Goal: Task Accomplishment & Management: Manage account settings

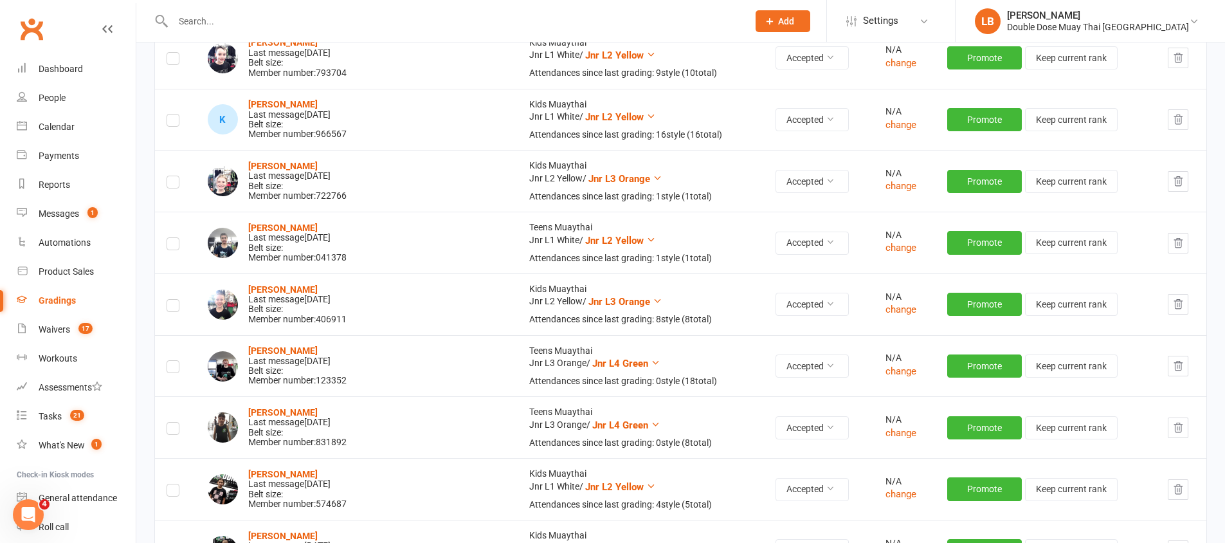
scroll to position [320, 0]
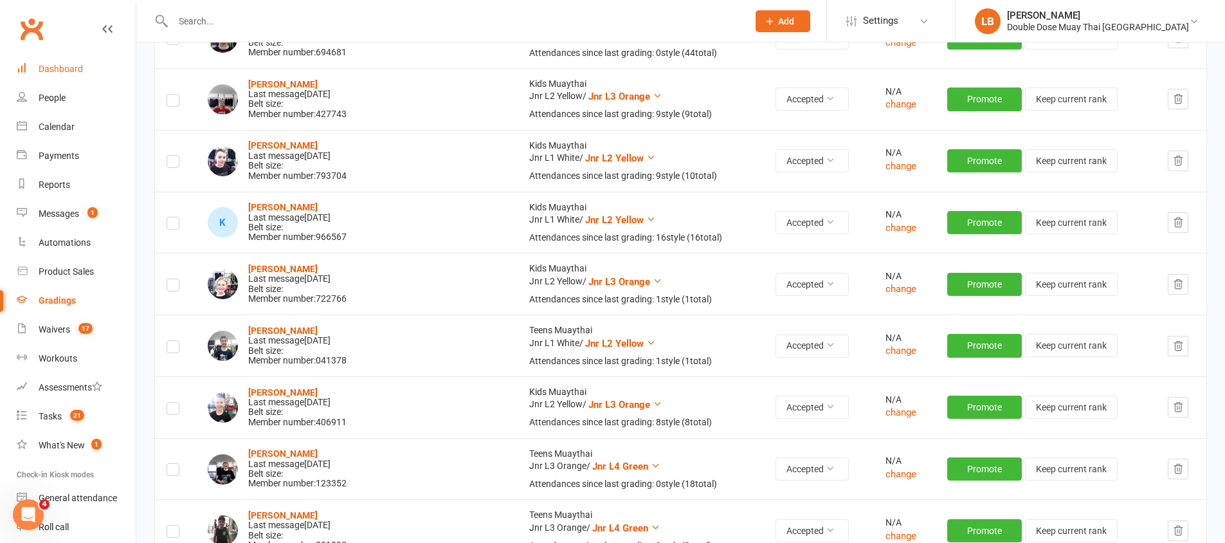
click at [85, 62] on link "Dashboard" at bounding box center [76, 69] width 119 height 29
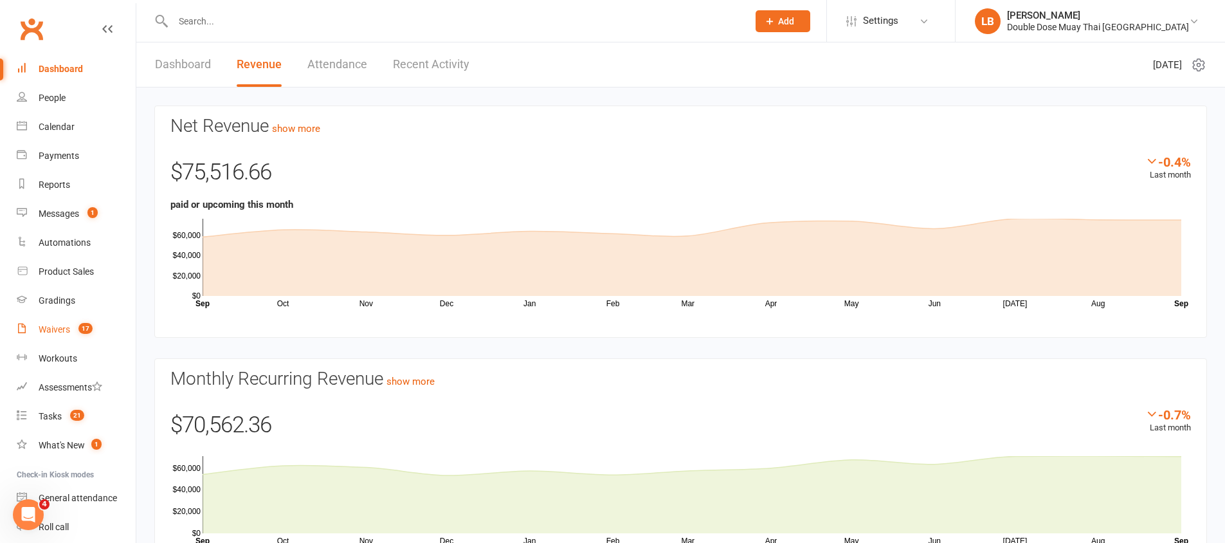
click at [75, 331] on count-badge "17" at bounding box center [82, 329] width 21 height 10
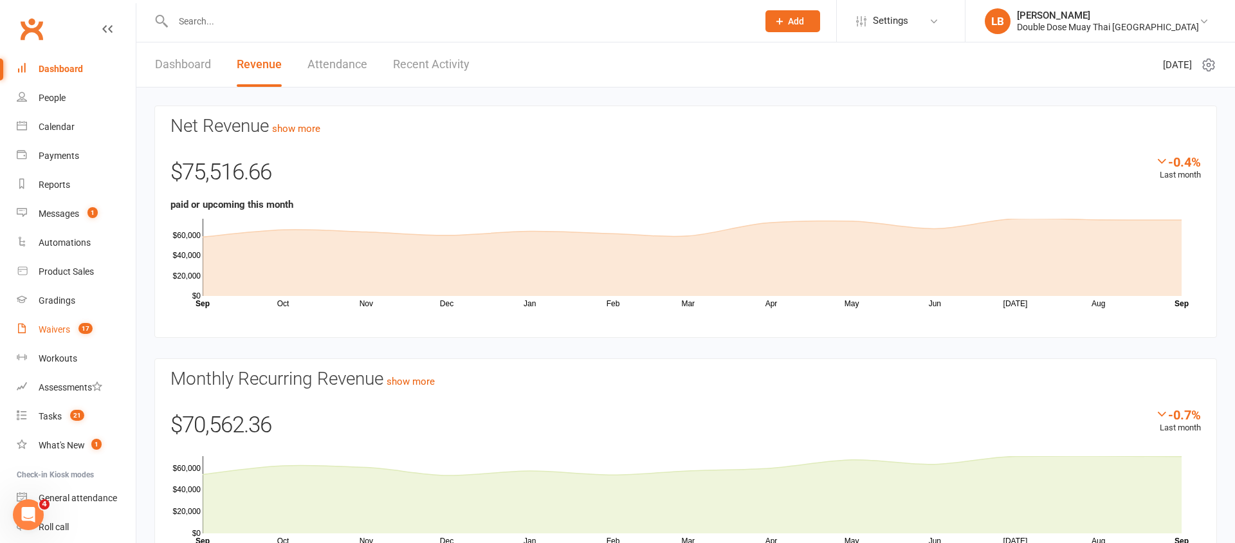
select select "100"
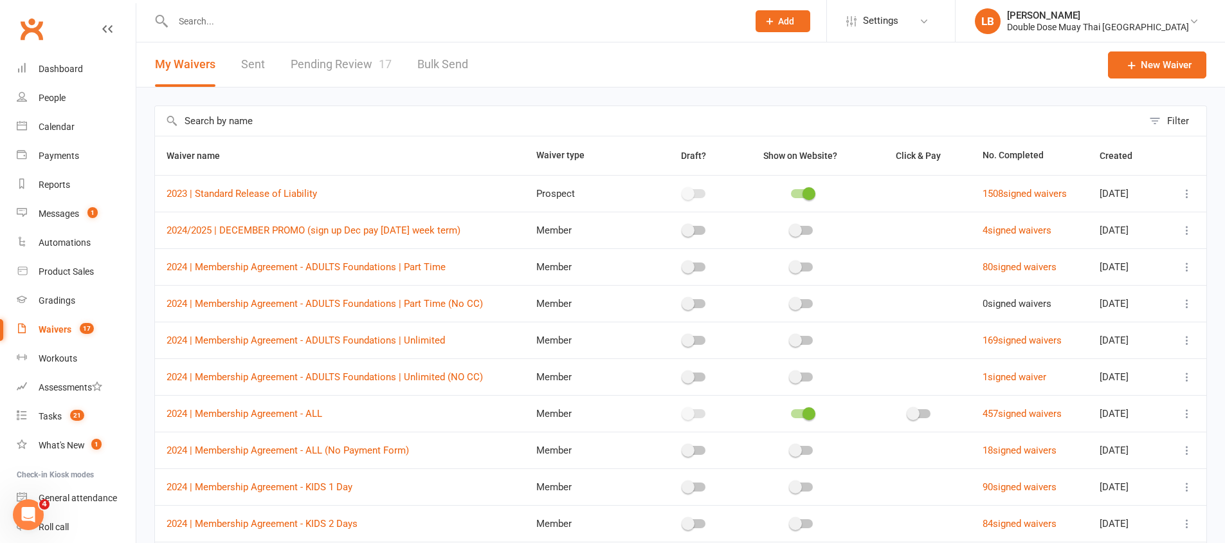
click at [361, 65] on link "Pending Review 17" at bounding box center [341, 64] width 101 height 44
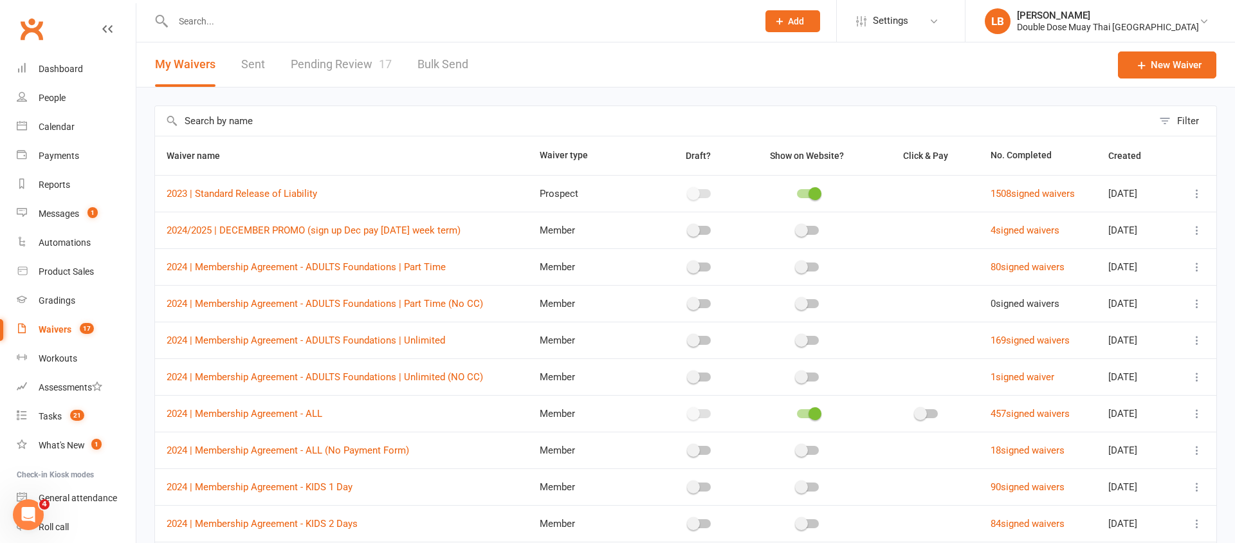
select select "100"
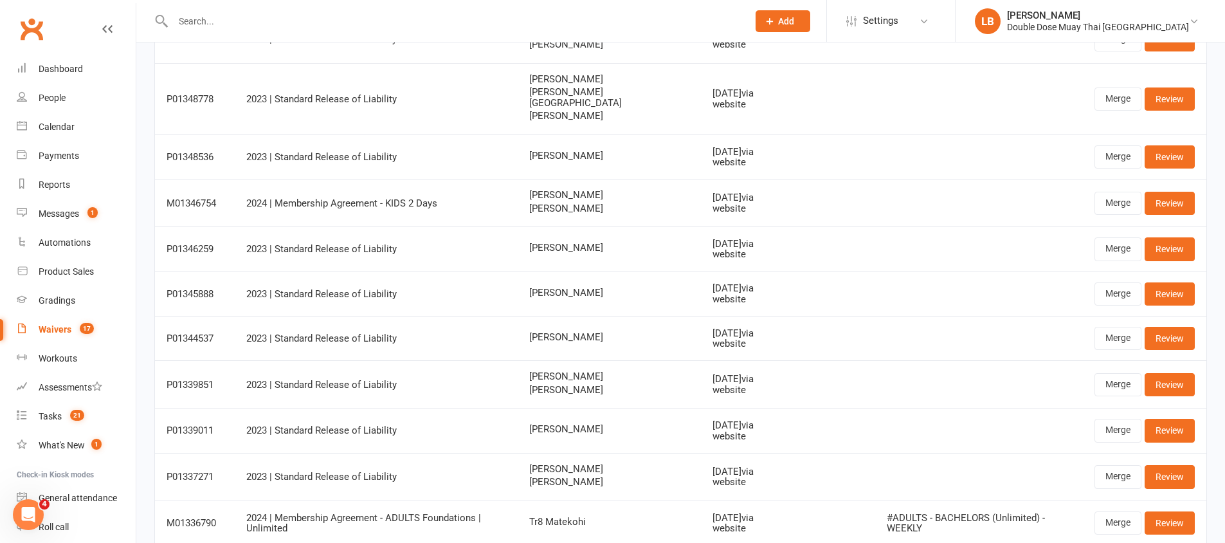
scroll to position [458, 0]
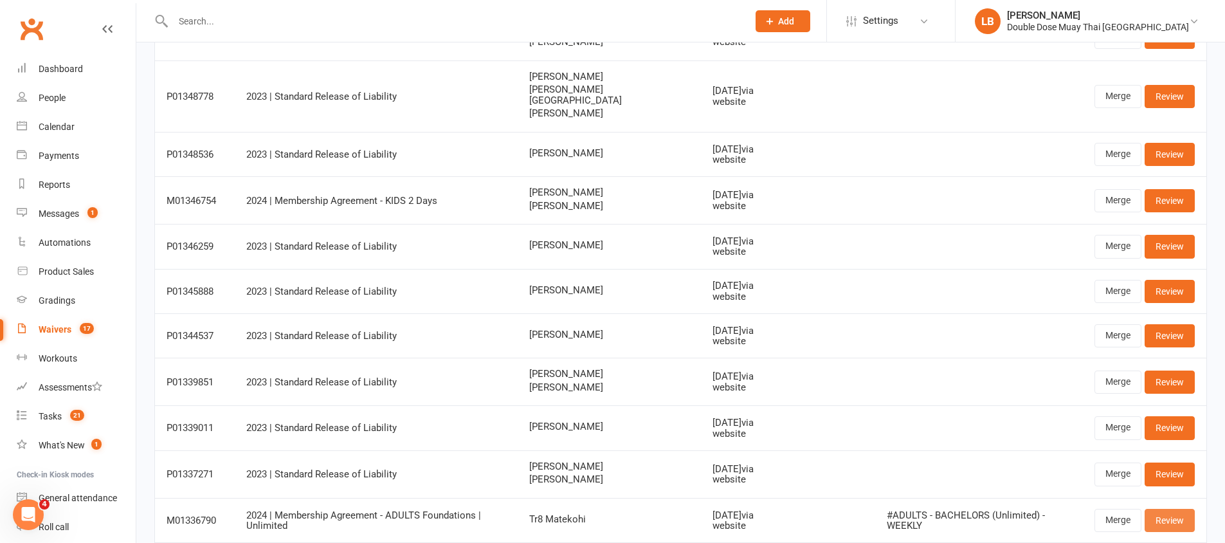
click at [1168, 509] on link "Review" at bounding box center [1170, 520] width 50 height 23
click at [0, 0] on div "Loading" at bounding box center [0, 0] width 0 height 0
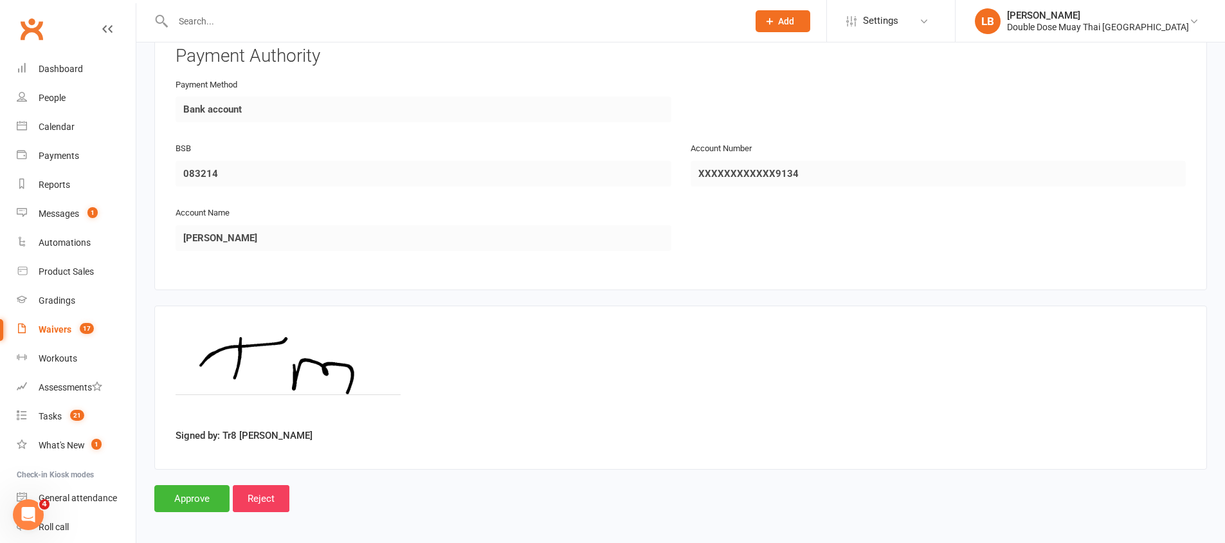
scroll to position [1404, 0]
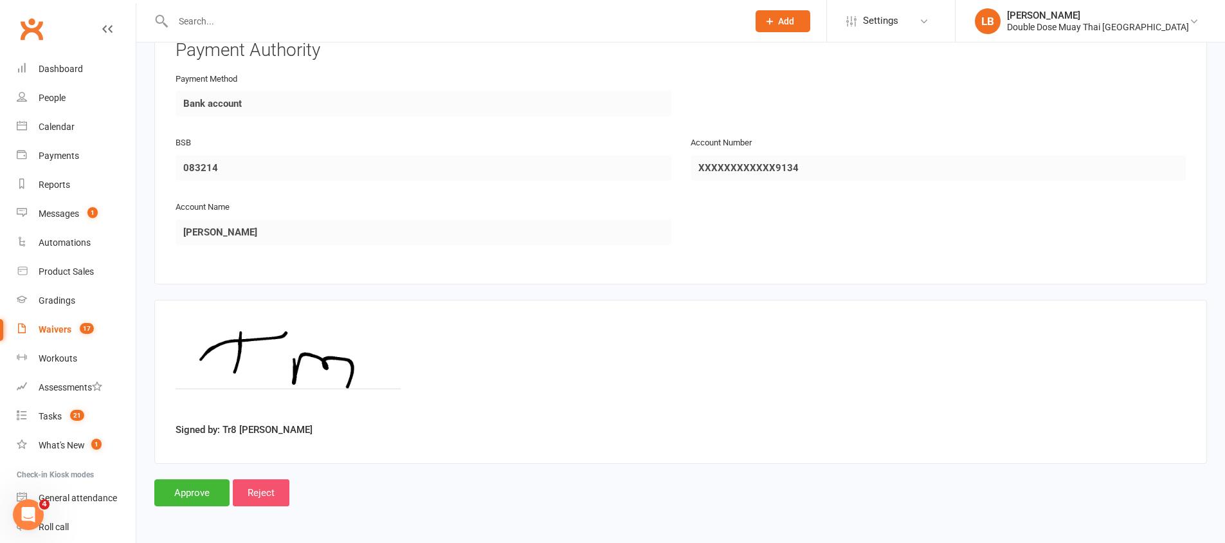
click at [273, 499] on input "Reject" at bounding box center [261, 492] width 57 height 27
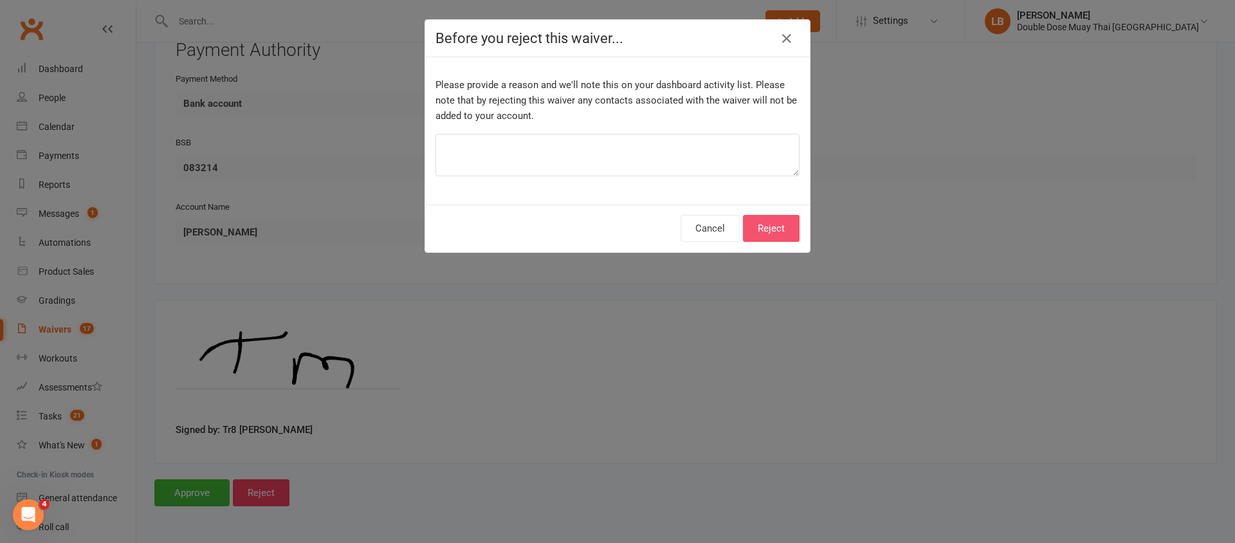
click at [782, 215] on button "Reject" at bounding box center [771, 228] width 57 height 27
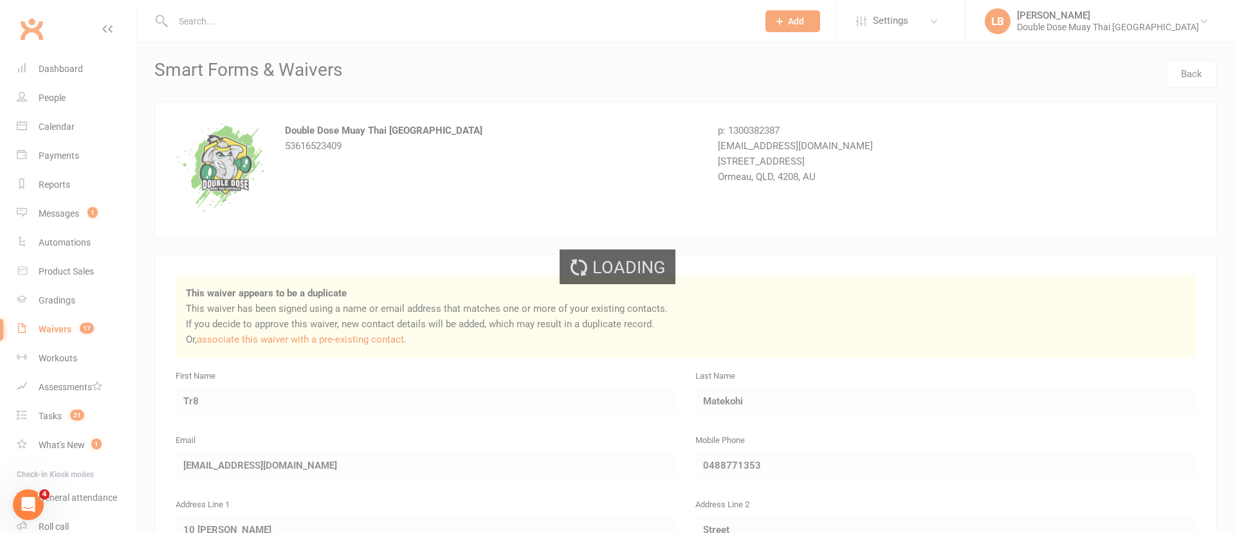
select select "100"
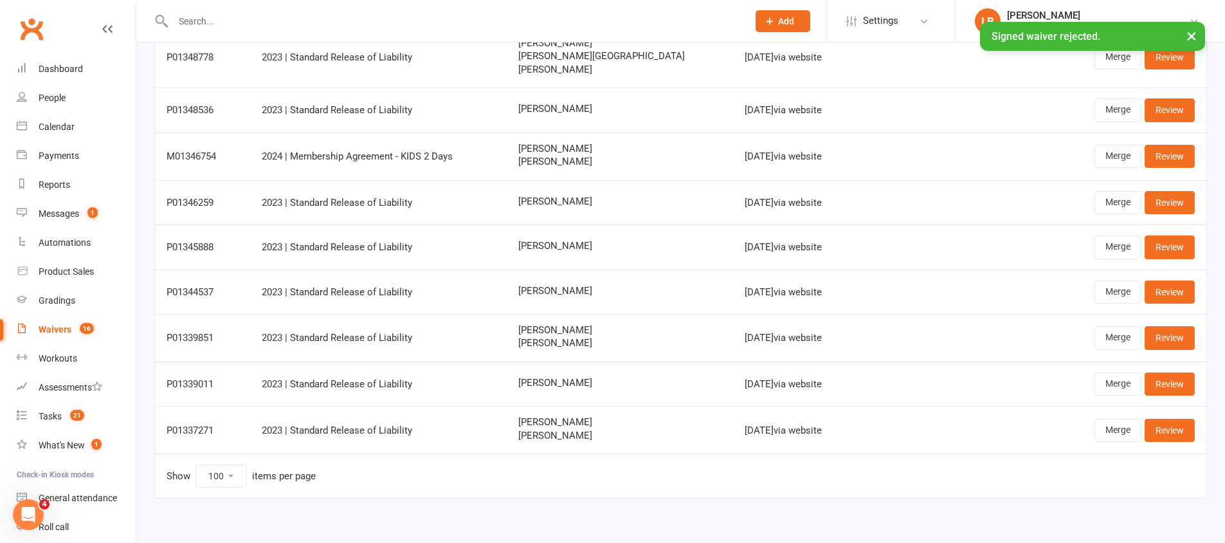
scroll to position [502, 0]
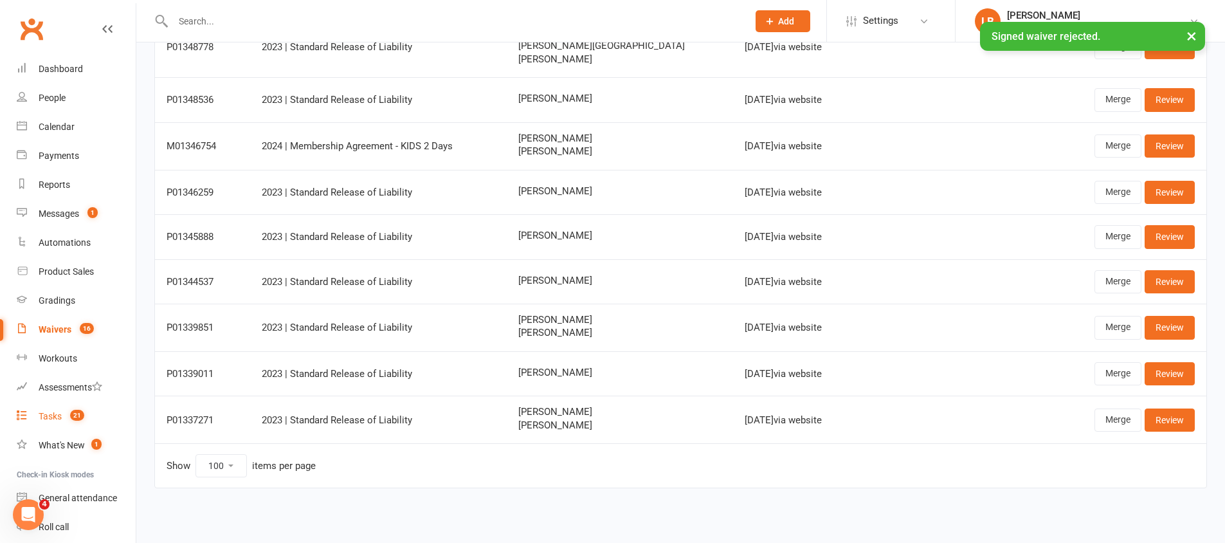
click at [88, 417] on link "Tasks 21" at bounding box center [76, 416] width 119 height 29
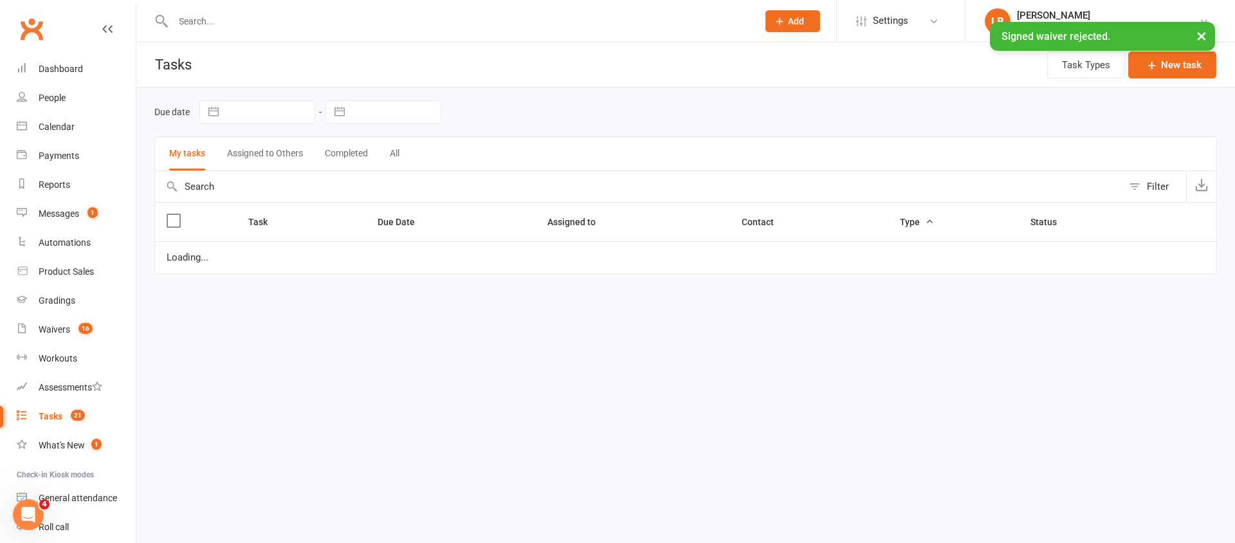
select select "started"
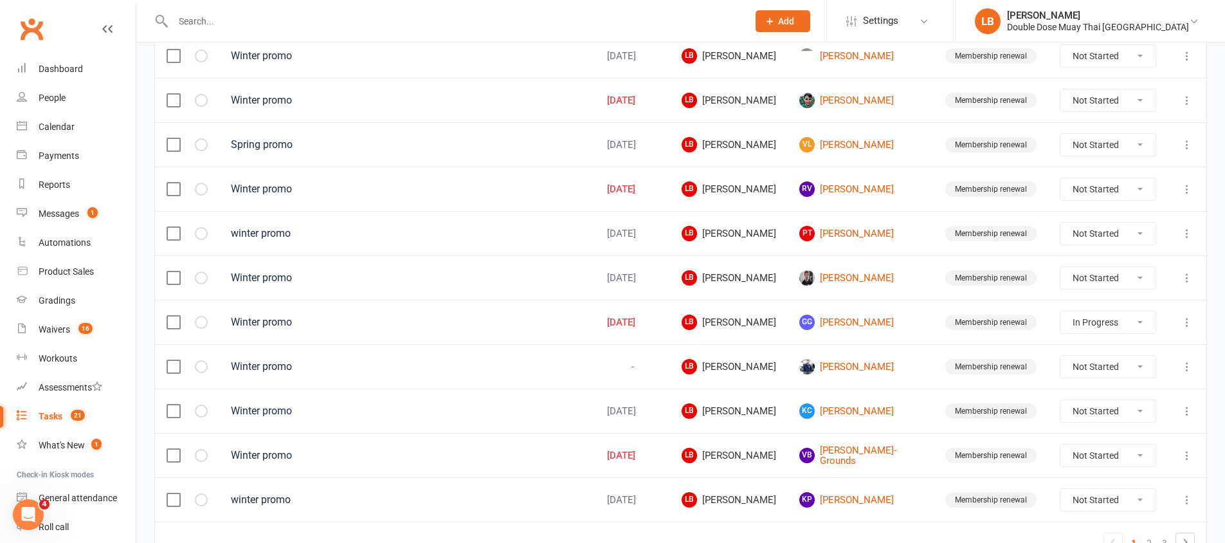
scroll to position [907, 0]
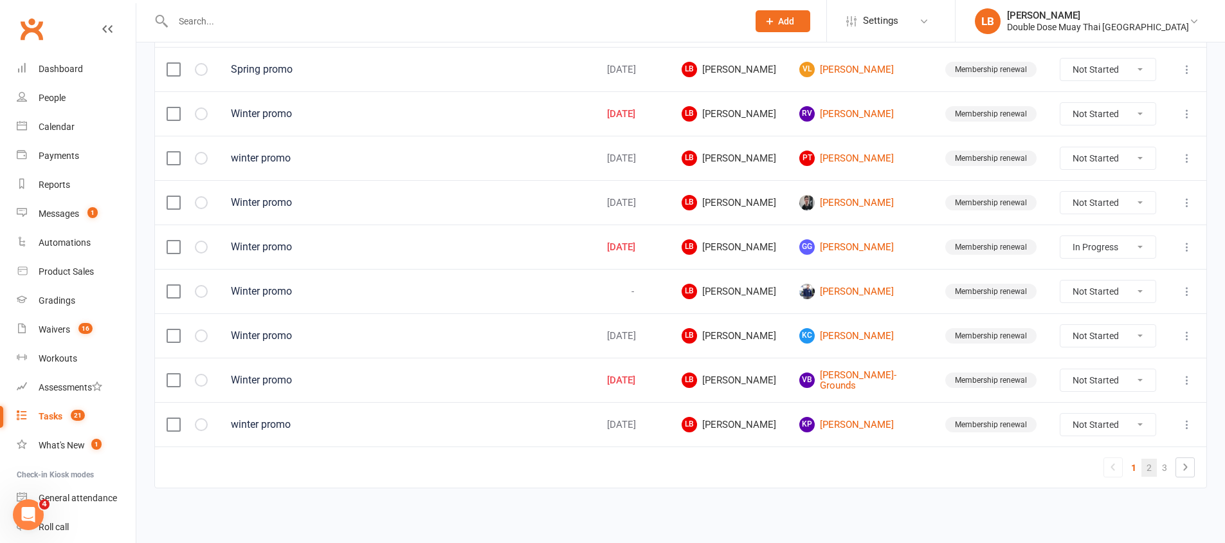
click at [1145, 467] on link "2" at bounding box center [1148, 467] width 15 height 18
select select "started"
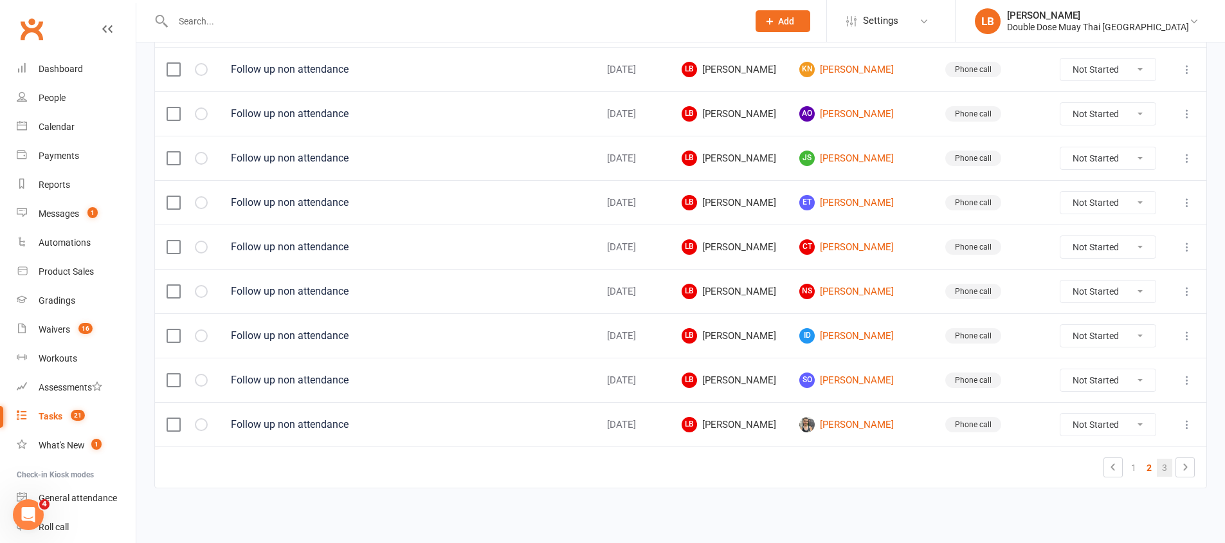
click at [1165, 467] on link "3" at bounding box center [1164, 467] width 15 height 18
select select "started"
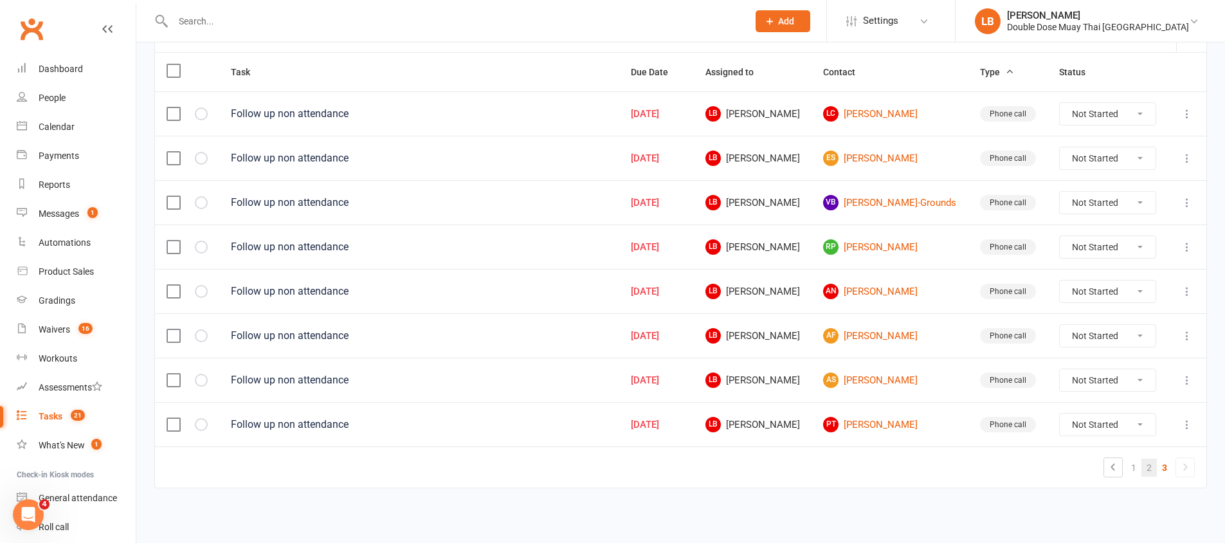
scroll to position [150, 0]
click at [1148, 467] on link "2" at bounding box center [1148, 467] width 15 height 18
select select "started"
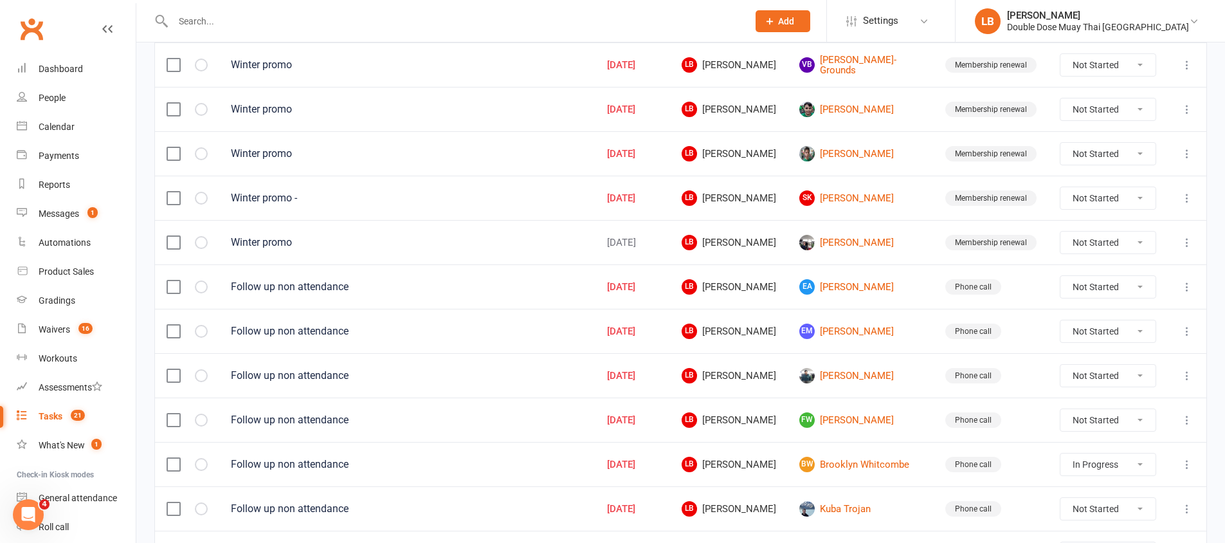
scroll to position [156, 0]
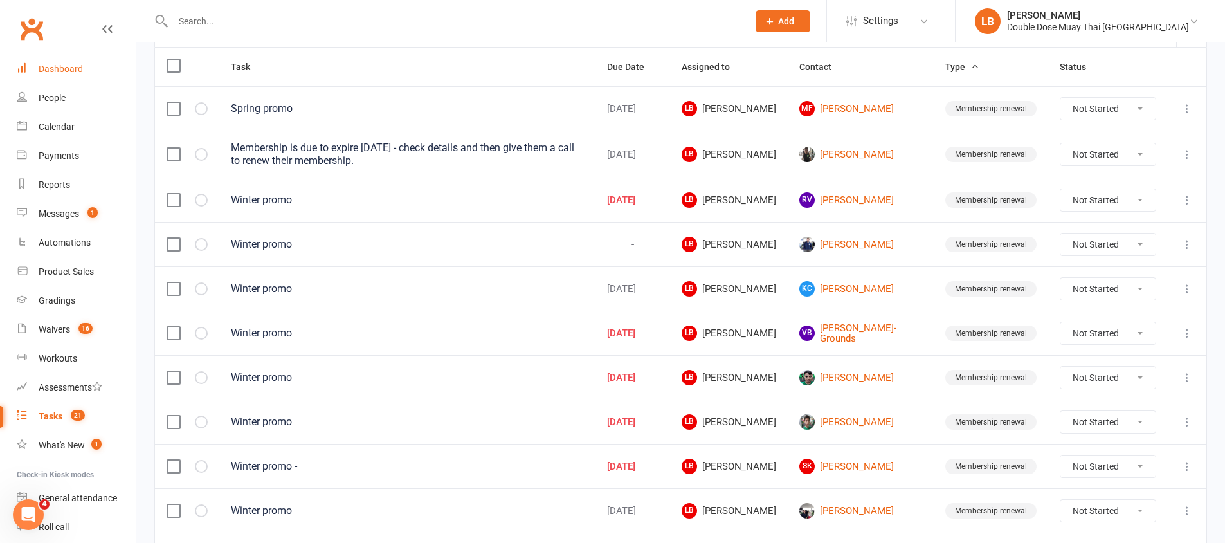
click at [53, 55] on link "Dashboard" at bounding box center [76, 69] width 119 height 29
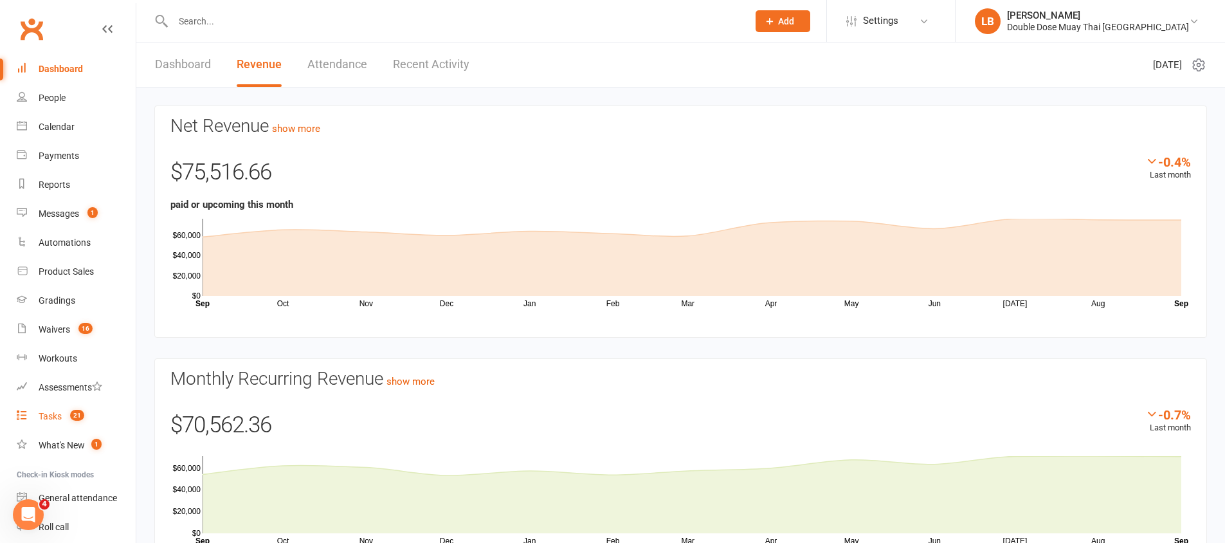
click at [32, 413] on link "Tasks 21" at bounding box center [76, 416] width 119 height 29
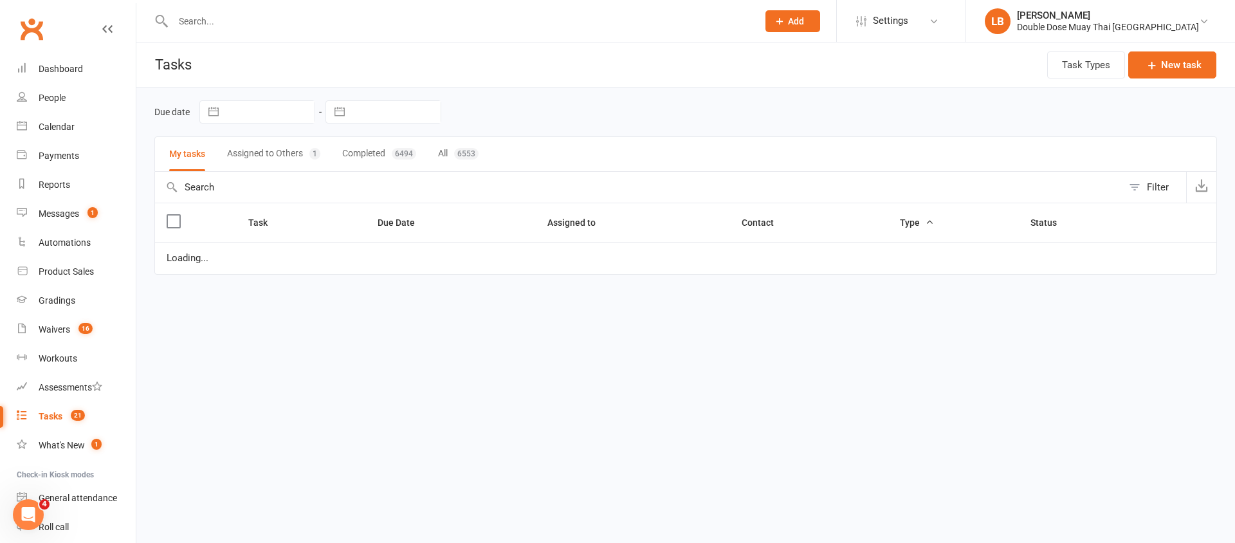
select select "started"
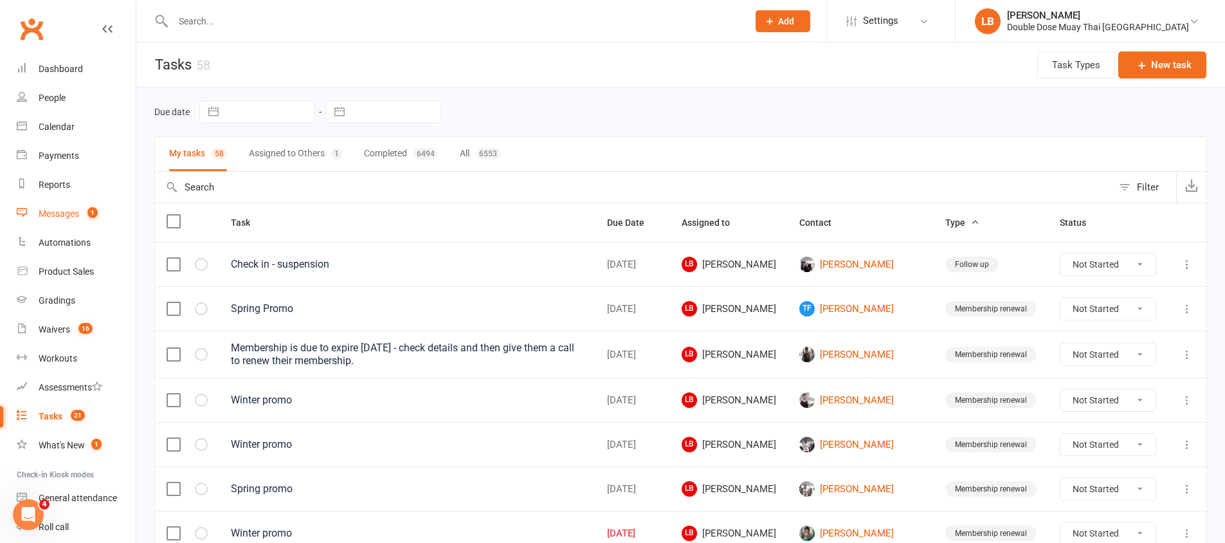
click at [76, 208] on div "Messages" at bounding box center [59, 213] width 41 height 10
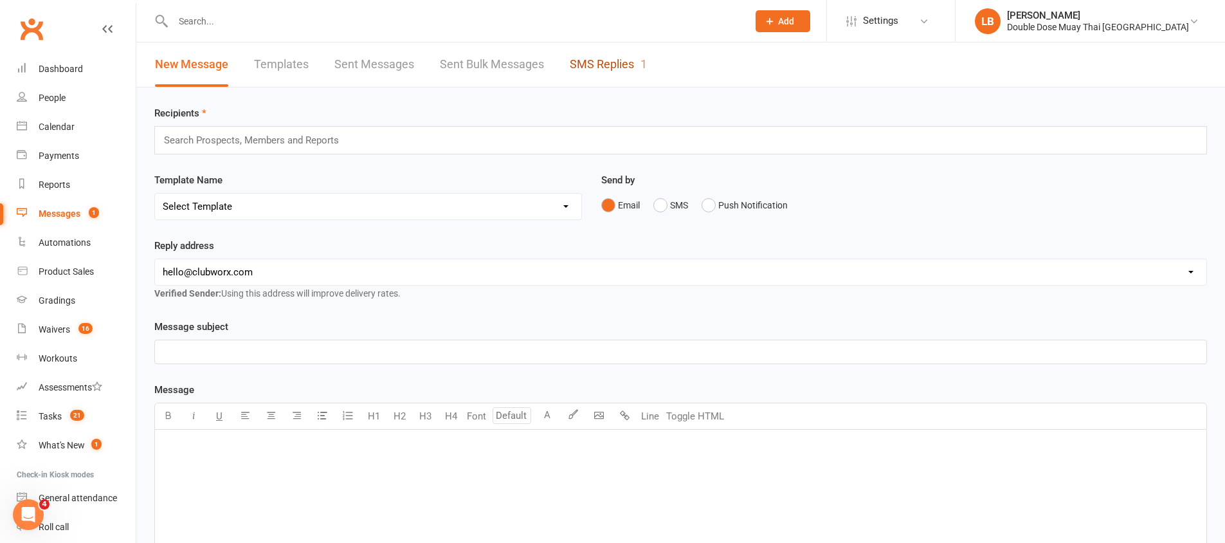
click at [605, 68] on link "SMS Replies 1" at bounding box center [608, 64] width 77 height 44
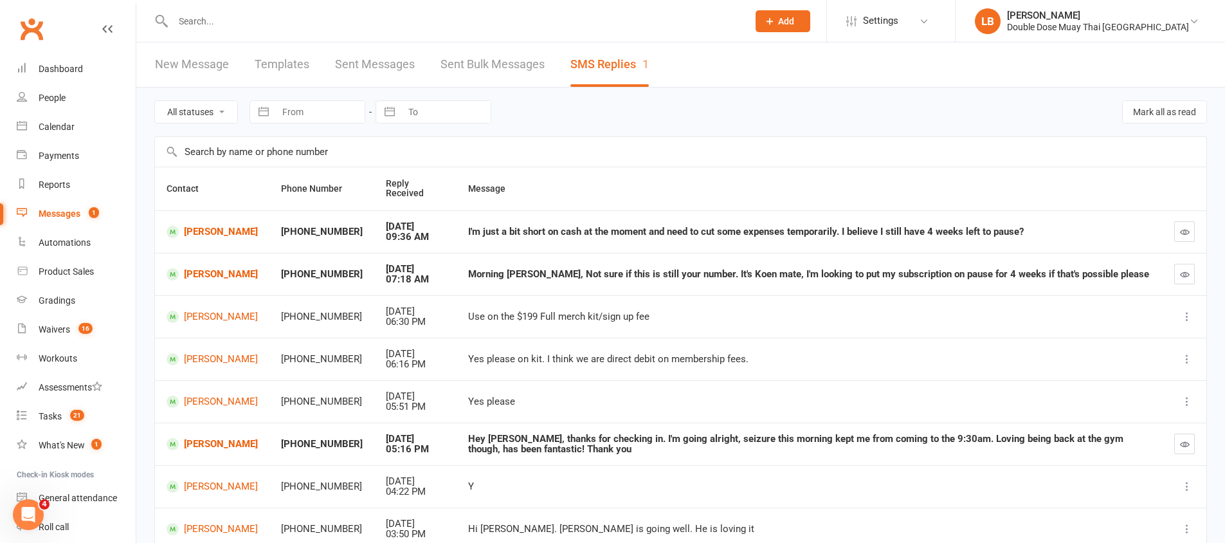
click at [502, 233] on div "I'm just a bit short on cash at the moment and need to cut some expenses tempor…" at bounding box center [809, 231] width 683 height 11
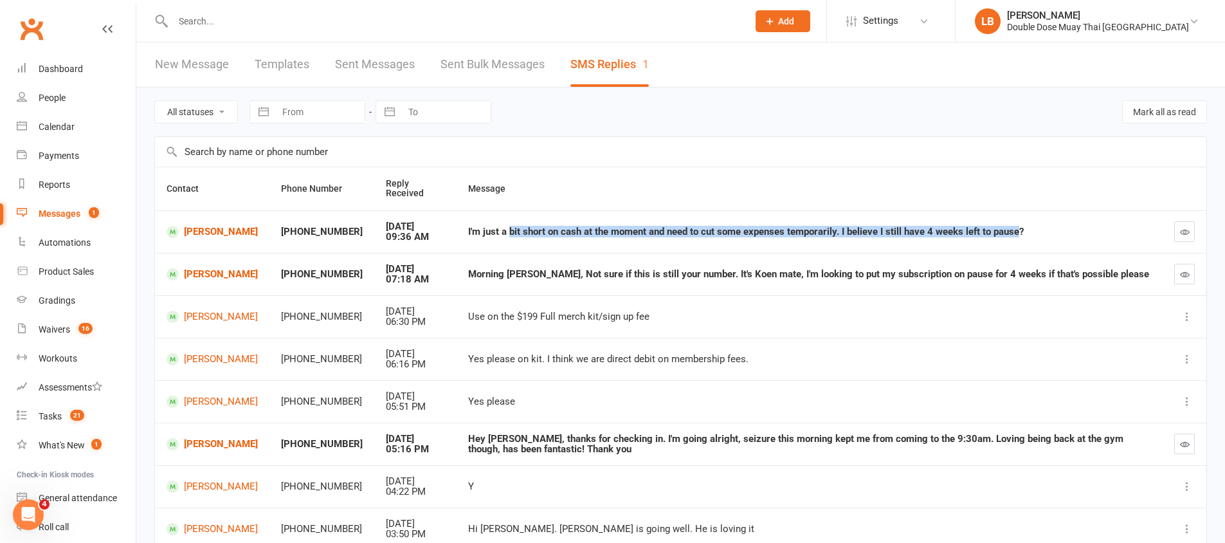
drag, startPoint x: 502, startPoint y: 233, endPoint x: 1004, endPoint y: 230, distance: 502.9
click at [1004, 230] on div "I'm just a bit short on cash at the moment and need to cut some expenses tempor…" at bounding box center [809, 231] width 683 height 11
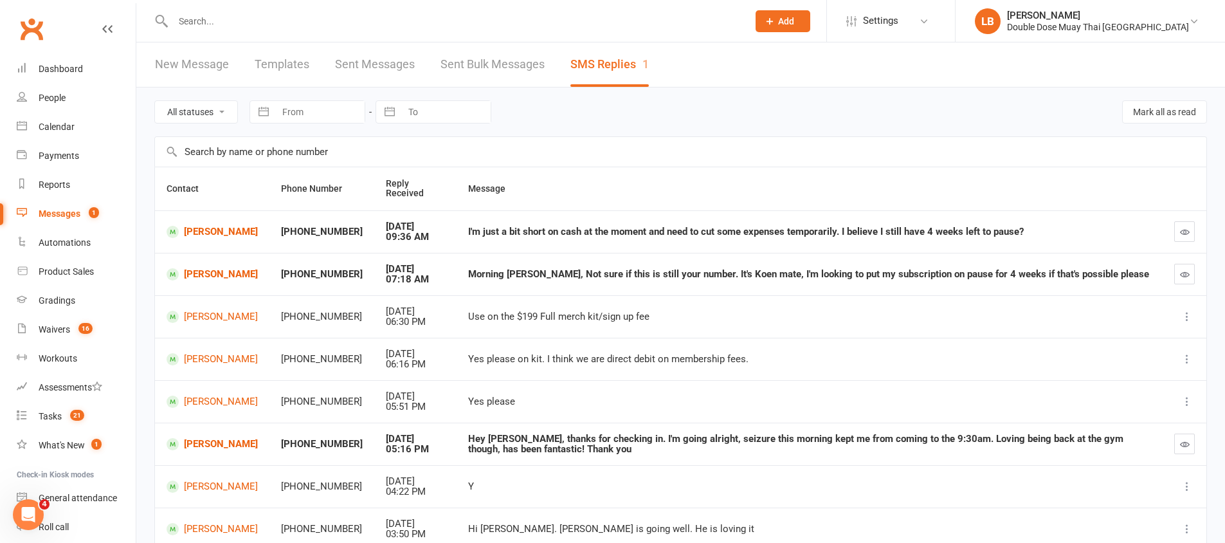
click at [1005, 230] on div "I'm just a bit short on cash at the moment and need to cut some expenses tempor…" at bounding box center [809, 231] width 683 height 11
drag, startPoint x: 715, startPoint y: 275, endPoint x: 1048, endPoint y: 275, distance: 333.1
click at [1048, 275] on div "Morning [PERSON_NAME], Not sure if this is still your number. It's Koen mate, I…" at bounding box center [809, 274] width 683 height 11
click at [215, 236] on link "[PERSON_NAME]" at bounding box center [212, 232] width 91 height 12
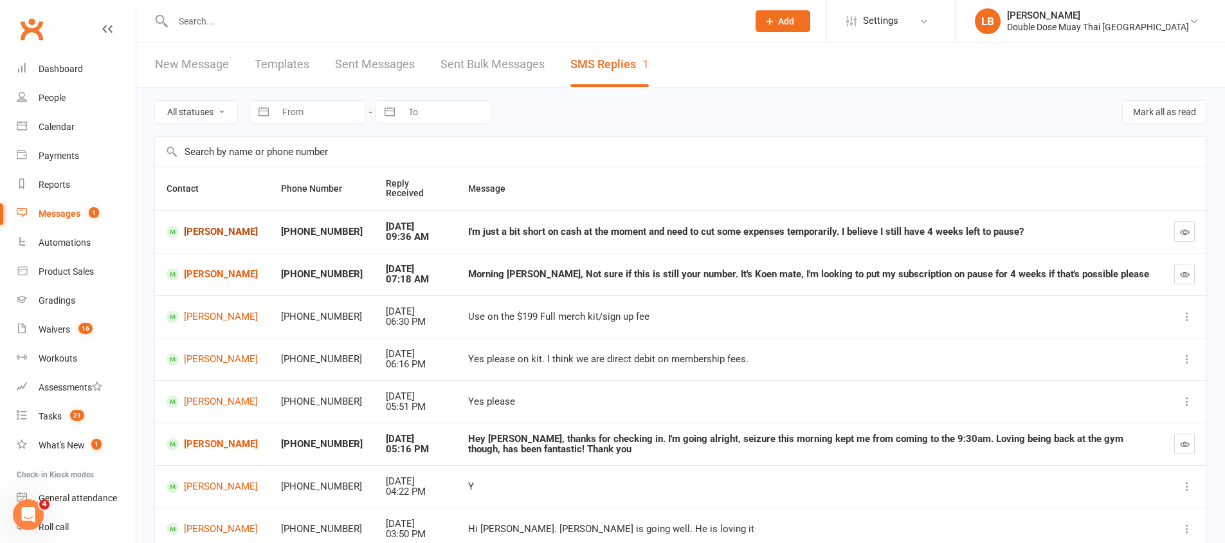
click at [0, 0] on div "Loading" at bounding box center [0, 0] width 0 height 0
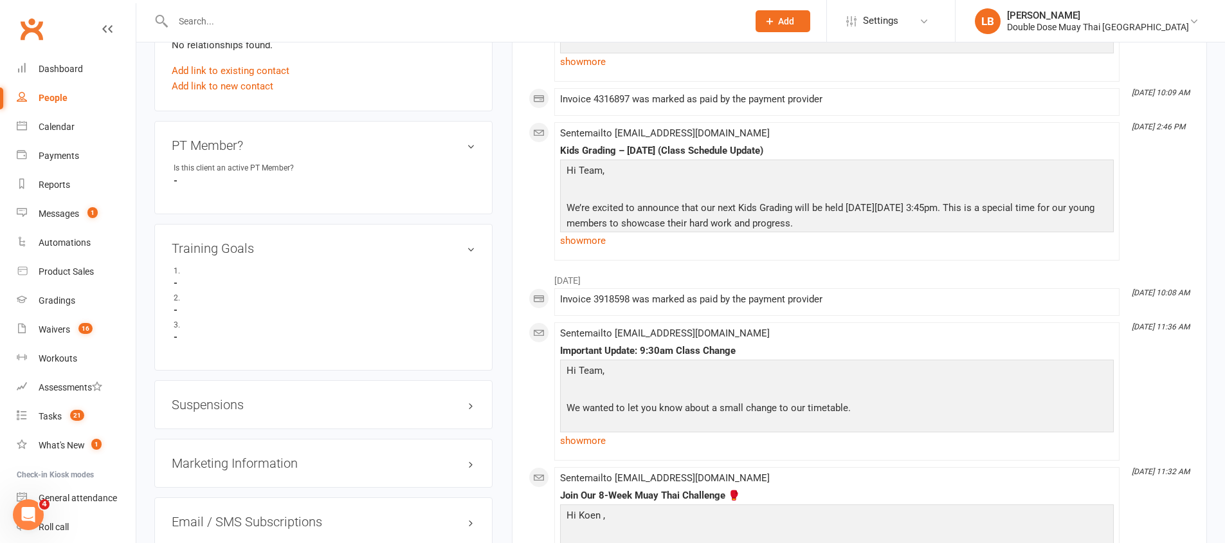
scroll to position [833, 0]
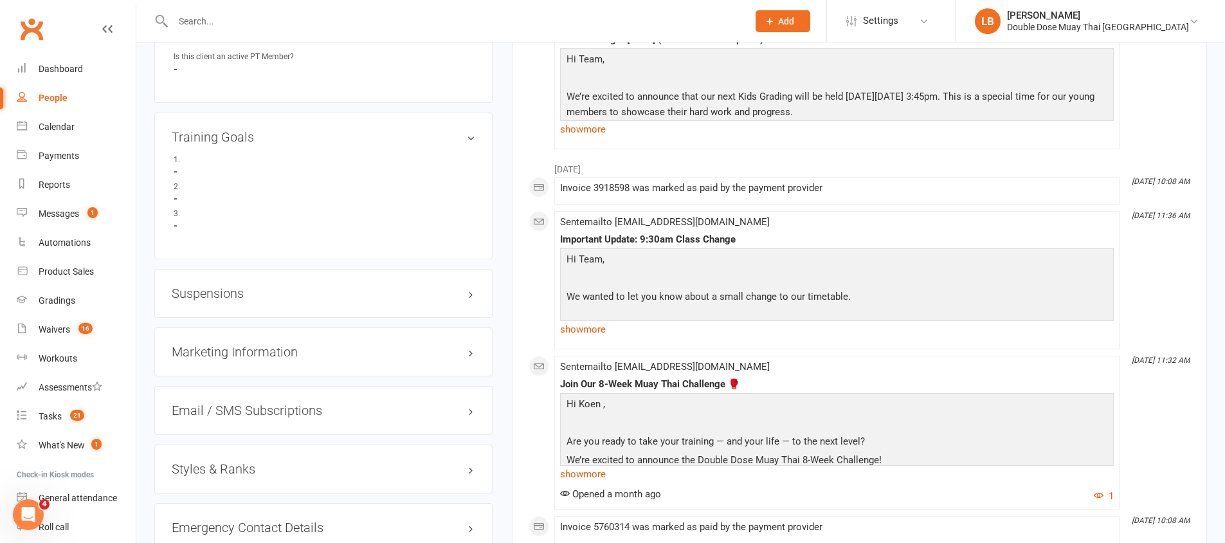
click at [213, 296] on h3 "Suspensions" at bounding box center [324, 293] width 304 height 14
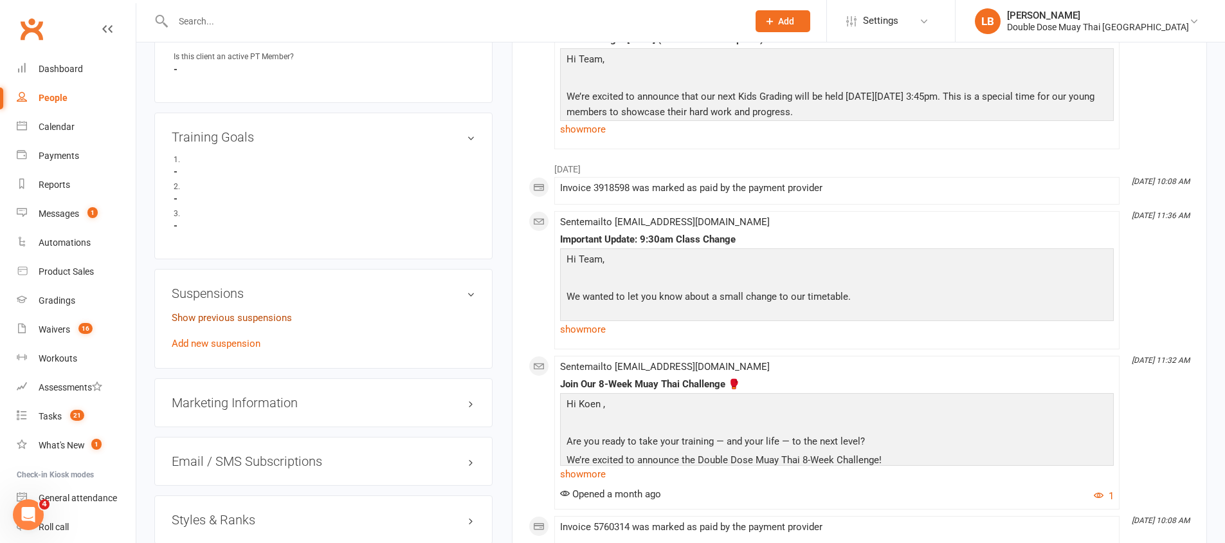
click at [250, 316] on link "Show previous suspensions" at bounding box center [232, 318] width 120 height 12
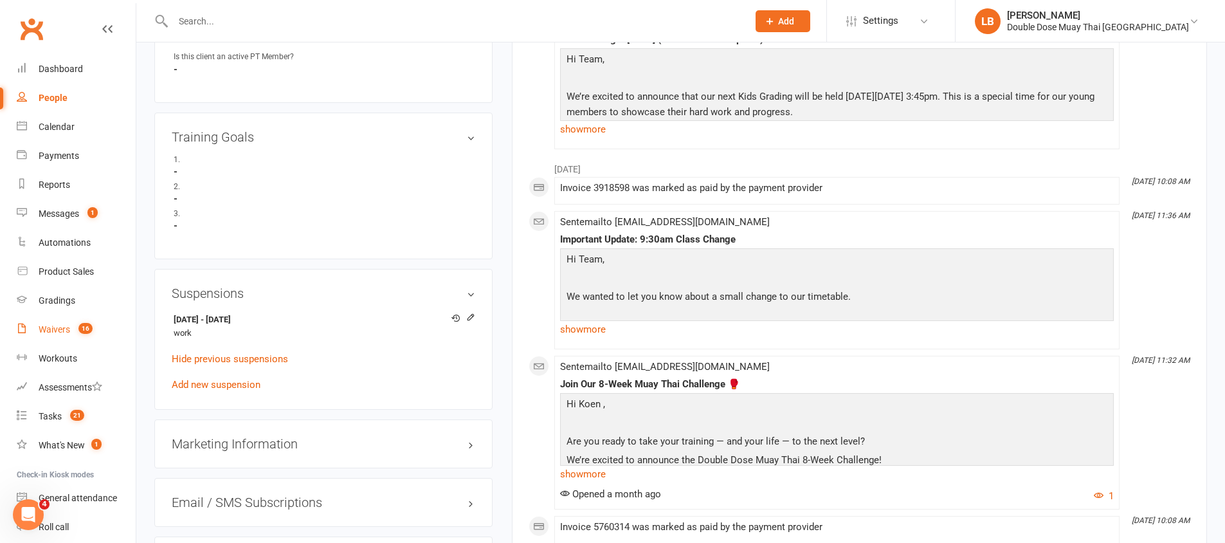
click at [75, 334] on link "Waivers 16" at bounding box center [76, 329] width 119 height 29
select select "100"
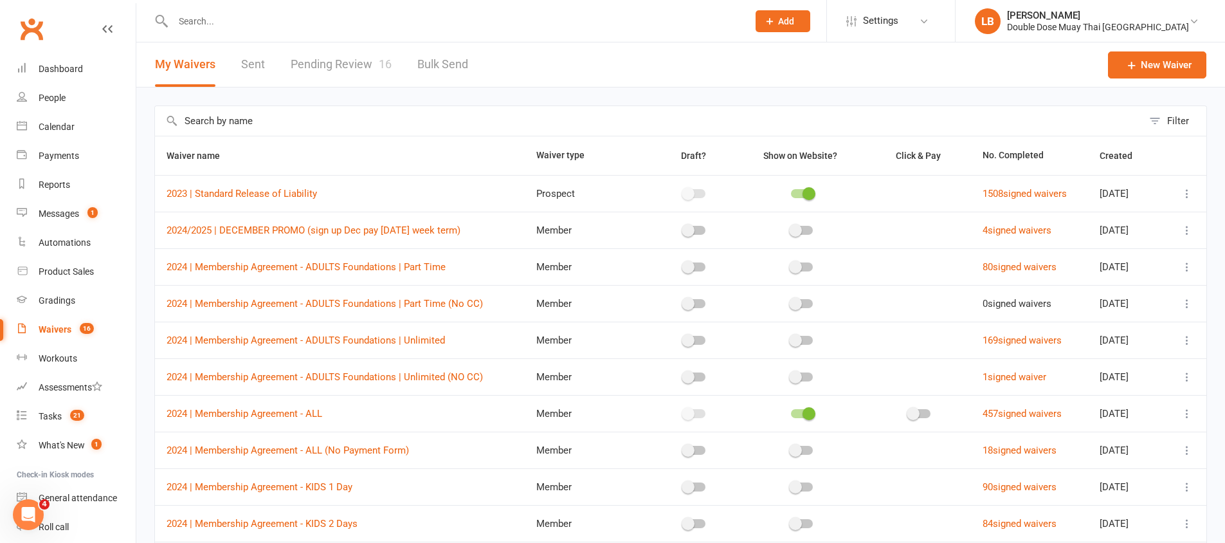
click at [350, 64] on link "Pending Review 16" at bounding box center [341, 64] width 101 height 44
select select "100"
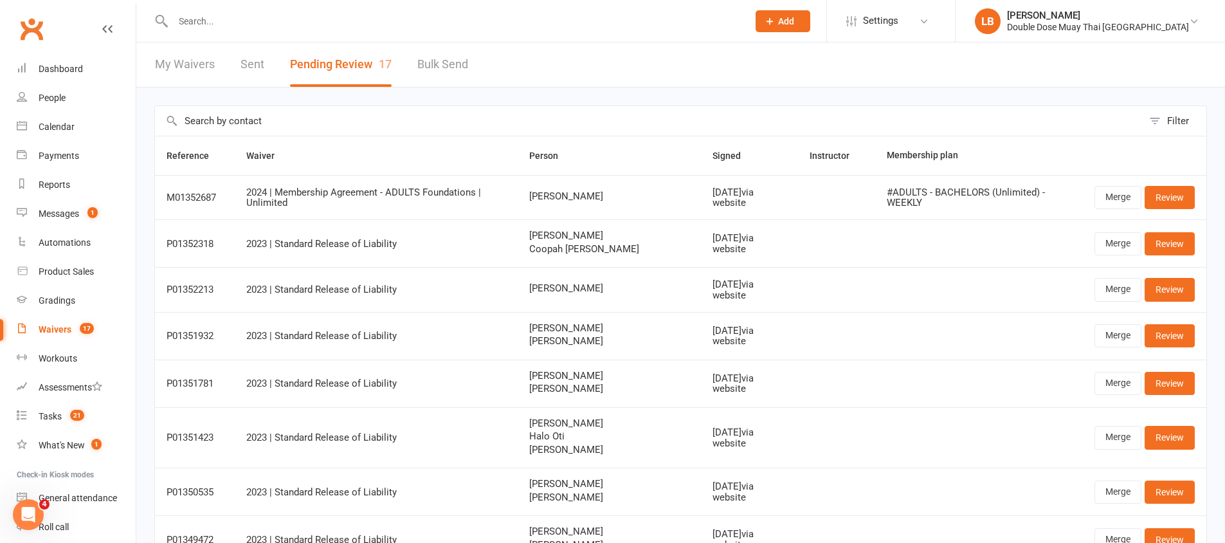
scroll to position [3, 0]
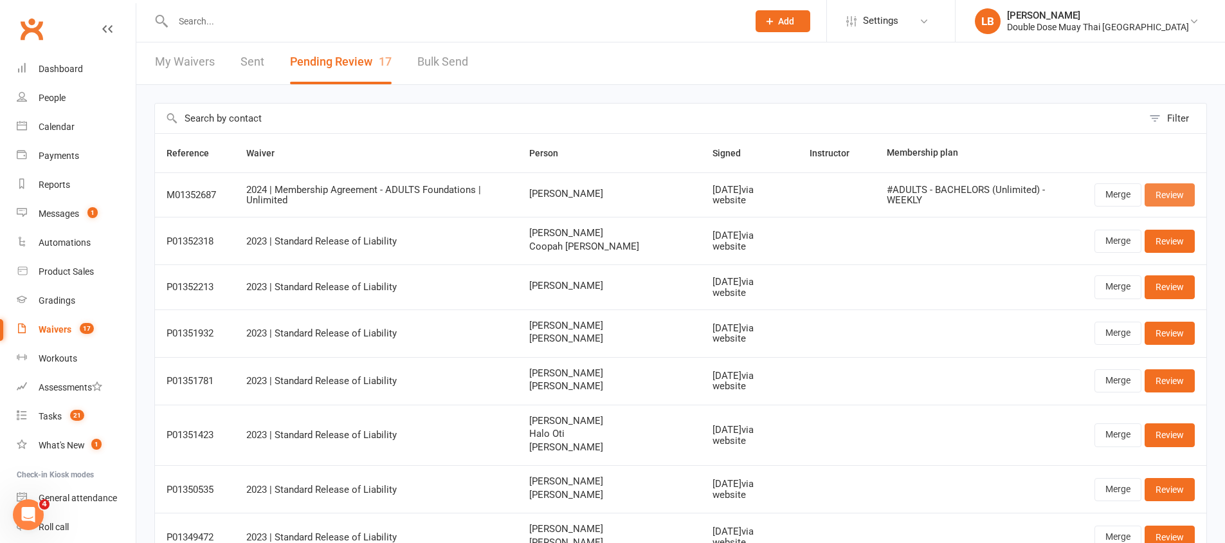
click at [1163, 195] on link "Review" at bounding box center [1170, 194] width 50 height 23
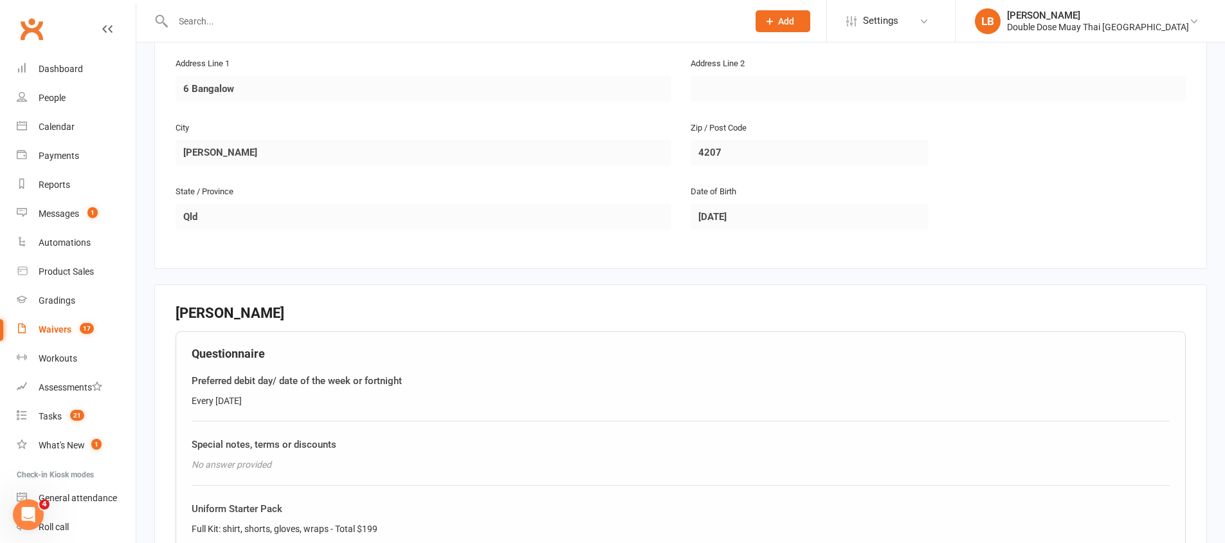
scroll to position [613, 0]
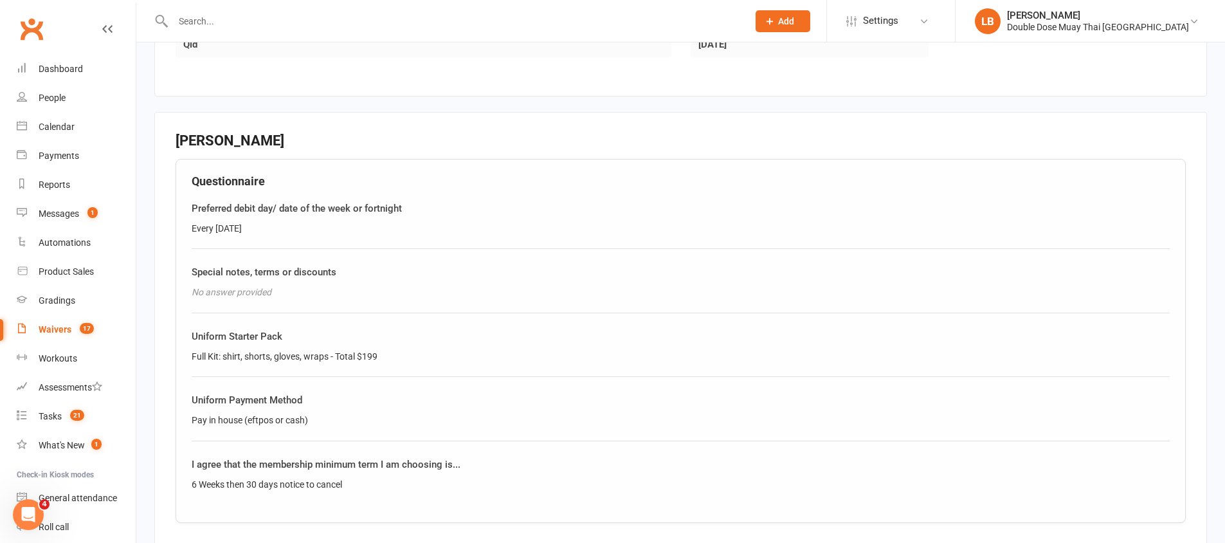
drag, startPoint x: 194, startPoint y: 230, endPoint x: 259, endPoint y: 231, distance: 65.0
click at [259, 231] on div "Every [DATE]" at bounding box center [681, 228] width 978 height 14
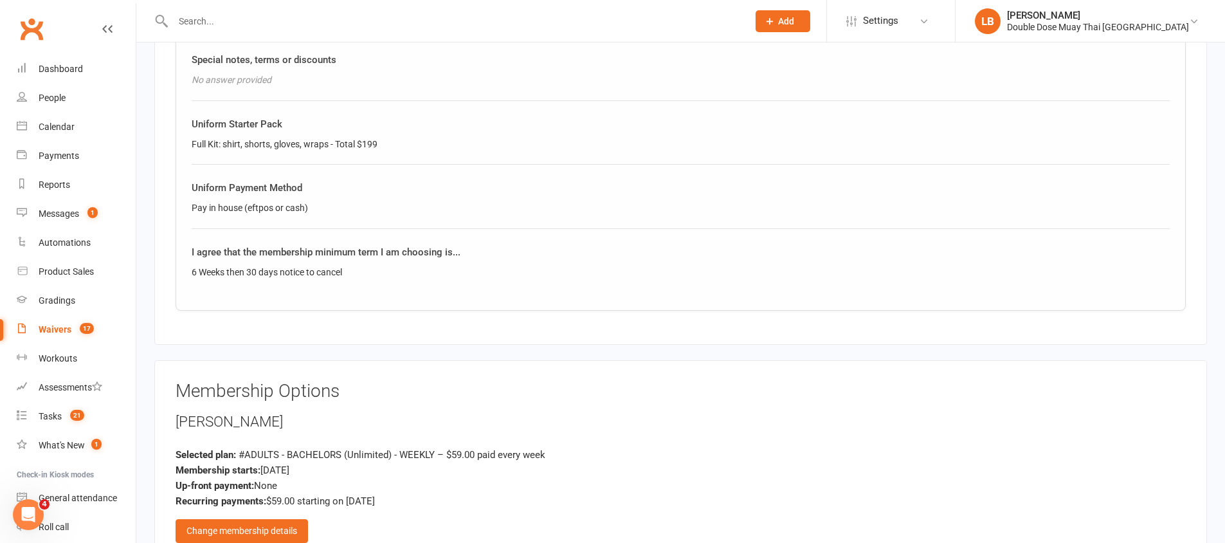
scroll to position [1060, 0]
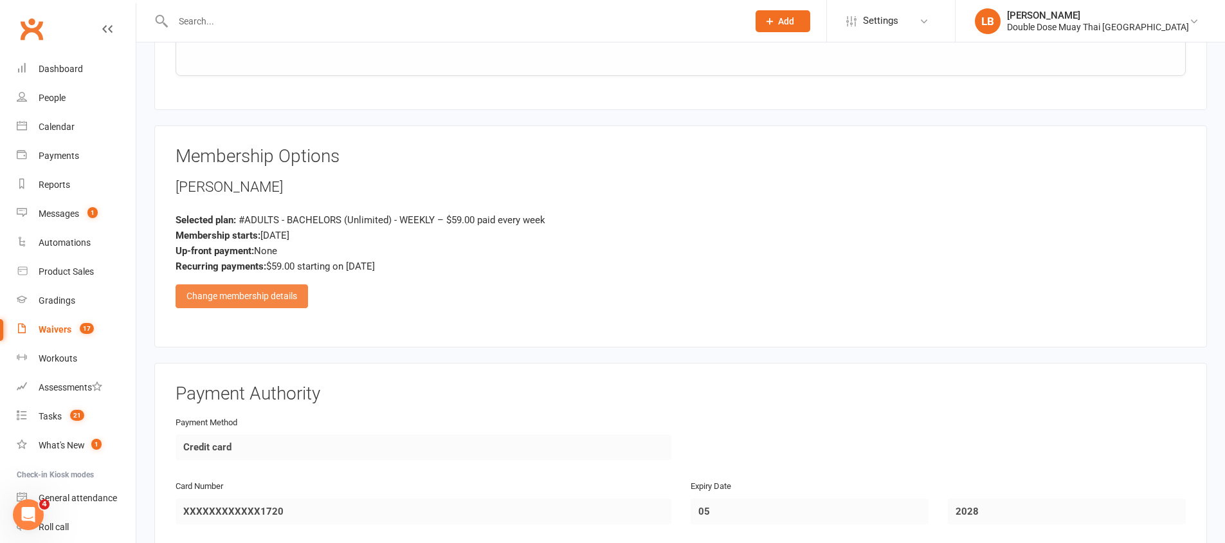
click at [255, 300] on div "Change membership details" at bounding box center [242, 295] width 132 height 23
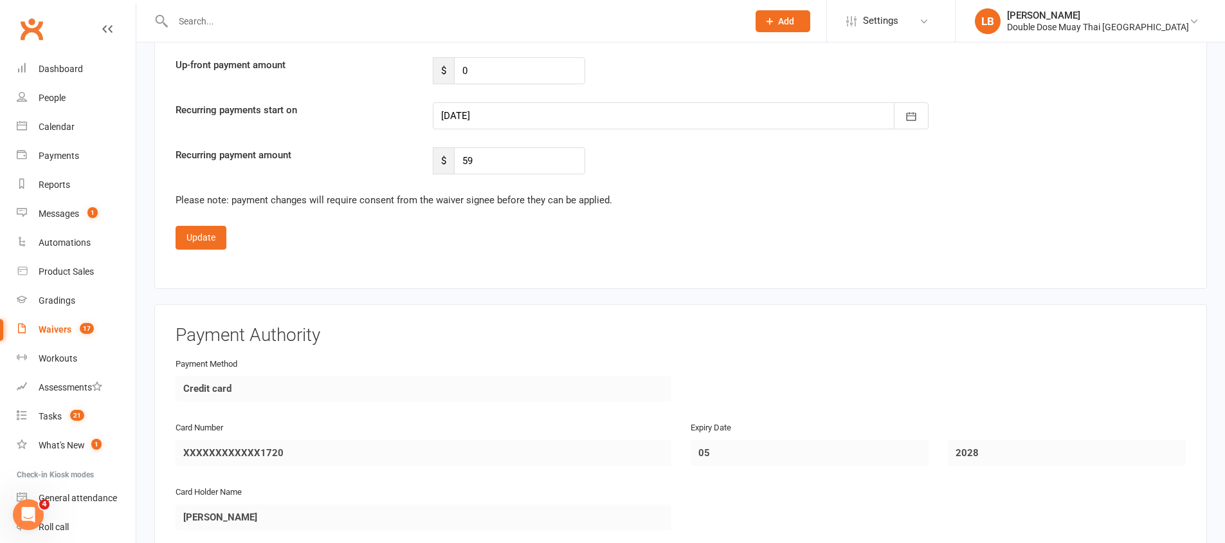
scroll to position [2070, 0]
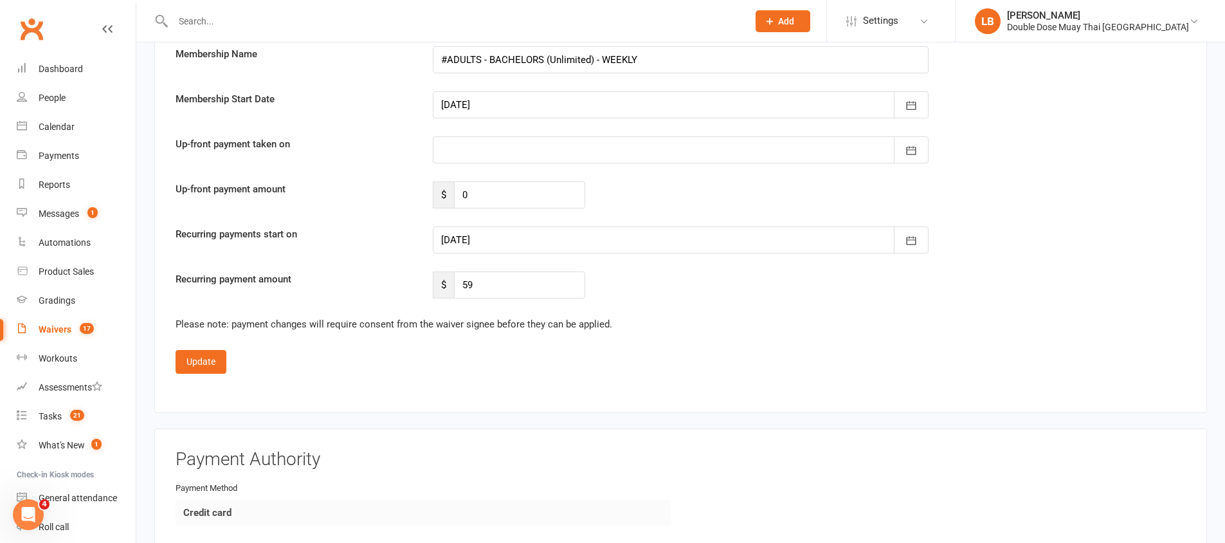
click at [561, 235] on div at bounding box center [681, 239] width 496 height 27
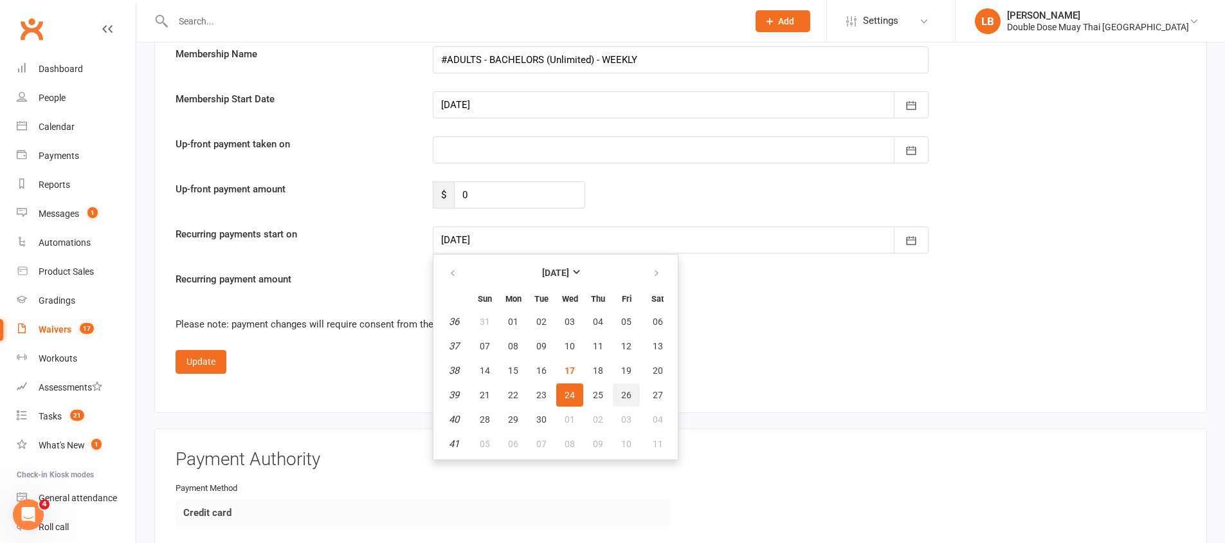
click at [629, 394] on span "26" at bounding box center [626, 395] width 10 height 10
type input "[DATE]"
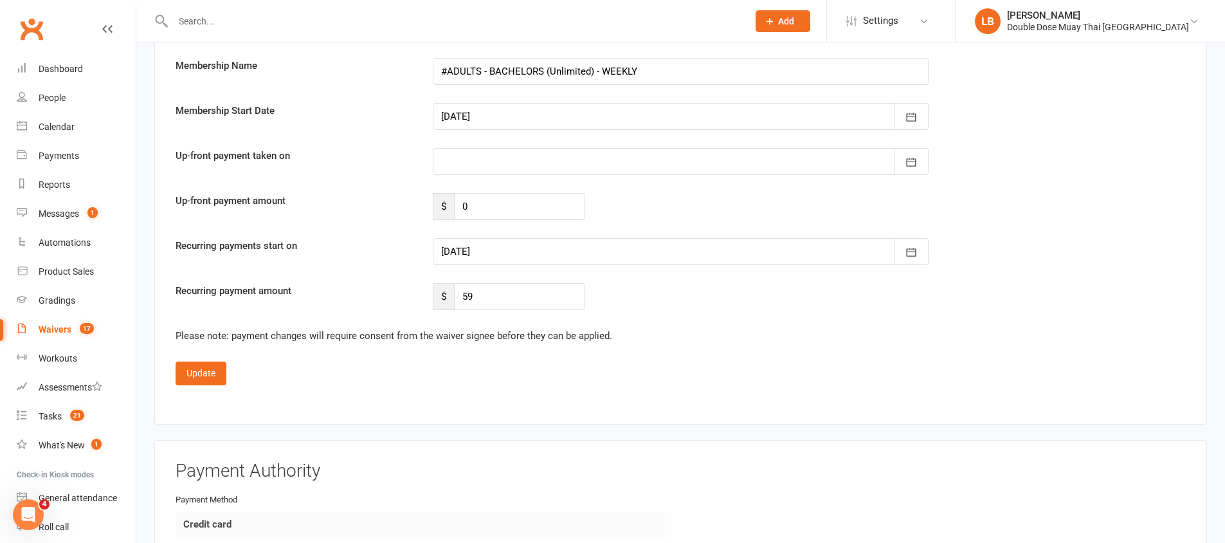
scroll to position [2048, 0]
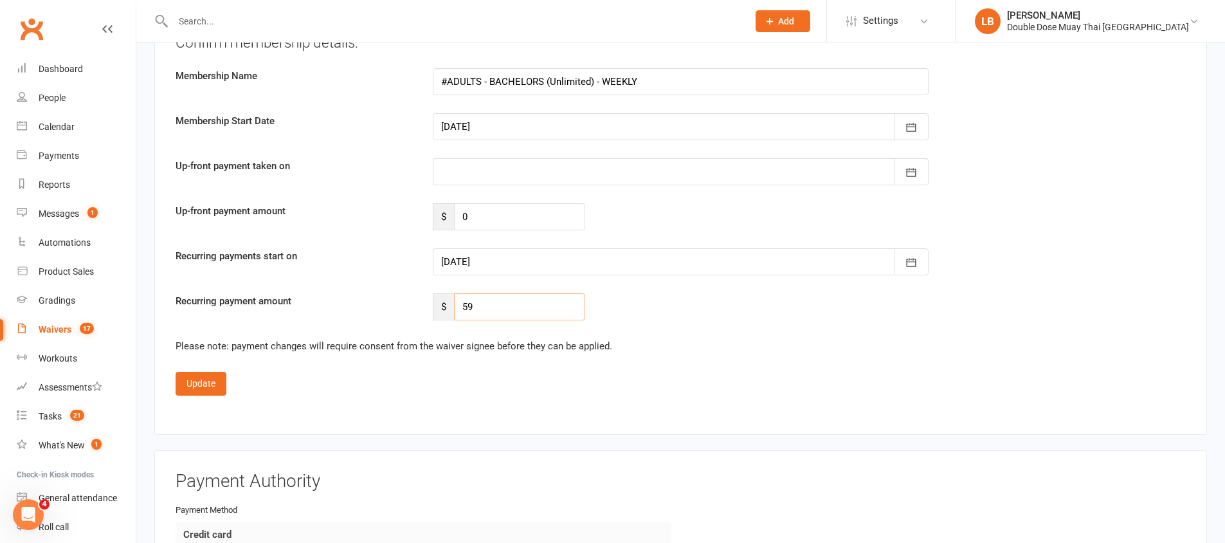
click at [466, 306] on input "59" at bounding box center [519, 306] width 131 height 27
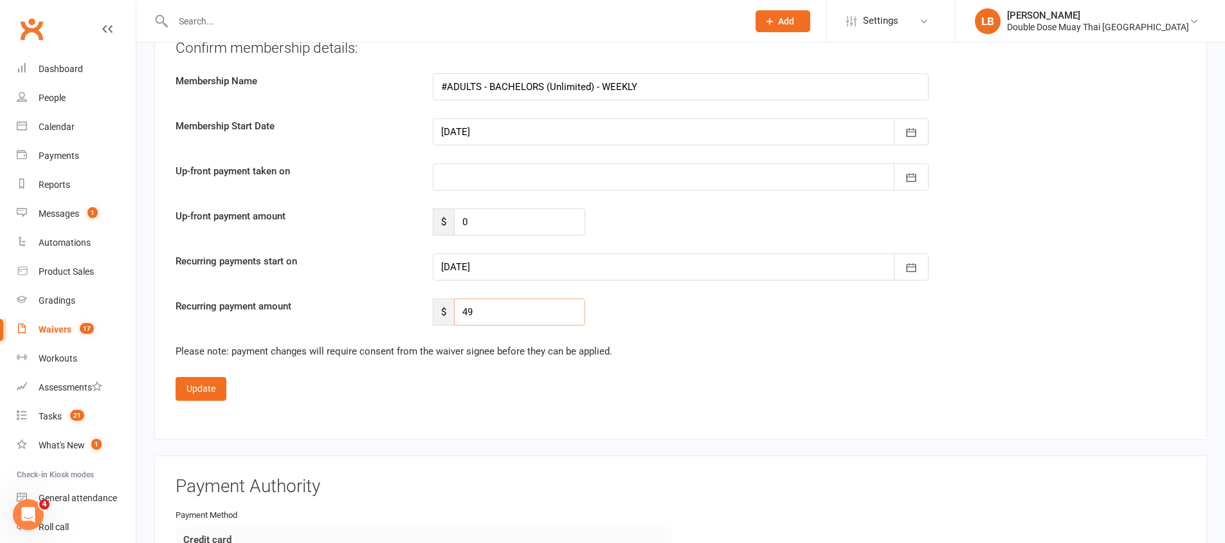
click at [508, 308] on input "49" at bounding box center [519, 311] width 131 height 27
type input "49"
click at [209, 394] on button "Update" at bounding box center [201, 388] width 51 height 23
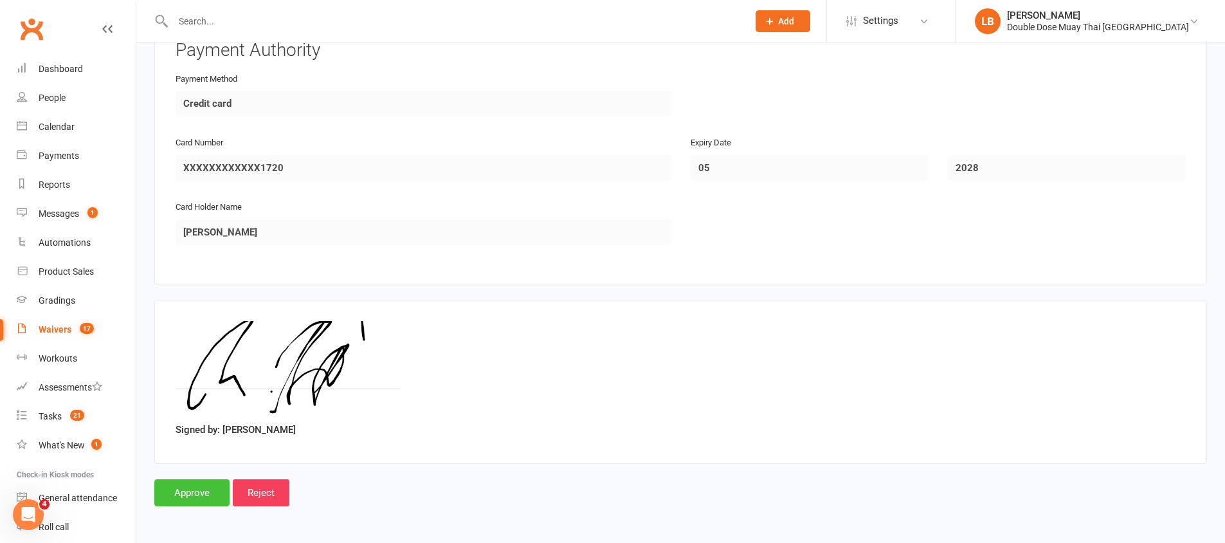
click at [197, 489] on input "Approve" at bounding box center [191, 492] width 75 height 27
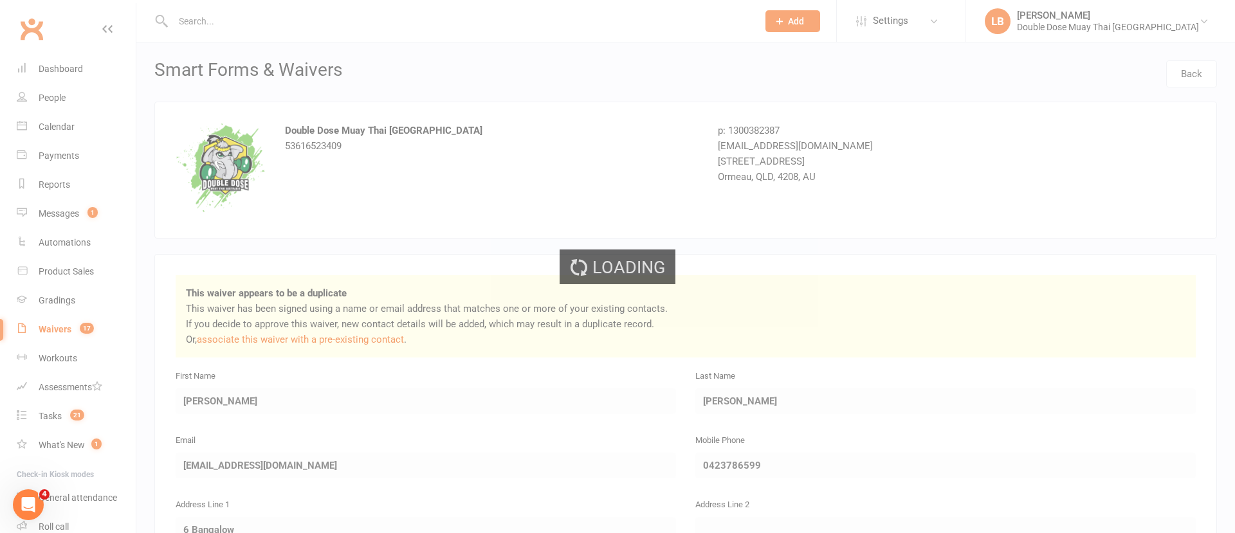
select select "100"
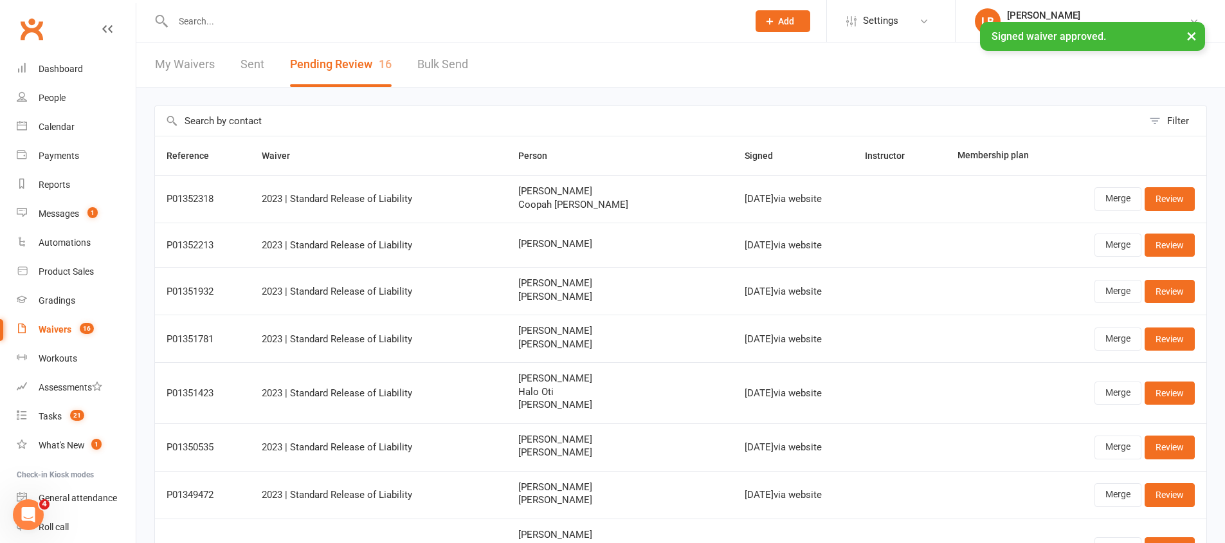
click at [219, 19] on input "text" at bounding box center [454, 21] width 570 height 18
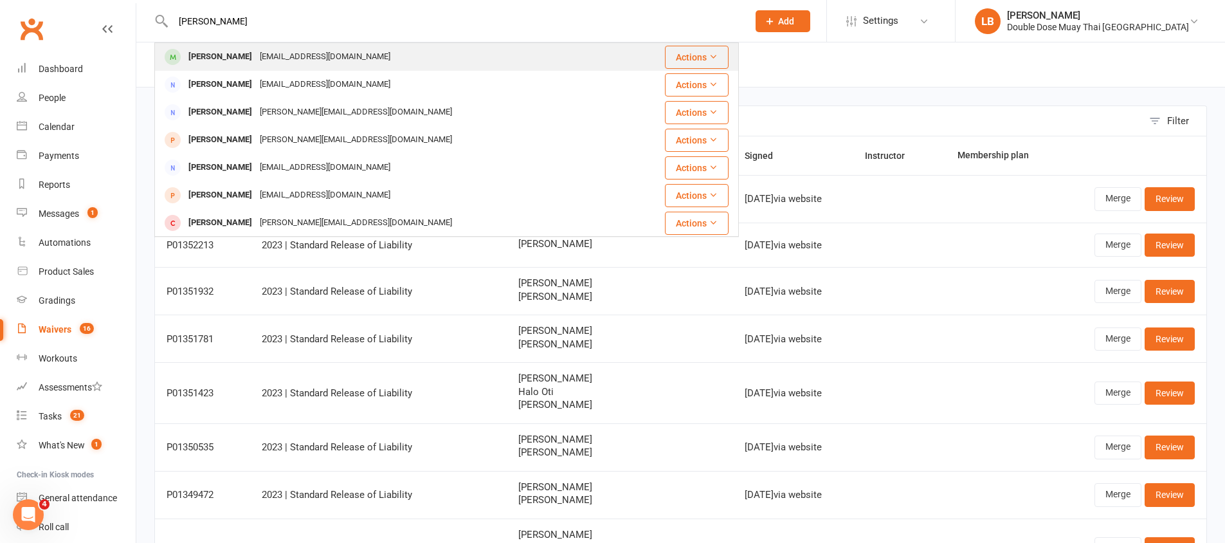
type input "[PERSON_NAME]"
click at [317, 54] on div "[EMAIL_ADDRESS][DOMAIN_NAME]" at bounding box center [325, 57] width 138 height 19
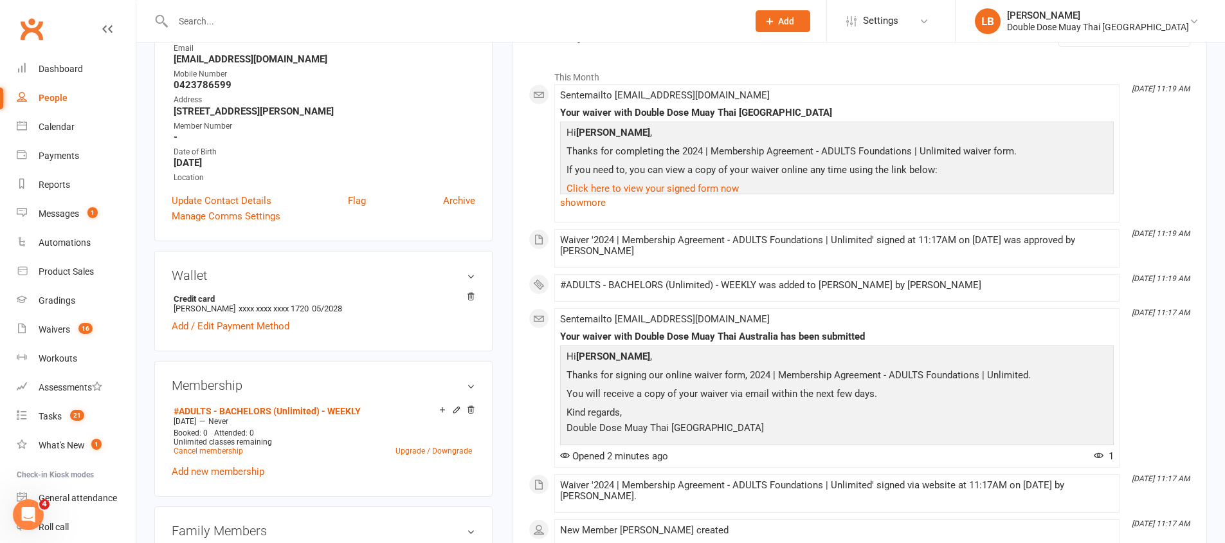
scroll to position [93, 0]
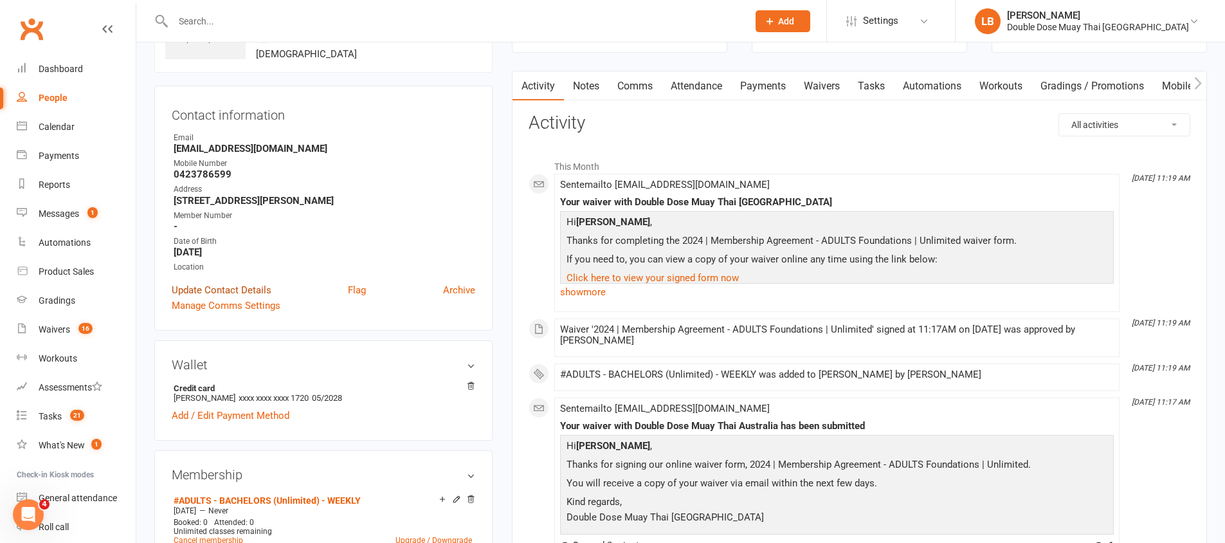
click at [248, 286] on link "Update Contact Details" at bounding box center [222, 289] width 100 height 15
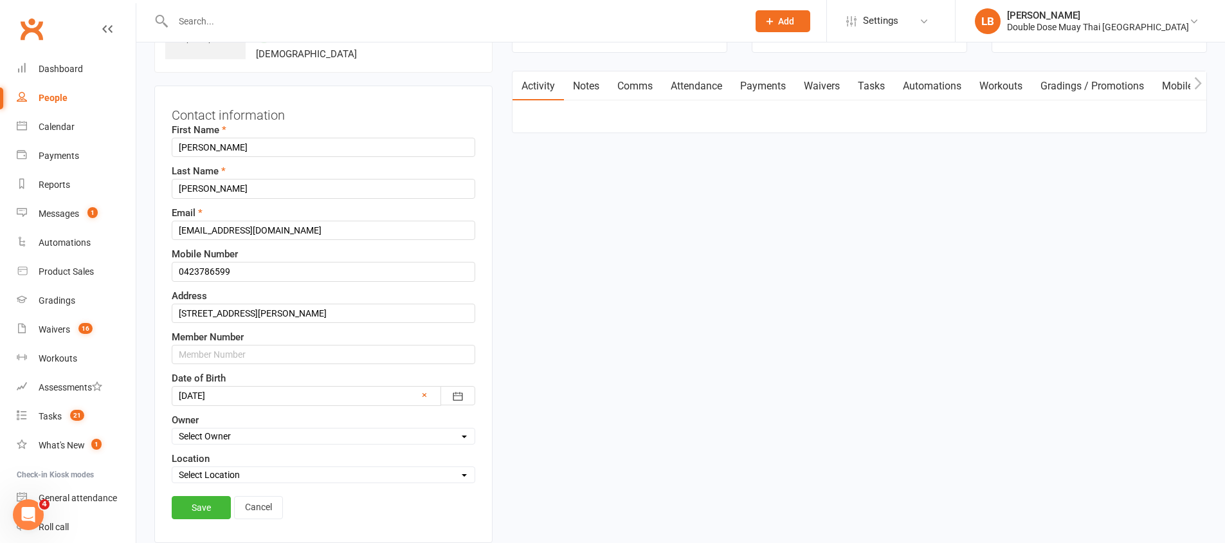
scroll to position [60, 0]
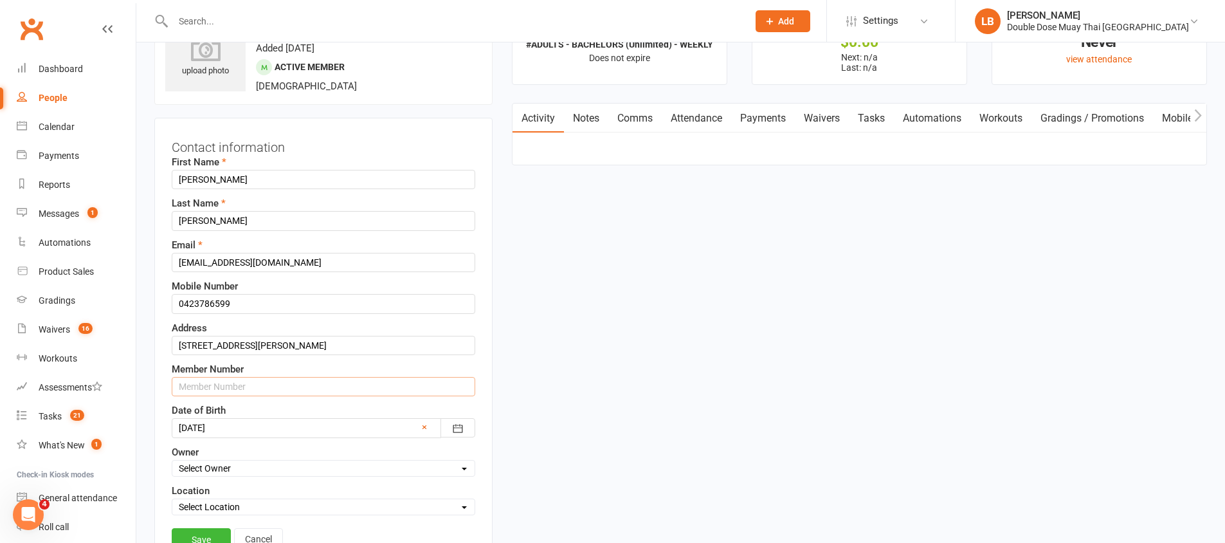
click at [225, 385] on input "text" at bounding box center [324, 386] width 304 height 19
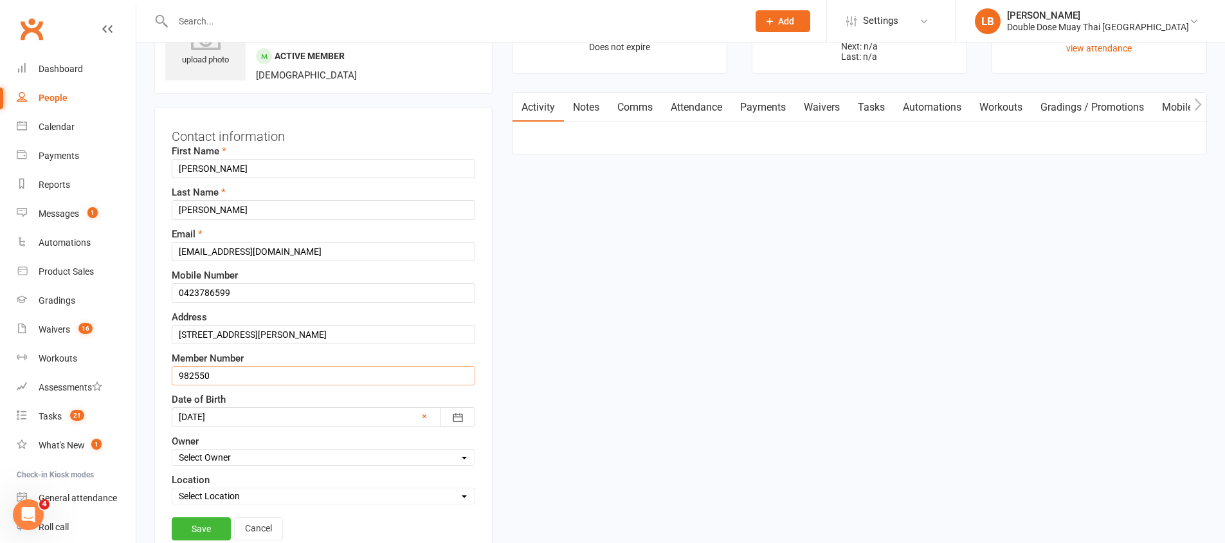
scroll to position [85, 0]
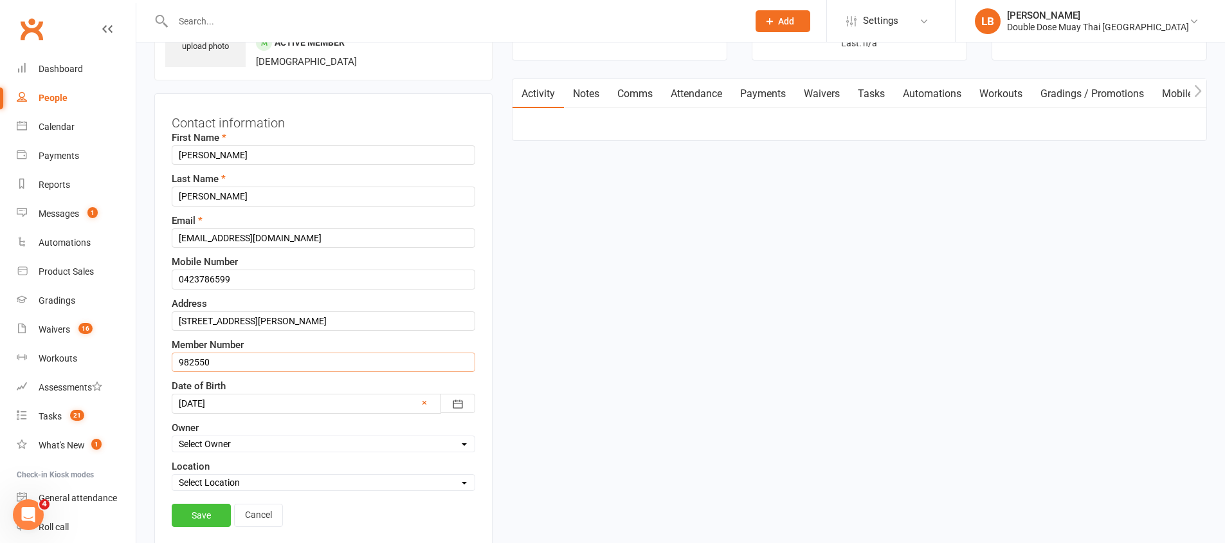
type input "982550"
click at [207, 513] on link "Save" at bounding box center [201, 515] width 59 height 23
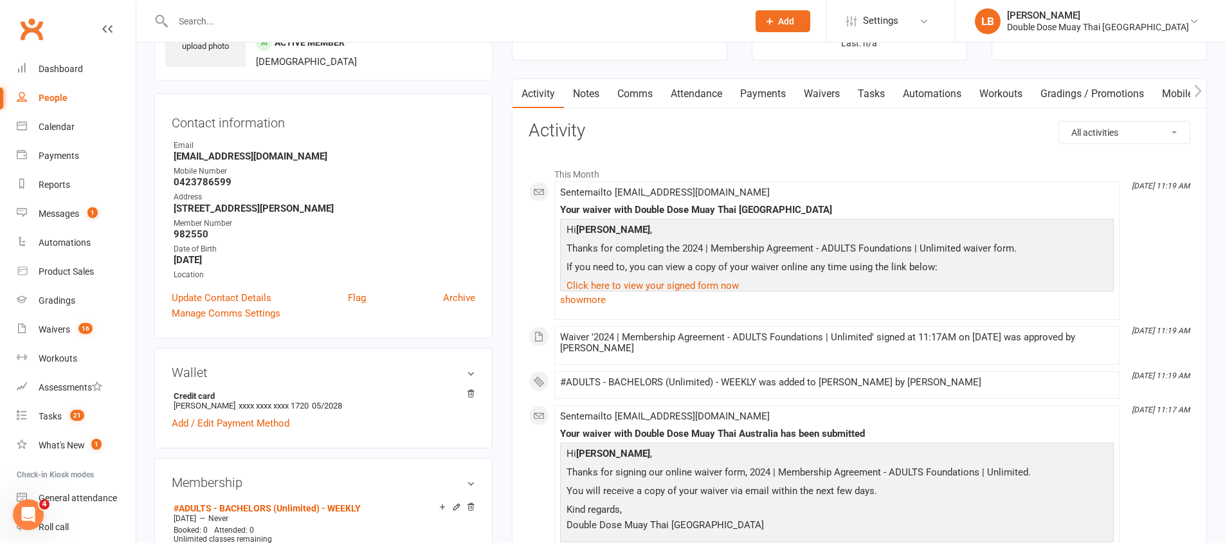
click at [605, 98] on link "Notes" at bounding box center [586, 94] width 44 height 30
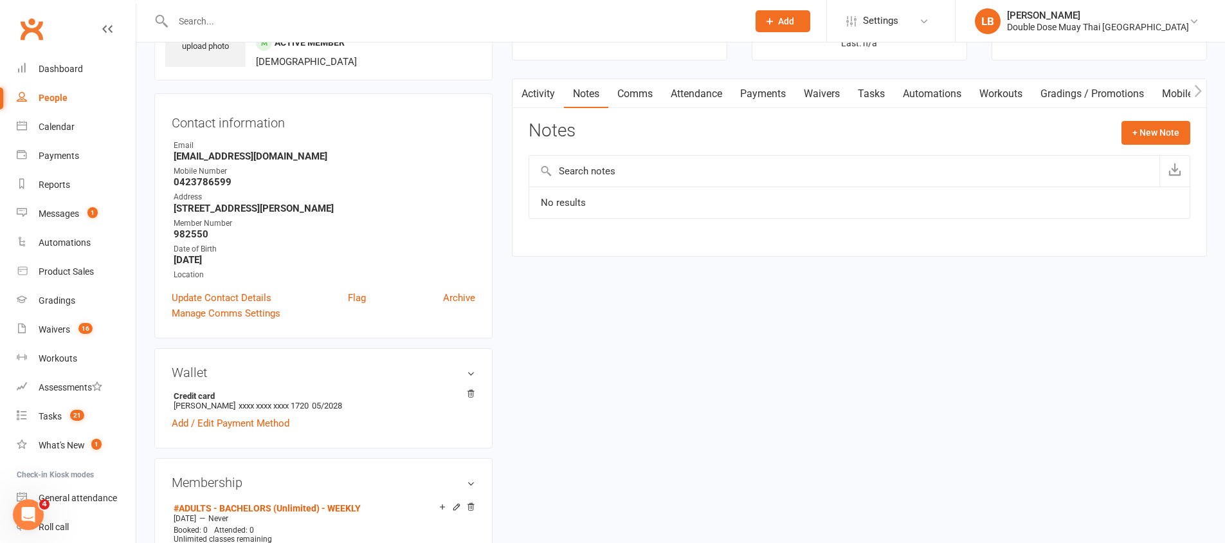
click at [638, 89] on link "Comms" at bounding box center [634, 94] width 53 height 30
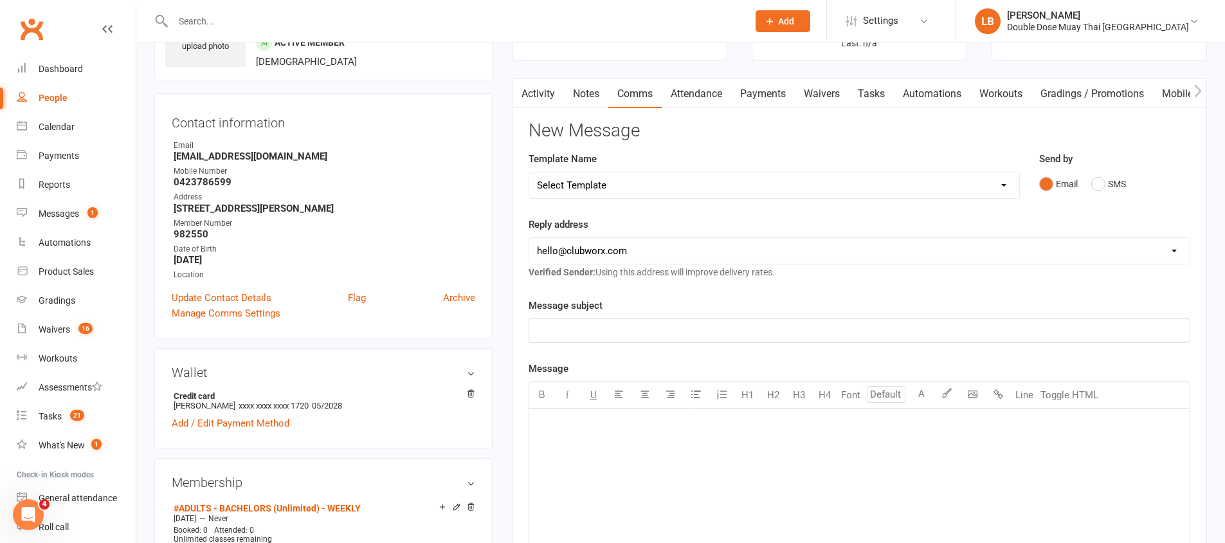
click at [592, 102] on link "Notes" at bounding box center [586, 94] width 44 height 30
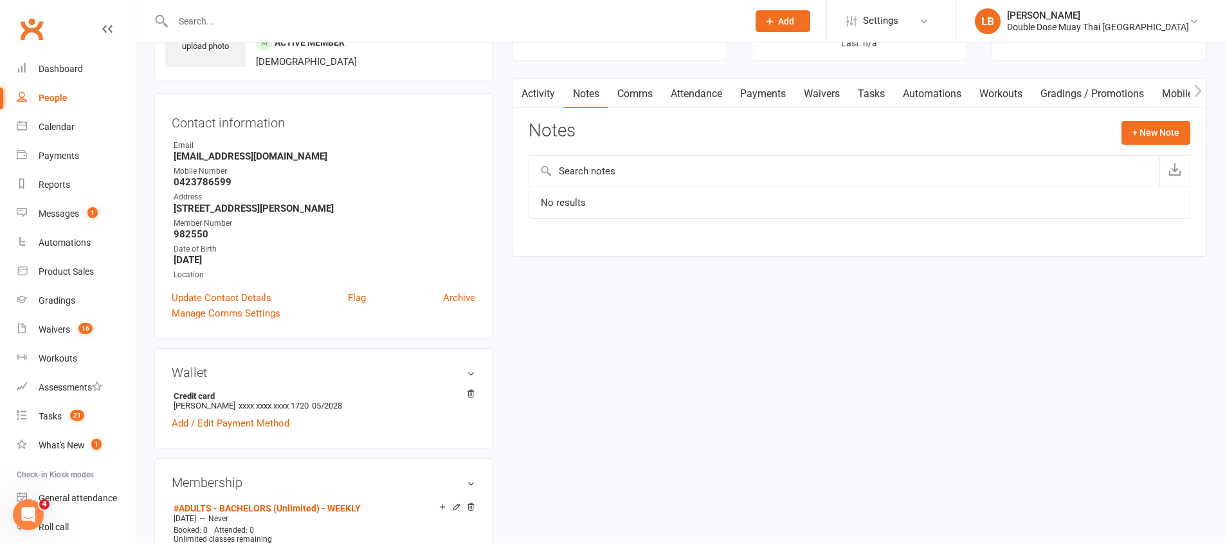
click at [765, 96] on link "Payments" at bounding box center [763, 94] width 64 height 30
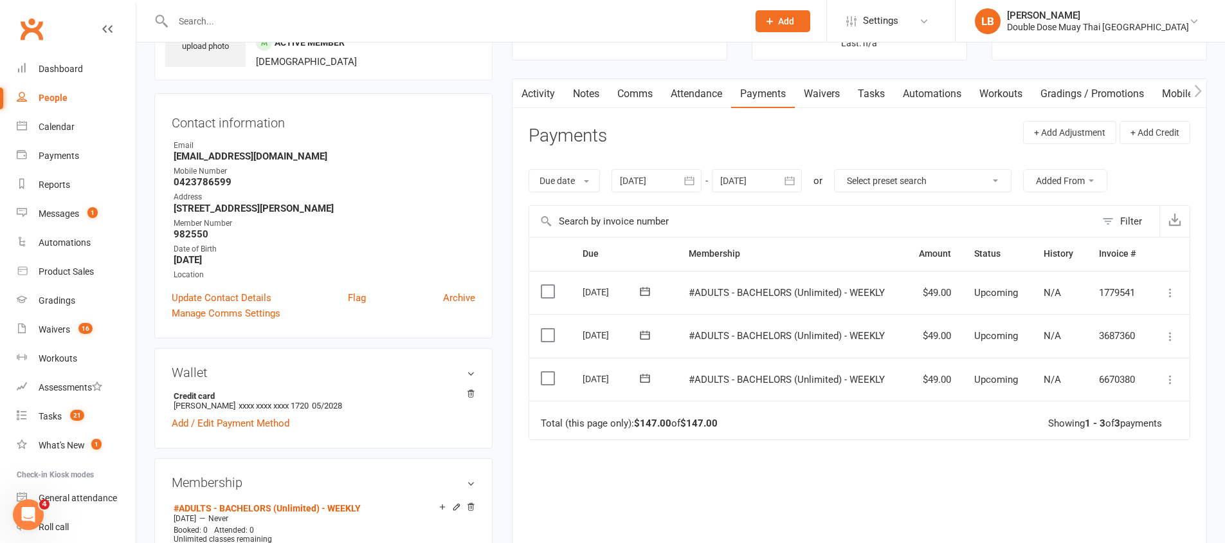
click at [770, 184] on div at bounding box center [757, 180] width 90 height 23
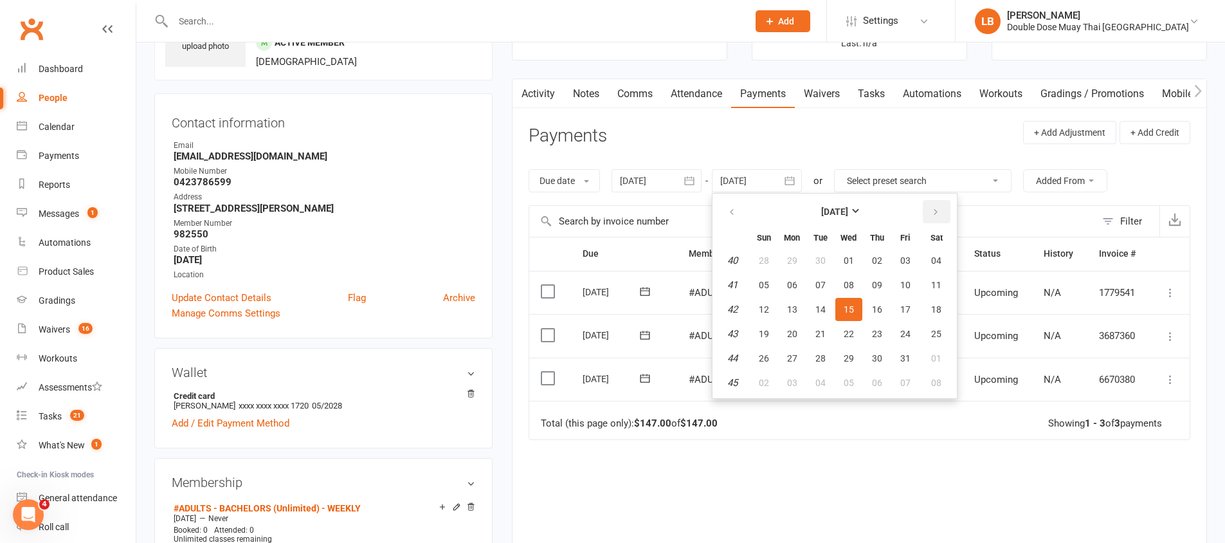
click at [938, 208] on icon "button" at bounding box center [935, 212] width 9 height 10
click at [855, 269] on button "03" at bounding box center [848, 260] width 27 height 23
type input "[DATE]"
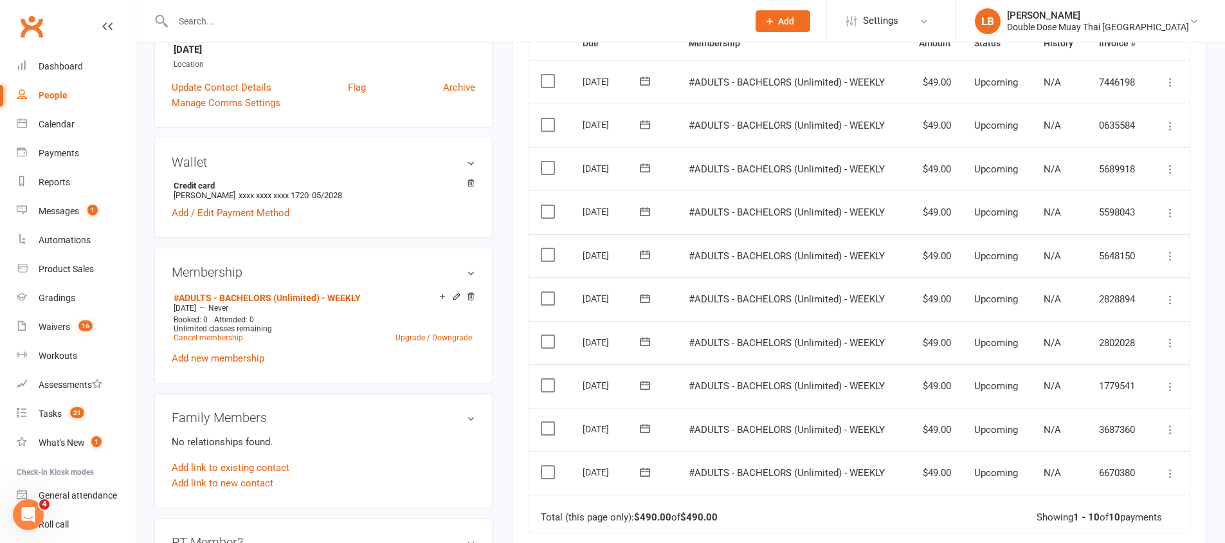
scroll to position [303, 0]
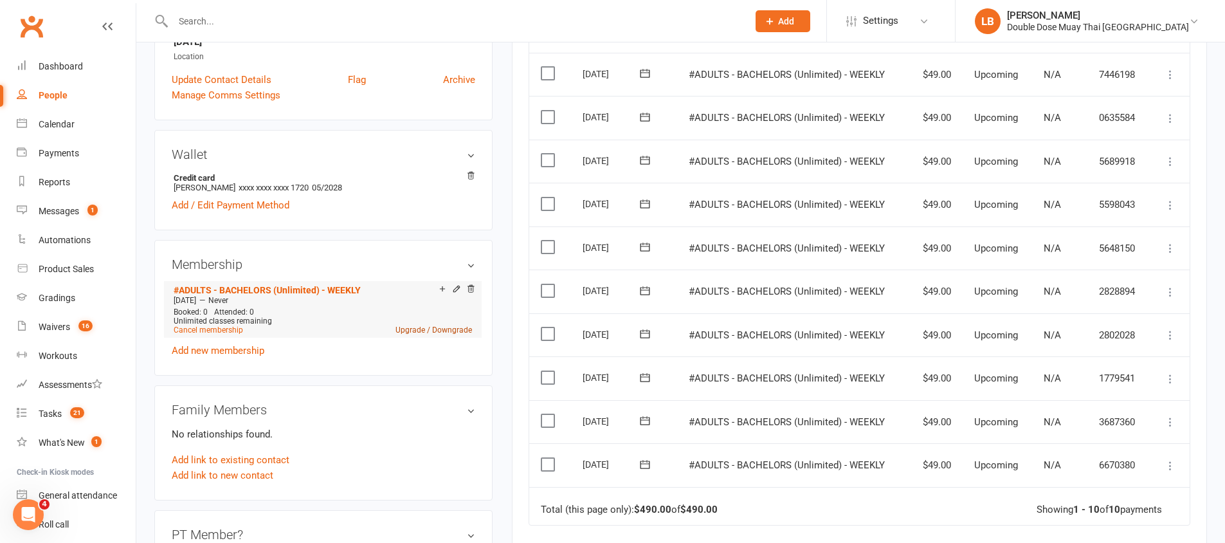
click at [437, 332] on link "Upgrade / Downgrade" at bounding box center [433, 329] width 77 height 9
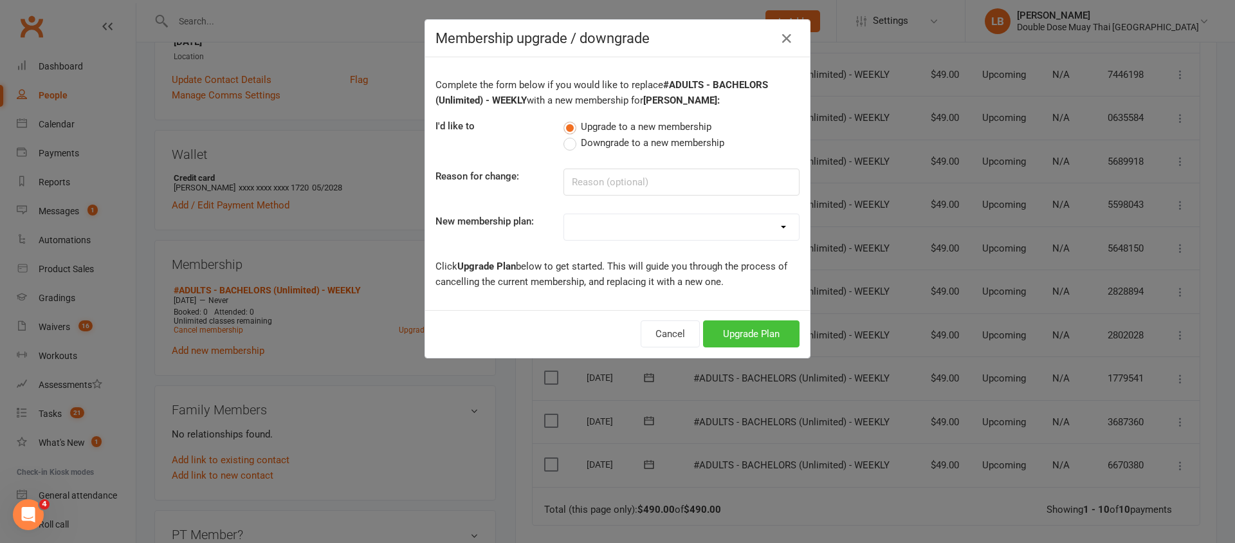
click at [727, 339] on button "Upgrade Plan" at bounding box center [751, 333] width 96 height 27
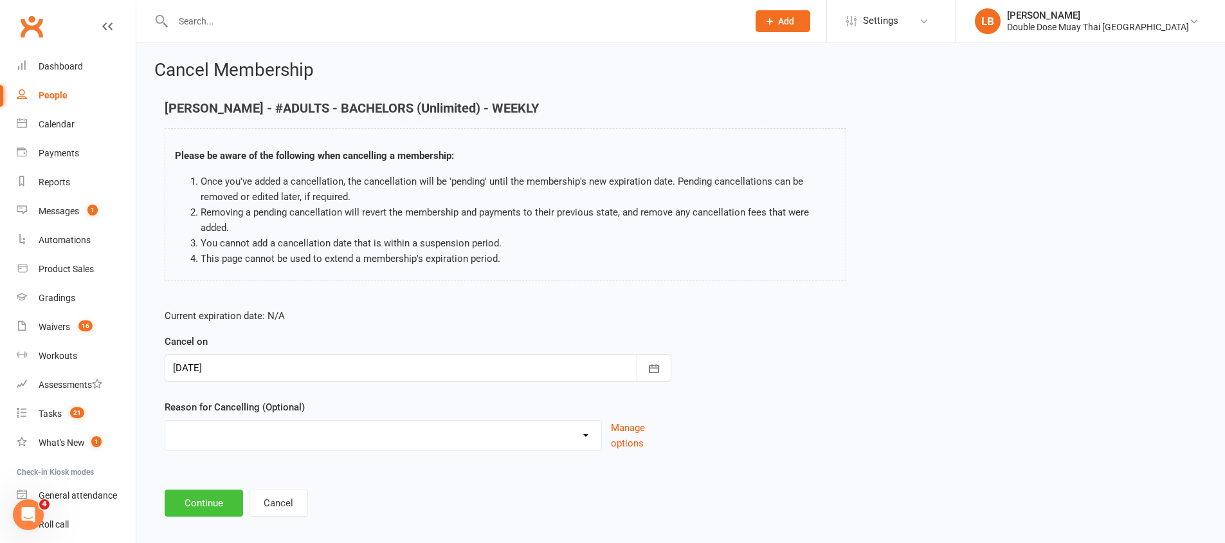
click at [224, 511] on button "Continue" at bounding box center [204, 502] width 78 height 27
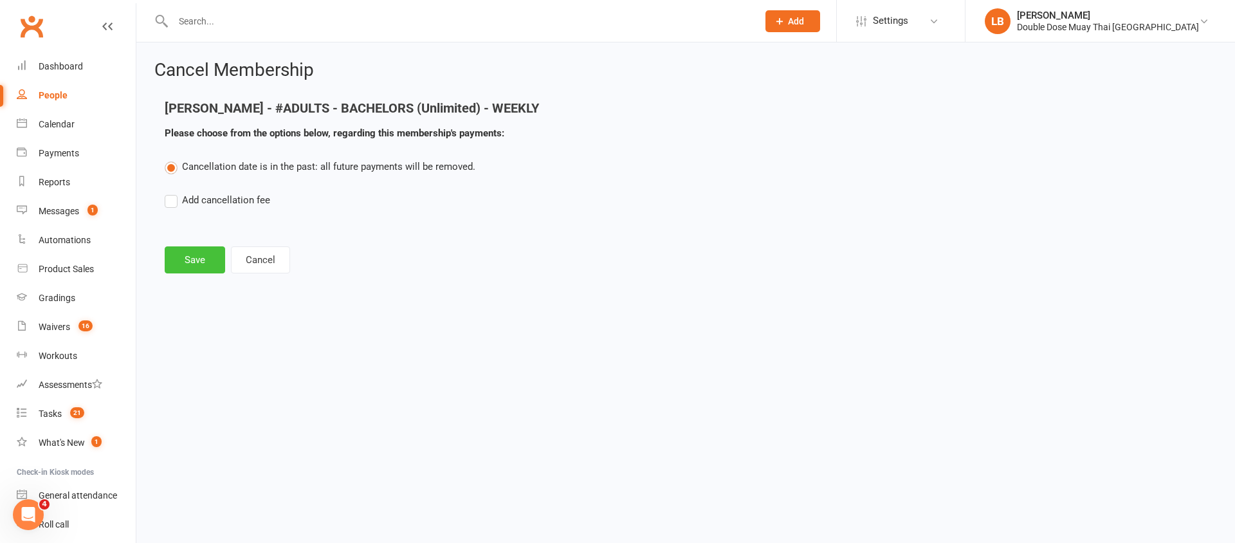
click at [206, 268] on button "Save" at bounding box center [195, 259] width 60 height 27
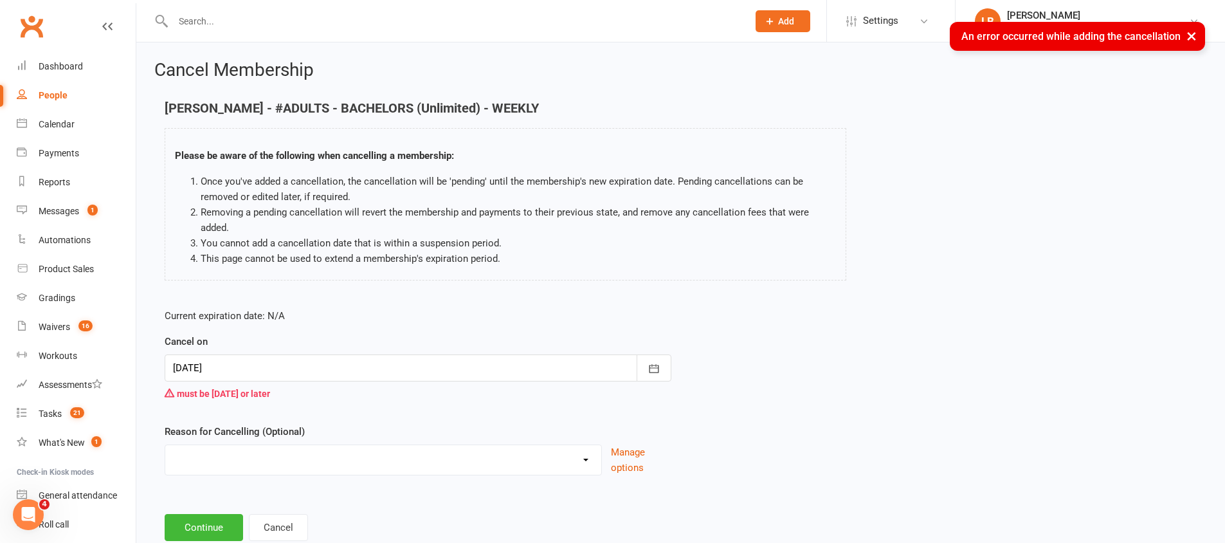
click at [268, 367] on div at bounding box center [418, 367] width 507 height 27
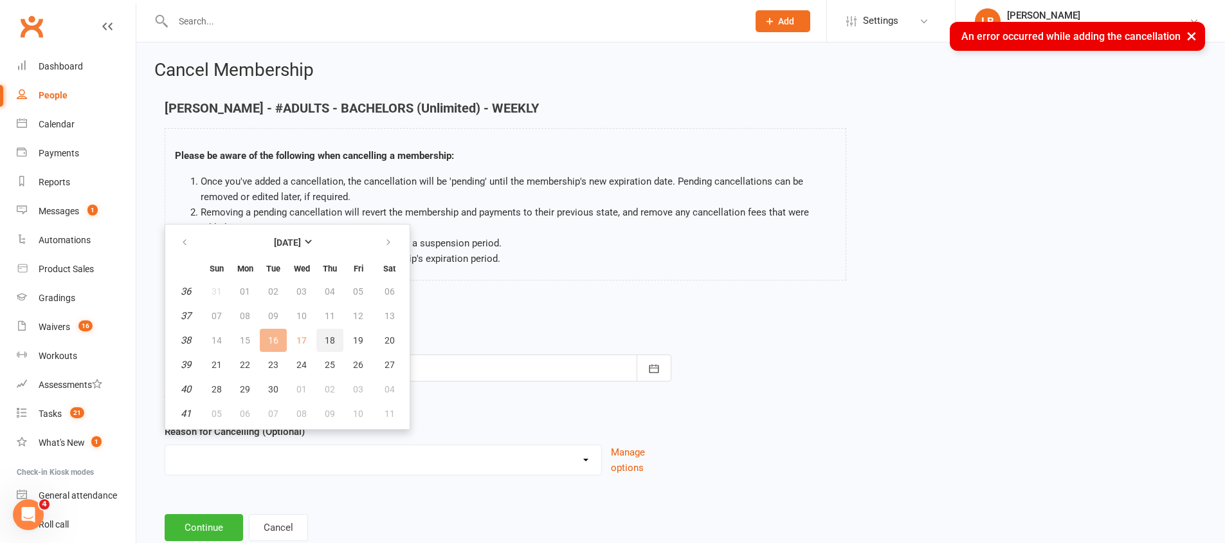
click at [332, 336] on span "18" at bounding box center [330, 340] width 10 height 10
type input "[DATE]"
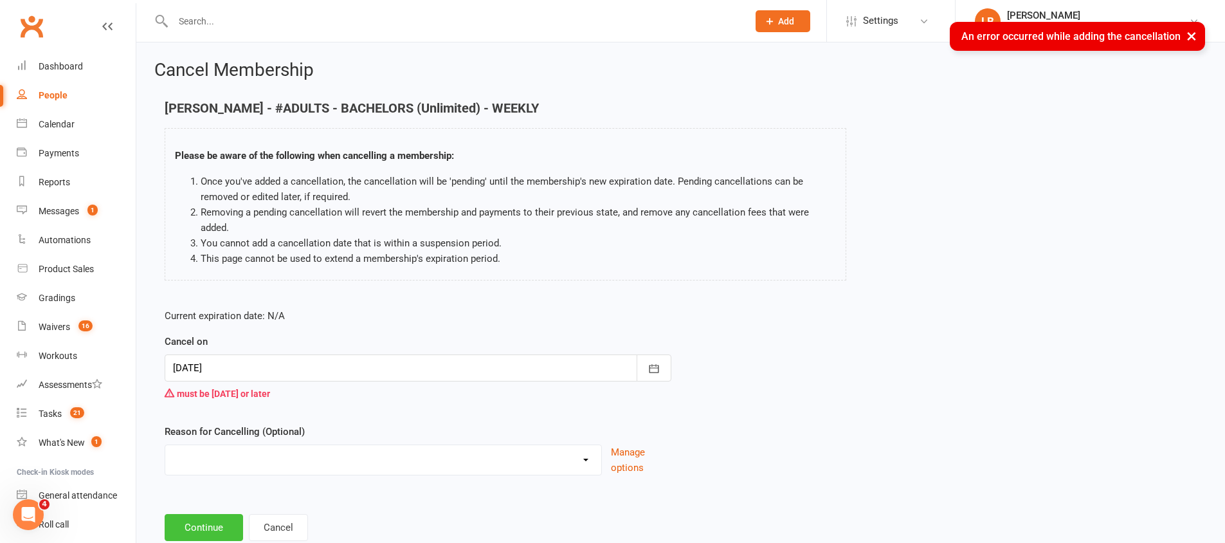
click at [206, 522] on button "Continue" at bounding box center [204, 527] width 78 height 27
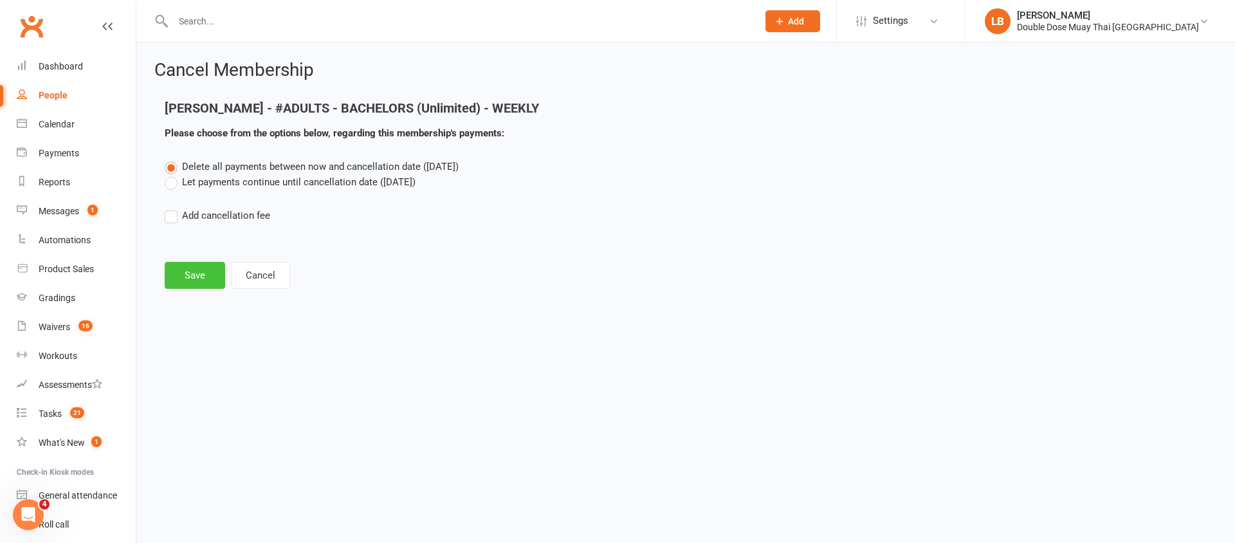
click at [203, 264] on button "Save" at bounding box center [195, 275] width 60 height 27
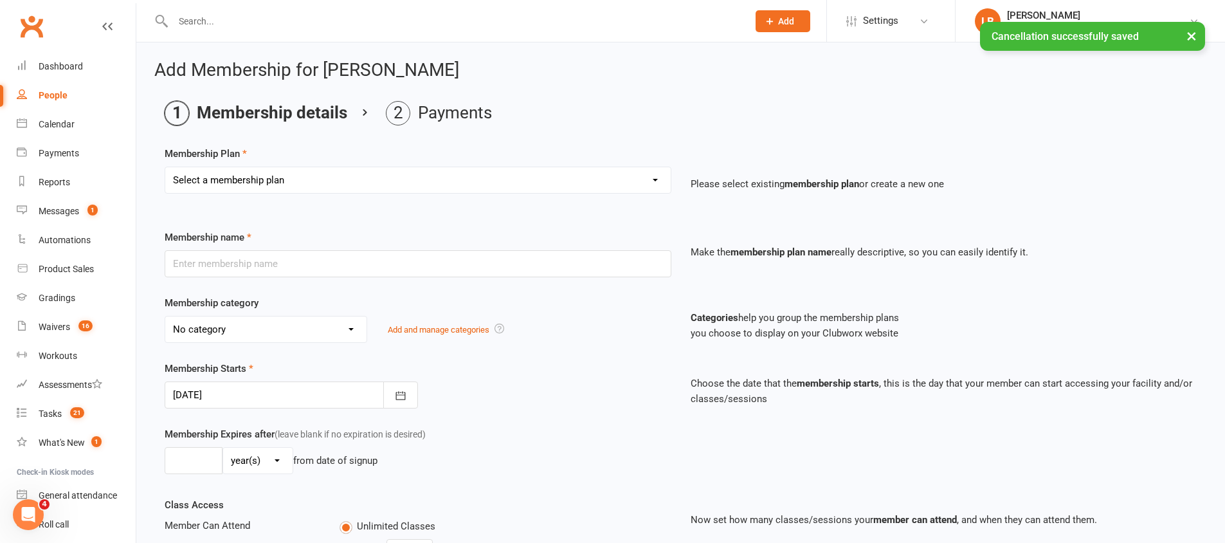
click at [360, 184] on select "Select a membership plan Create new Membership Plan #KIDS - 1 Day - WEEKLY #KID…" at bounding box center [417, 180] width 505 height 26
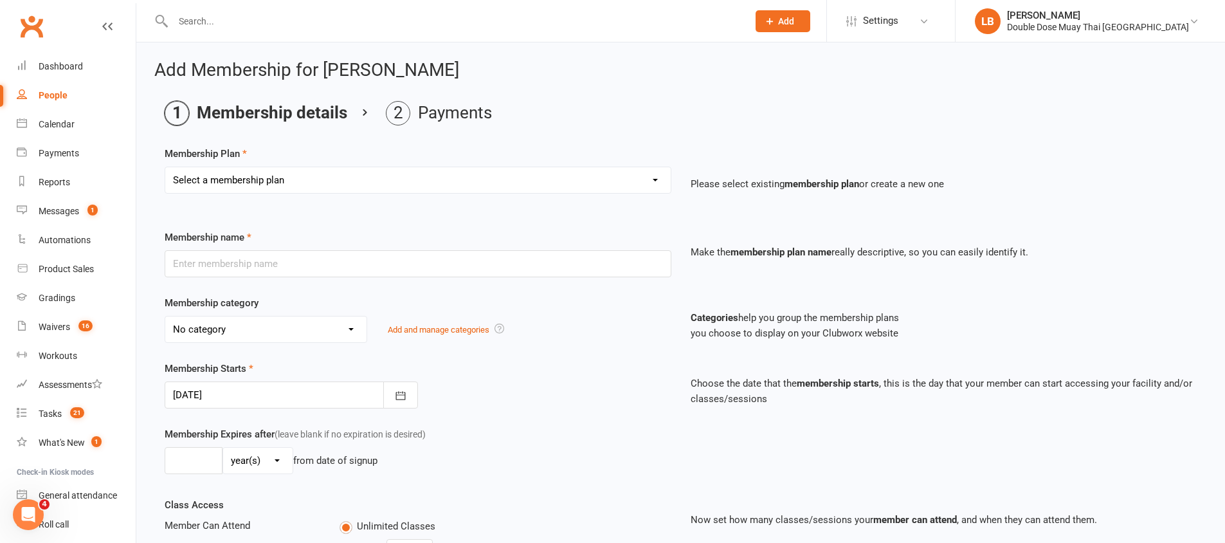
select select "12"
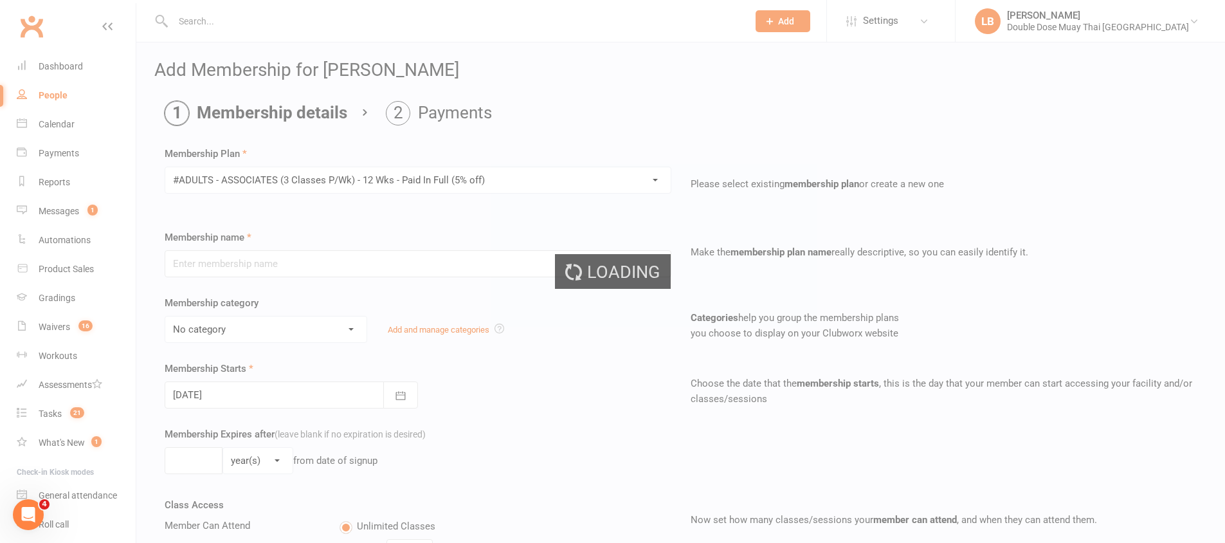
type input "#ADULTS - ASSOCIATES (3 Classes P/Wk) - 12 Wks - Paid In Full (5% off)"
select select "1"
type input "12"
select select "1"
type input "3"
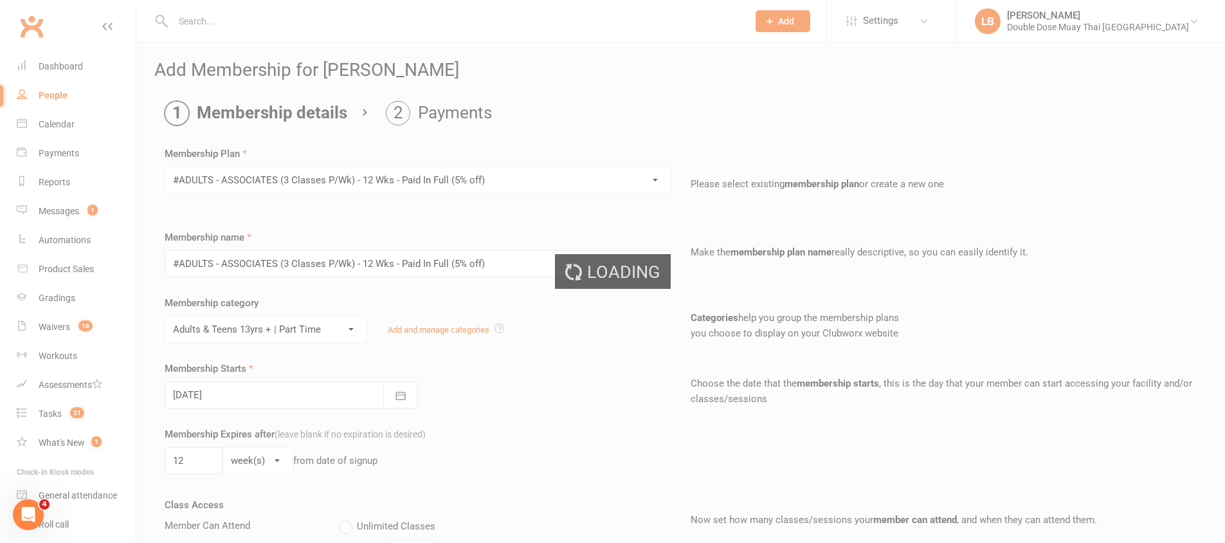
type input "[DATE]"
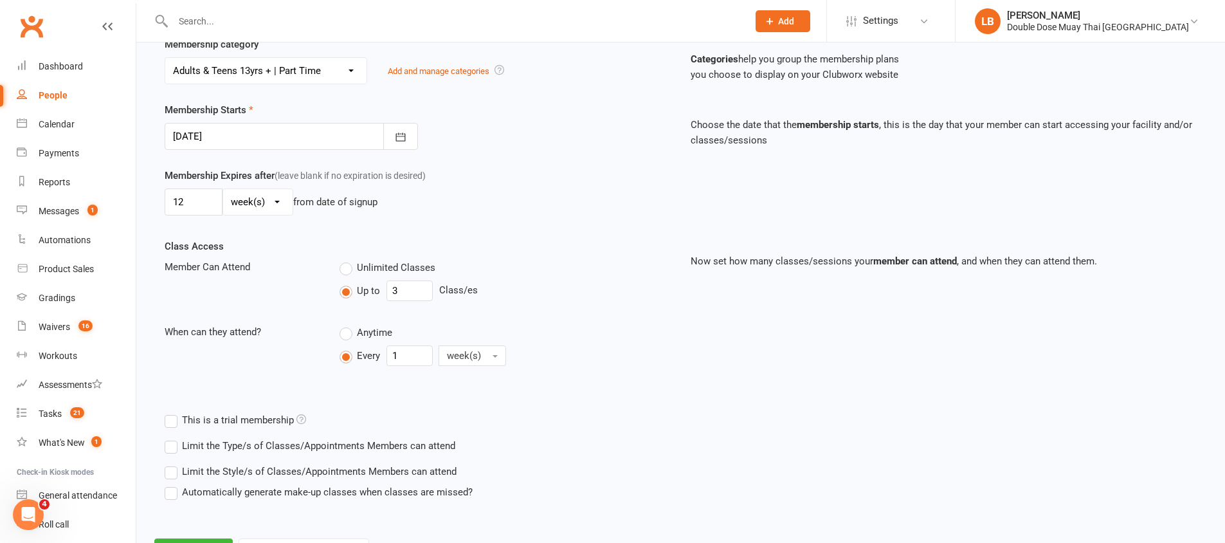
scroll to position [318, 0]
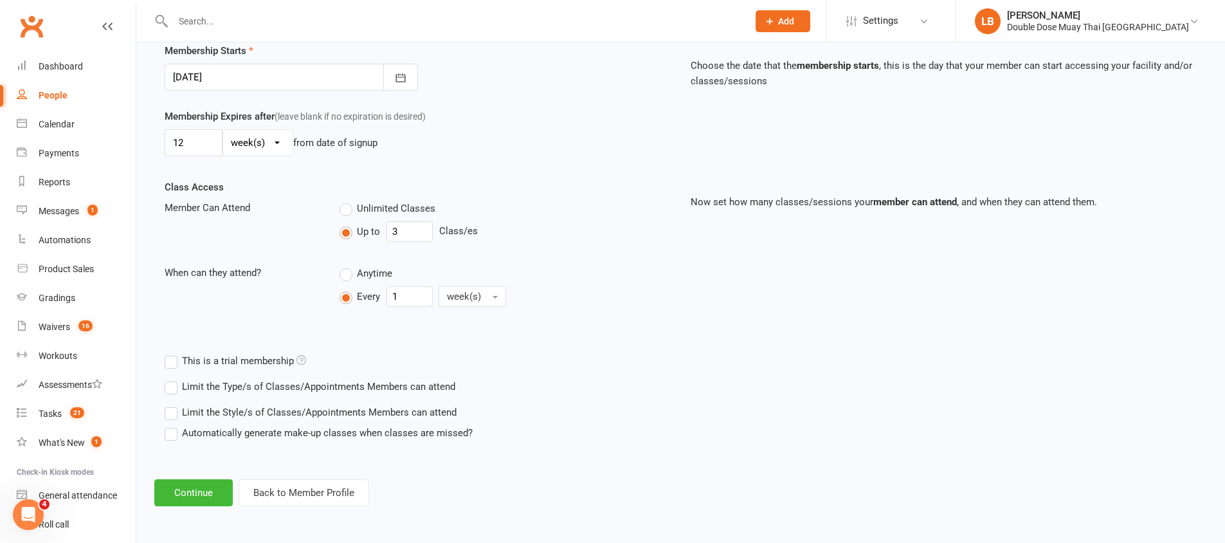
click at [349, 213] on label "Unlimited Classes" at bounding box center [388, 208] width 96 height 15
click at [348, 201] on input "Unlimited Classes" at bounding box center [344, 201] width 8 height 0
type input "0"
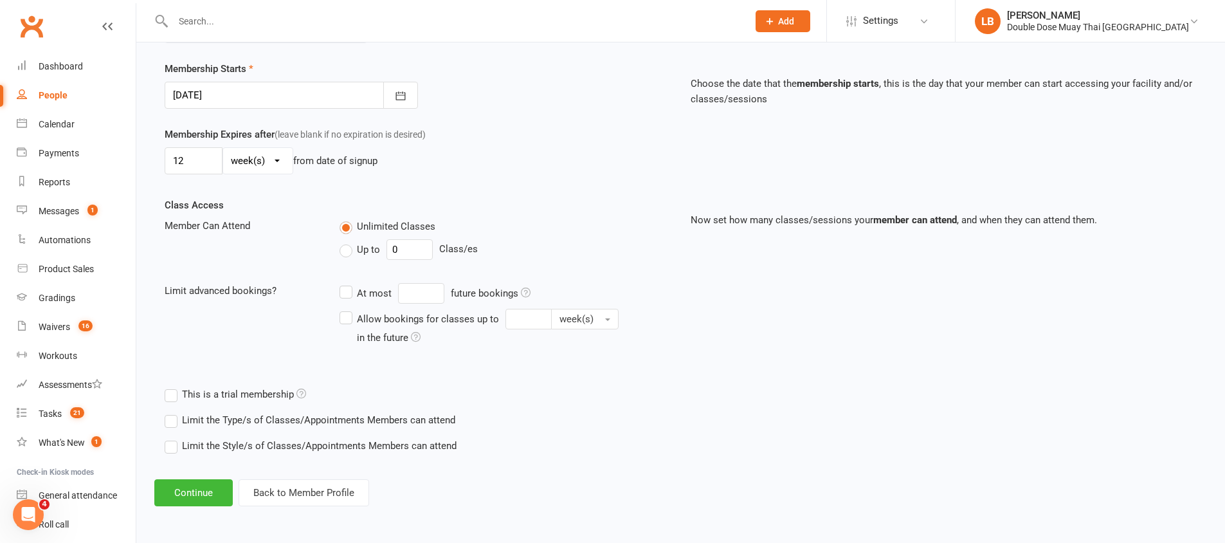
scroll to position [300, 0]
click at [219, 489] on button "Continue" at bounding box center [193, 492] width 78 height 27
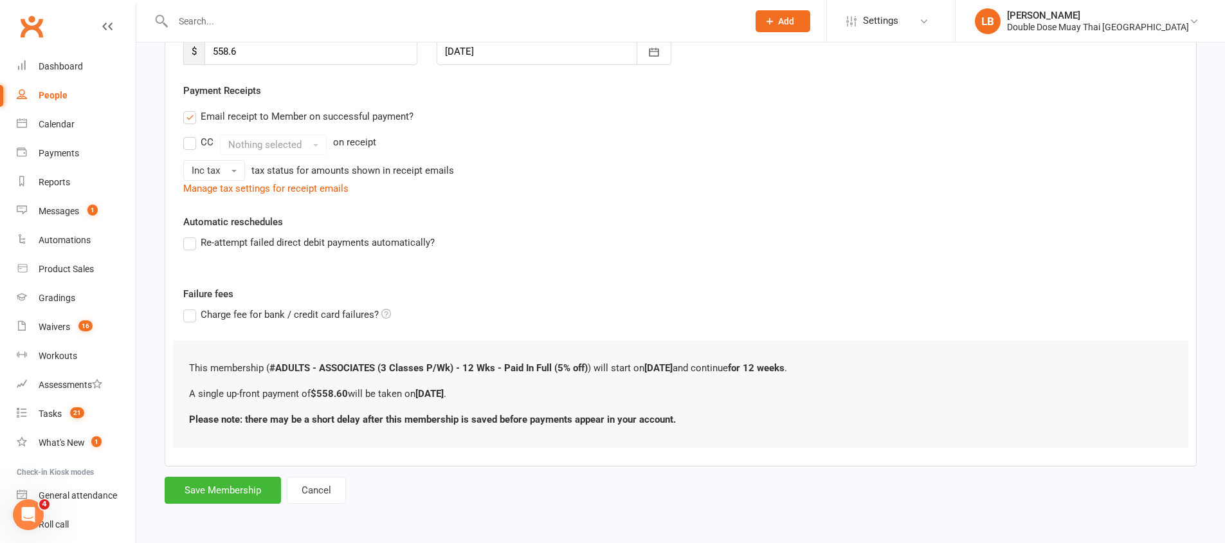
scroll to position [0, 0]
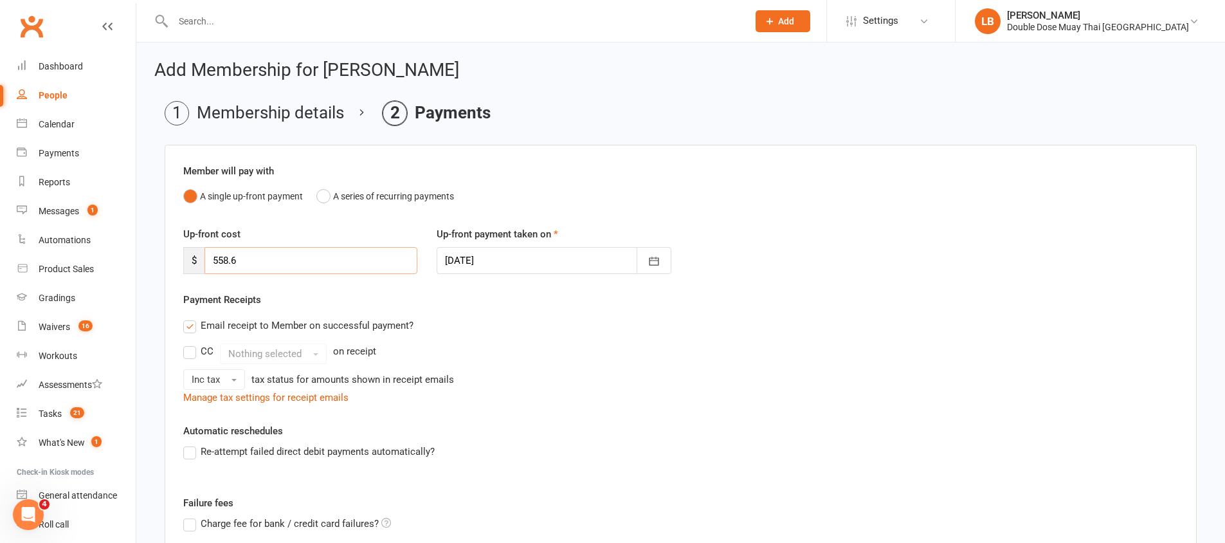
click at [250, 257] on input "558.6" at bounding box center [310, 260] width 213 height 27
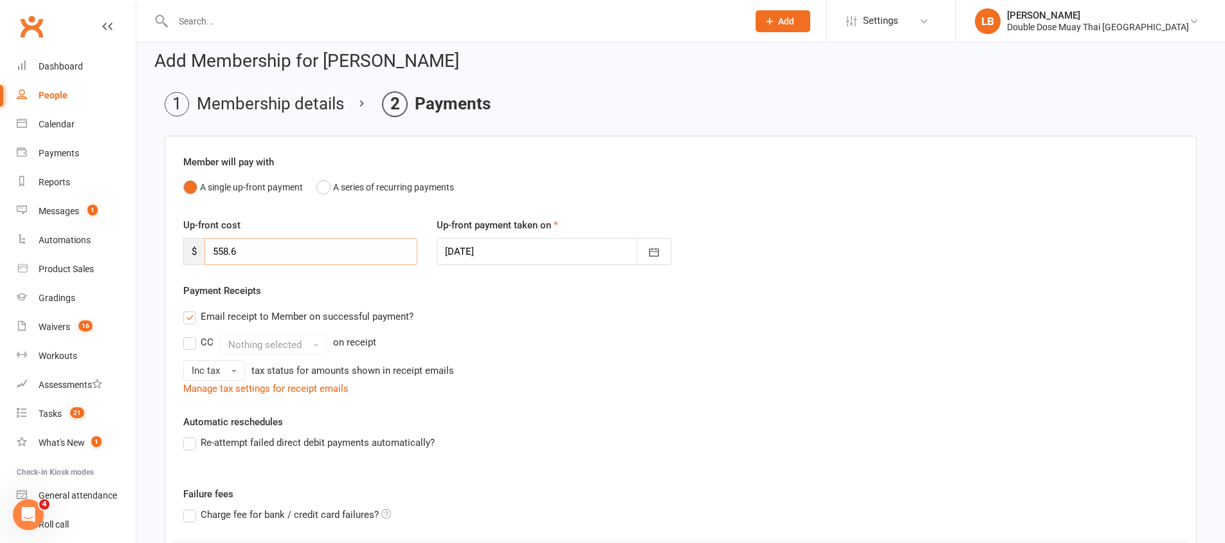
scroll to position [23, 0]
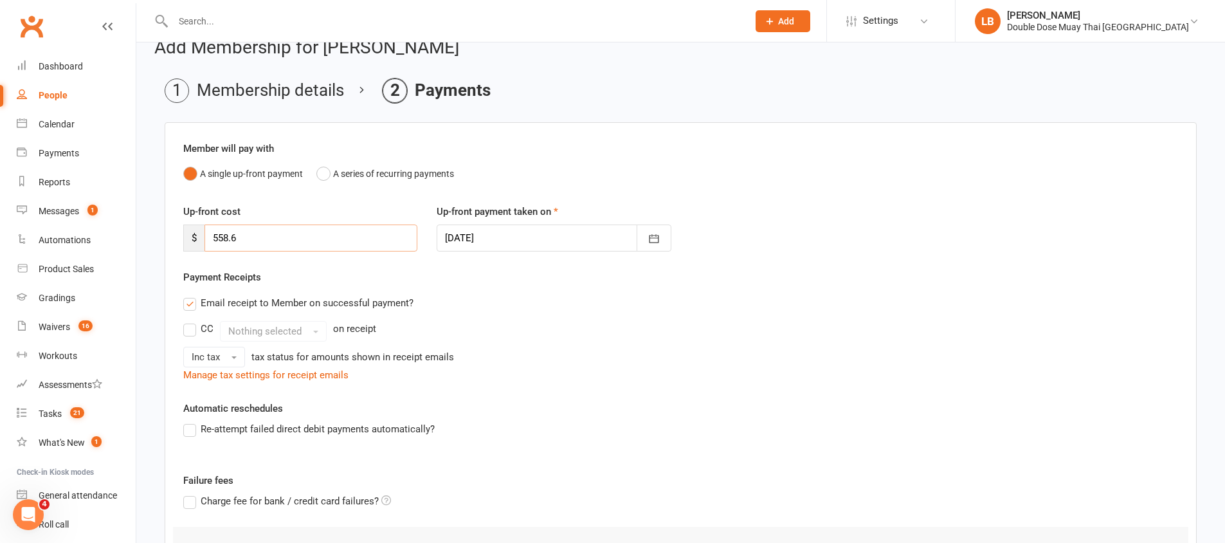
click at [218, 239] on input "558.6" at bounding box center [310, 237] width 213 height 27
click at [244, 237] on input "558.6" at bounding box center [310, 237] width 213 height 27
drag, startPoint x: 244, startPoint y: 237, endPoint x: 213, endPoint y: 242, distance: 31.3
click at [213, 242] on input "558.6" at bounding box center [310, 237] width 213 height 27
click at [257, 240] on input "558.6" at bounding box center [310, 237] width 213 height 27
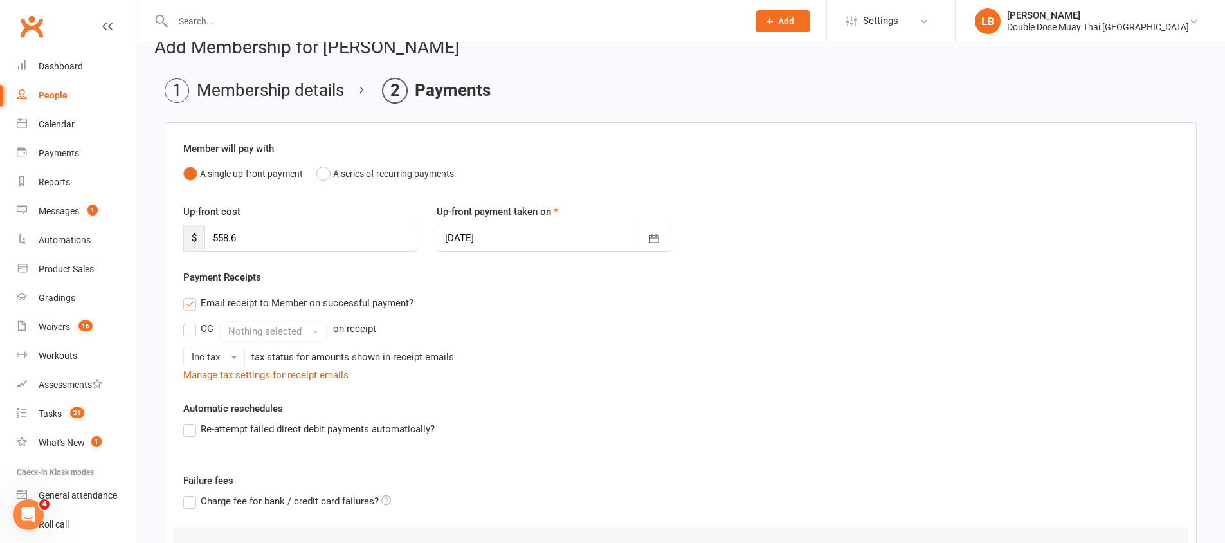
click at [635, 289] on div "Payment Receipts Email receipt to Member on successful payment? CC Nothing sele…" at bounding box center [680, 325] width 995 height 113
click at [285, 248] on input "558.6" at bounding box center [310, 237] width 213 height 27
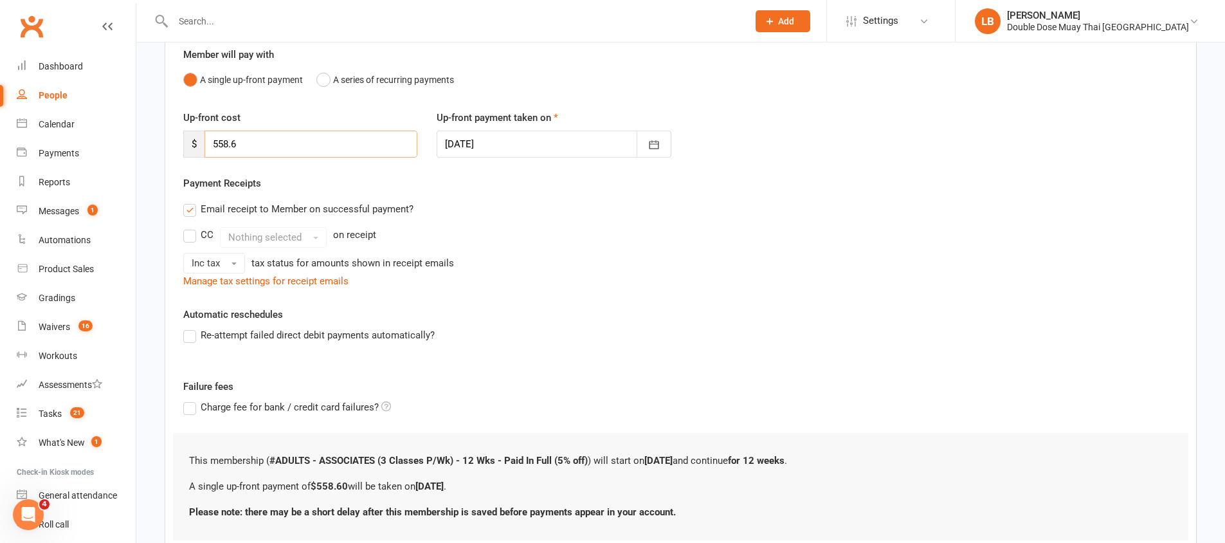
scroll to position [209, 0]
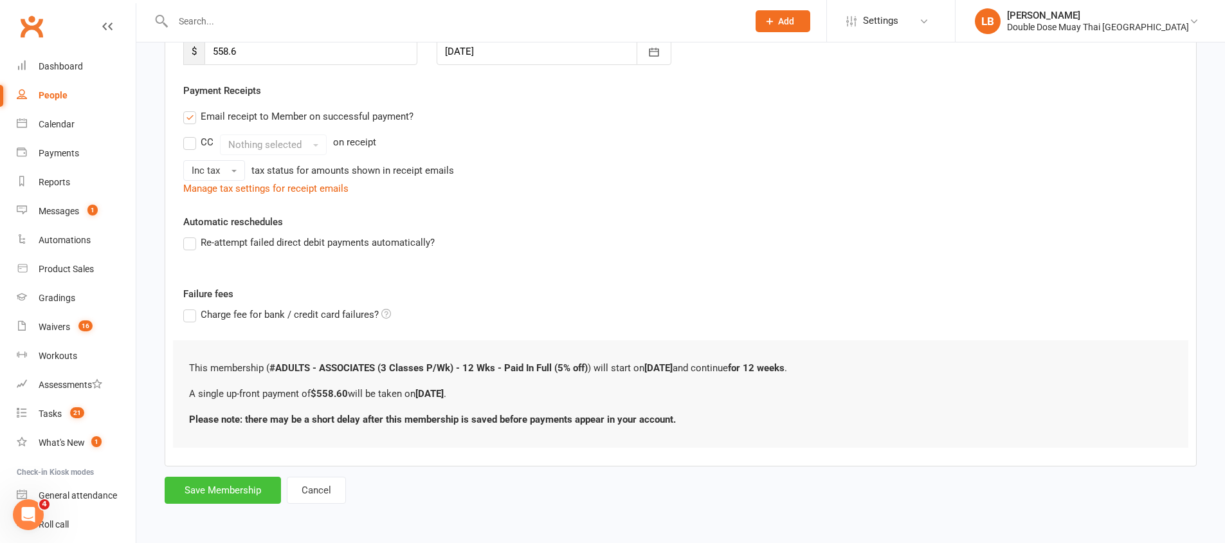
click at [240, 494] on button "Save Membership" at bounding box center [223, 489] width 116 height 27
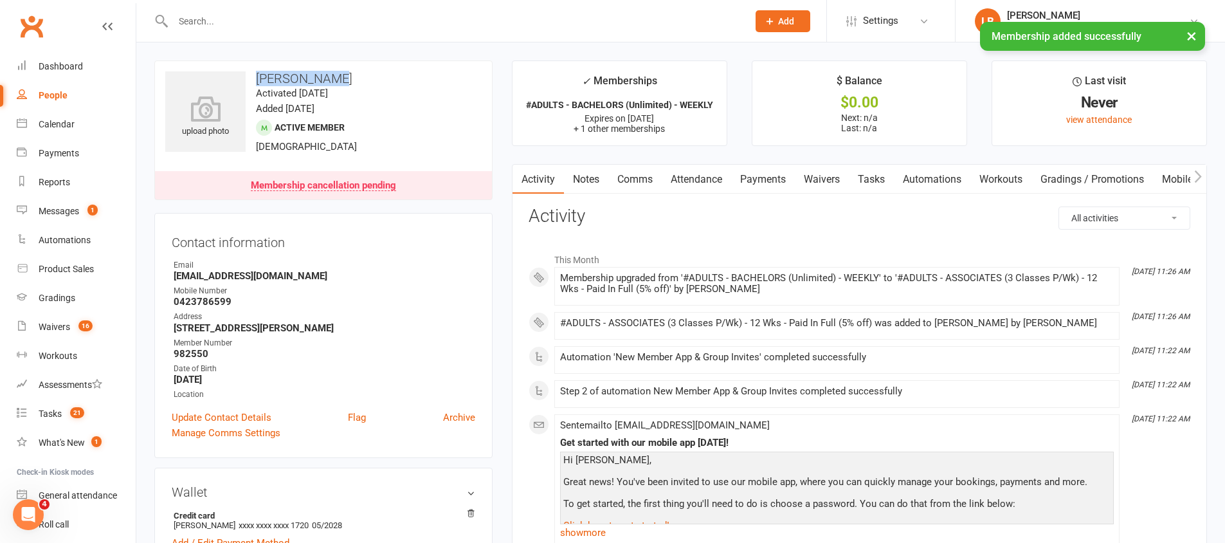
drag, startPoint x: 352, startPoint y: 73, endPoint x: 256, endPoint y: 74, distance: 95.8
click at [256, 75] on h3 "[PERSON_NAME]" at bounding box center [323, 78] width 316 height 14
copy h3 "[PERSON_NAME]"
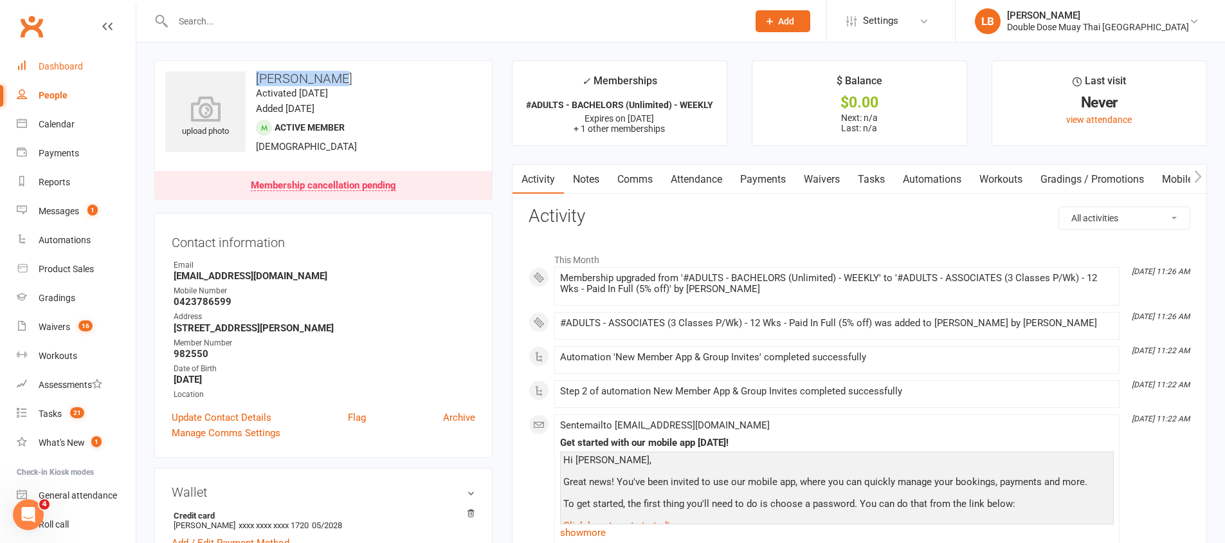
click at [63, 69] on div "Dashboard" at bounding box center [61, 66] width 44 height 10
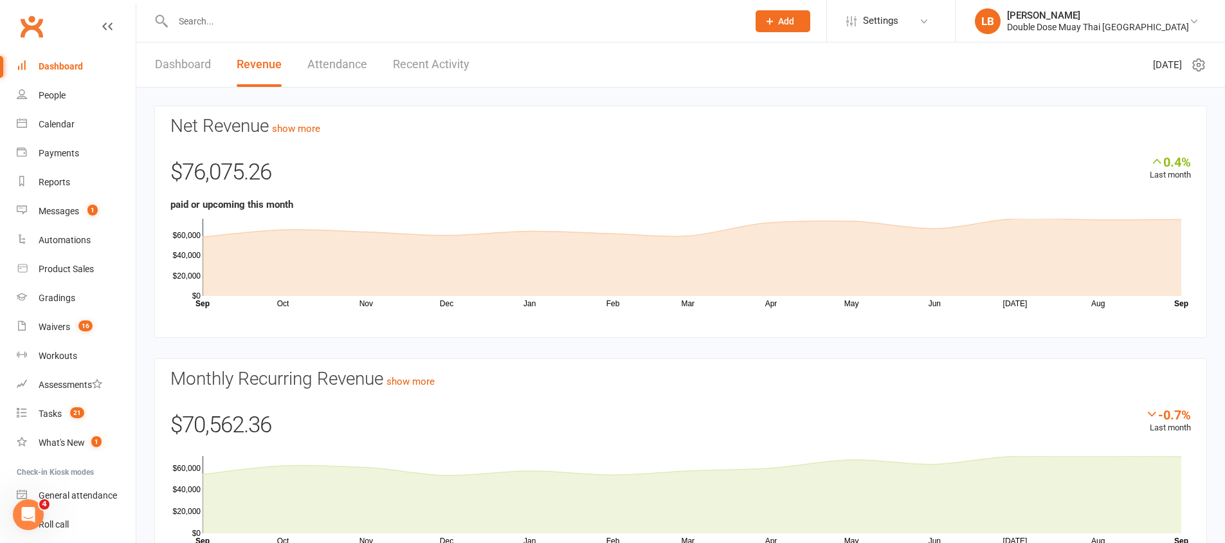
click at [212, 93] on div "Net Revenue show more 0.4% Last month $76,075.26 paid or upcoming this month Oc…" at bounding box center [680, 341] width 1089 height 508
click at [208, 73] on link "Dashboard" at bounding box center [183, 64] width 56 height 44
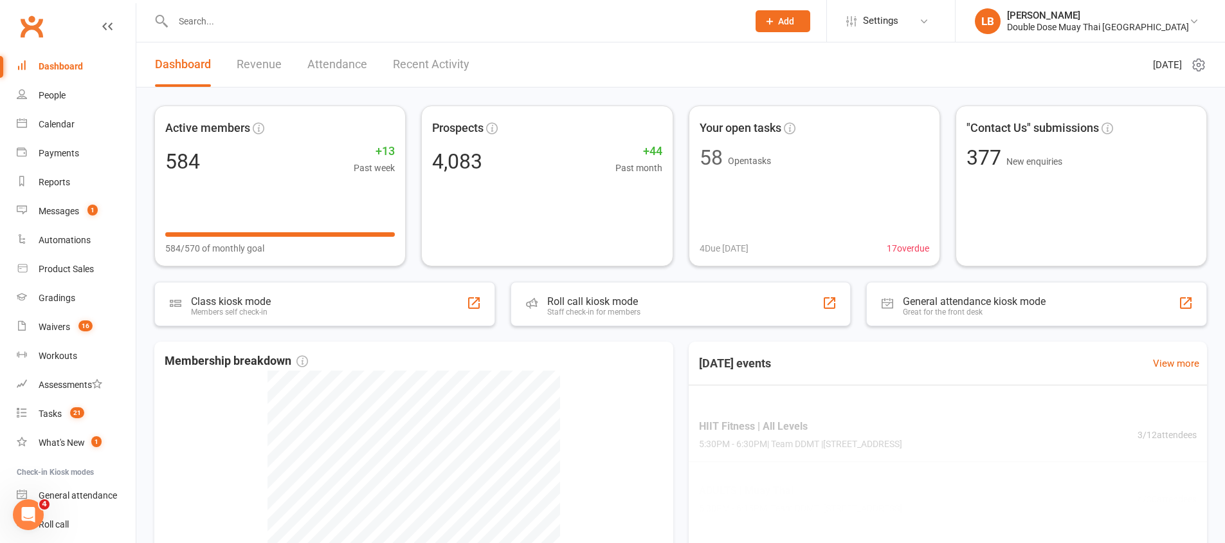
click at [201, 62] on link "Dashboard" at bounding box center [183, 64] width 56 height 44
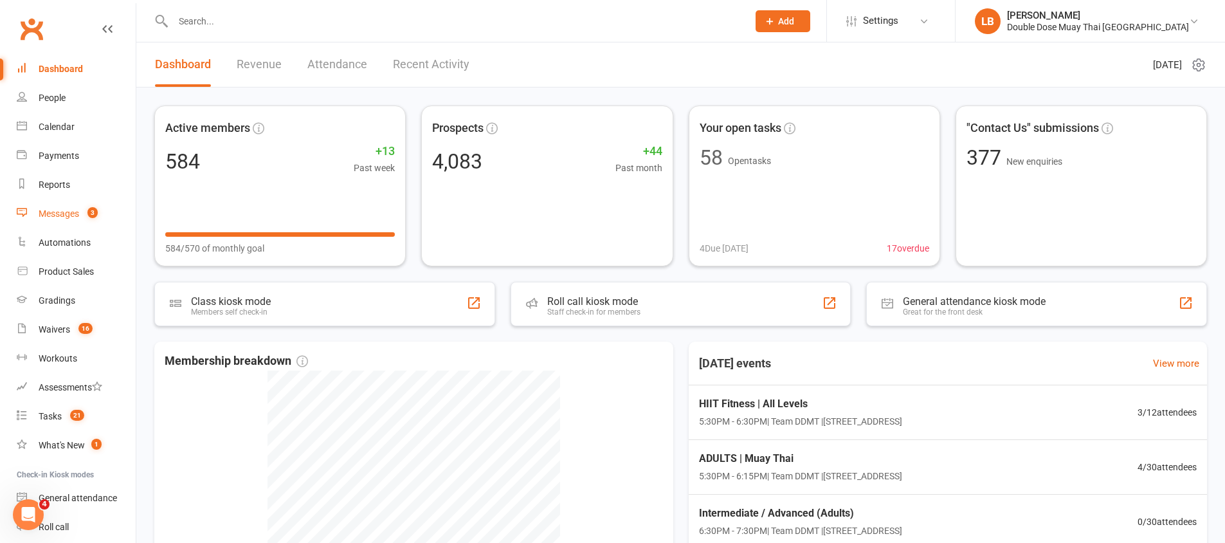
click at [78, 217] on div "Messages" at bounding box center [59, 213] width 41 height 10
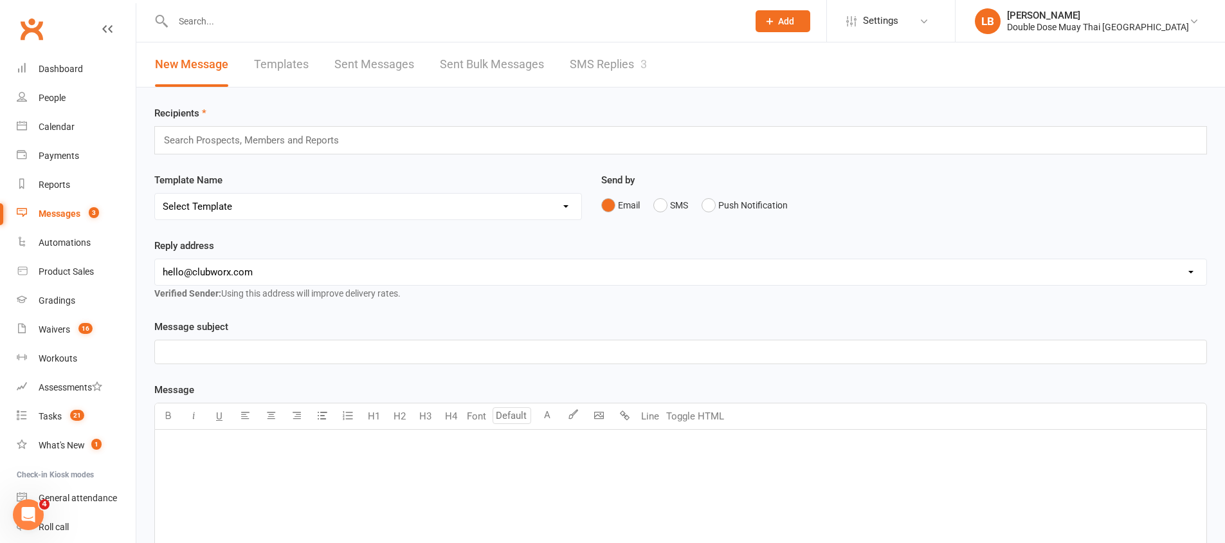
click at [619, 56] on link "SMS Replies 3" at bounding box center [608, 64] width 77 height 44
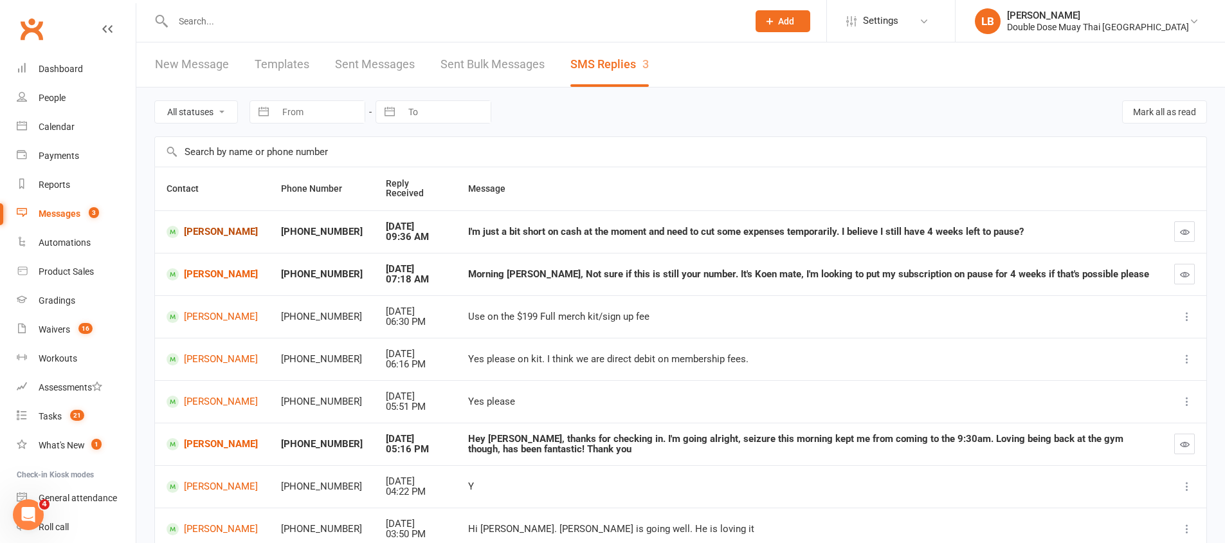
click at [213, 234] on link "[PERSON_NAME]" at bounding box center [212, 232] width 91 height 12
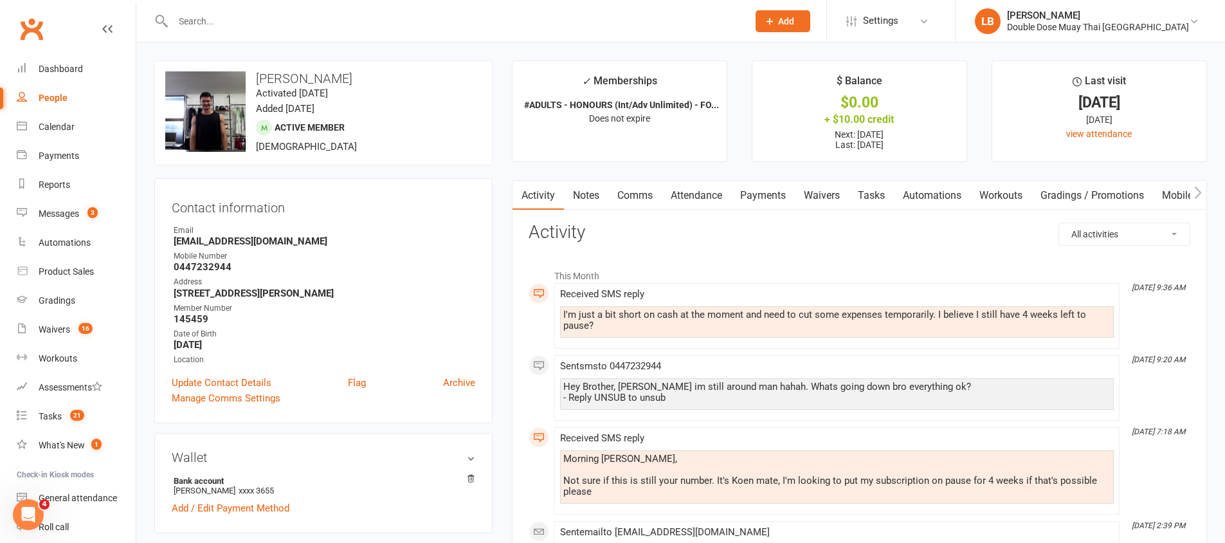
click at [646, 192] on link "Comms" at bounding box center [634, 196] width 53 height 30
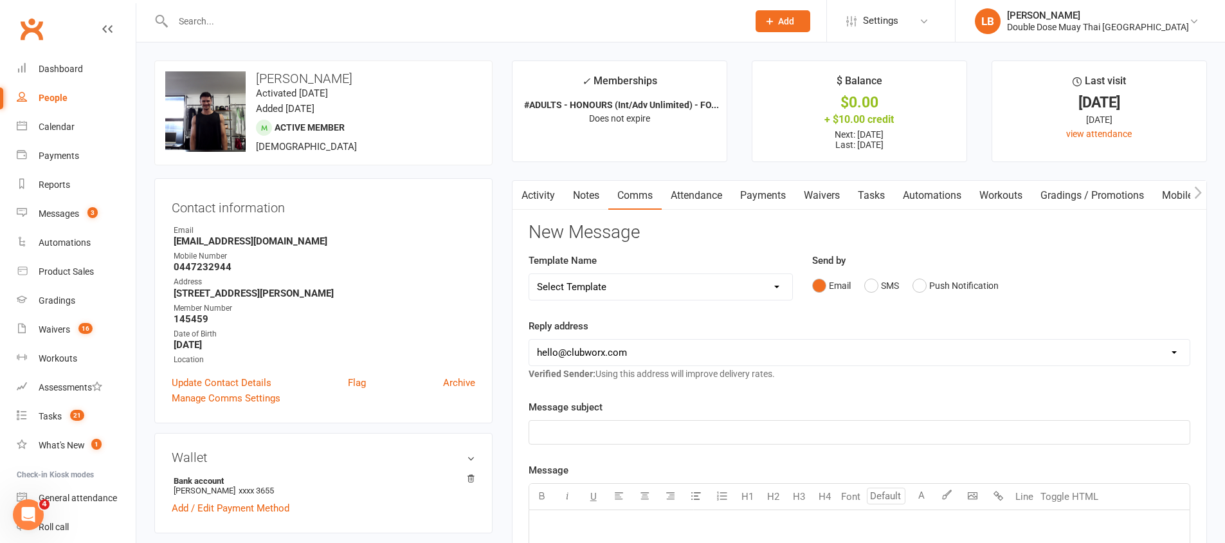
click at [862, 285] on div "Email SMS Push Notification" at bounding box center [1001, 285] width 378 height 24
click at [866, 289] on button "SMS" at bounding box center [881, 285] width 35 height 24
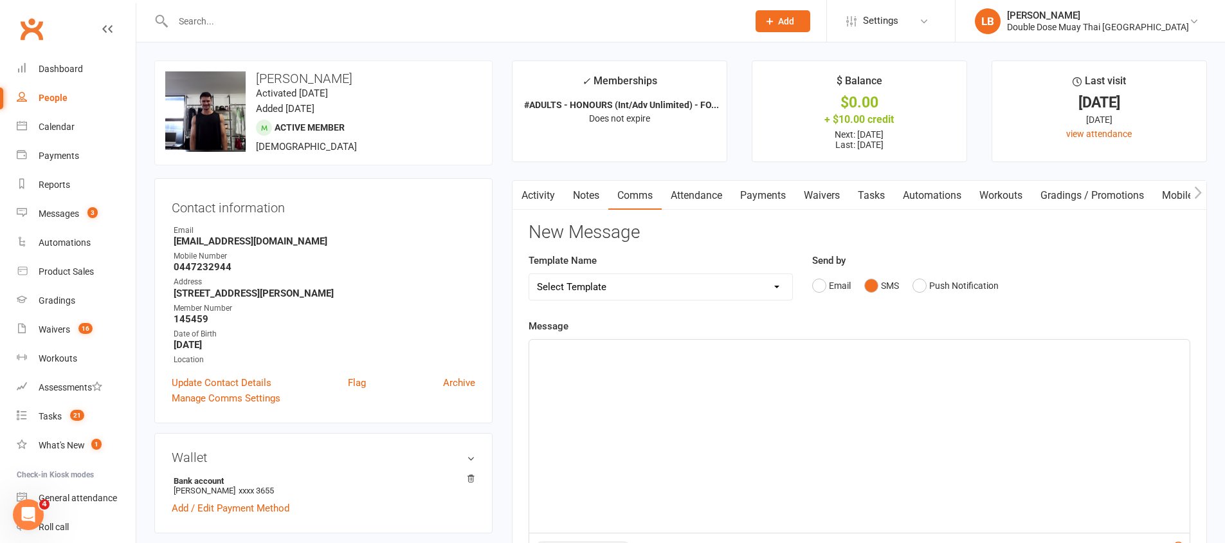
click at [912, 383] on div "﻿" at bounding box center [859, 436] width 660 height 193
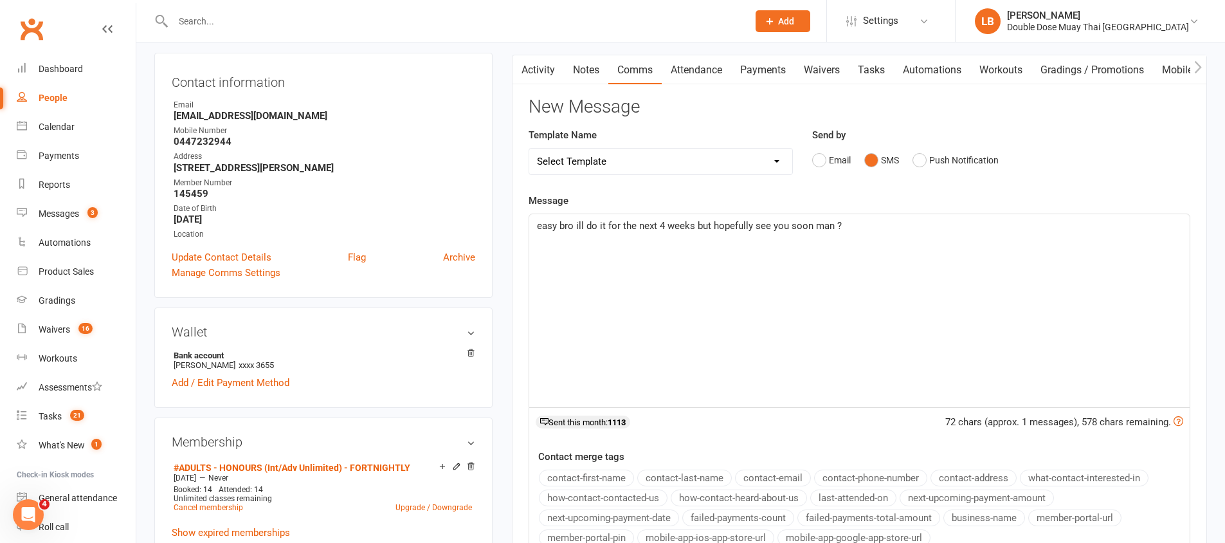
scroll to position [574, 0]
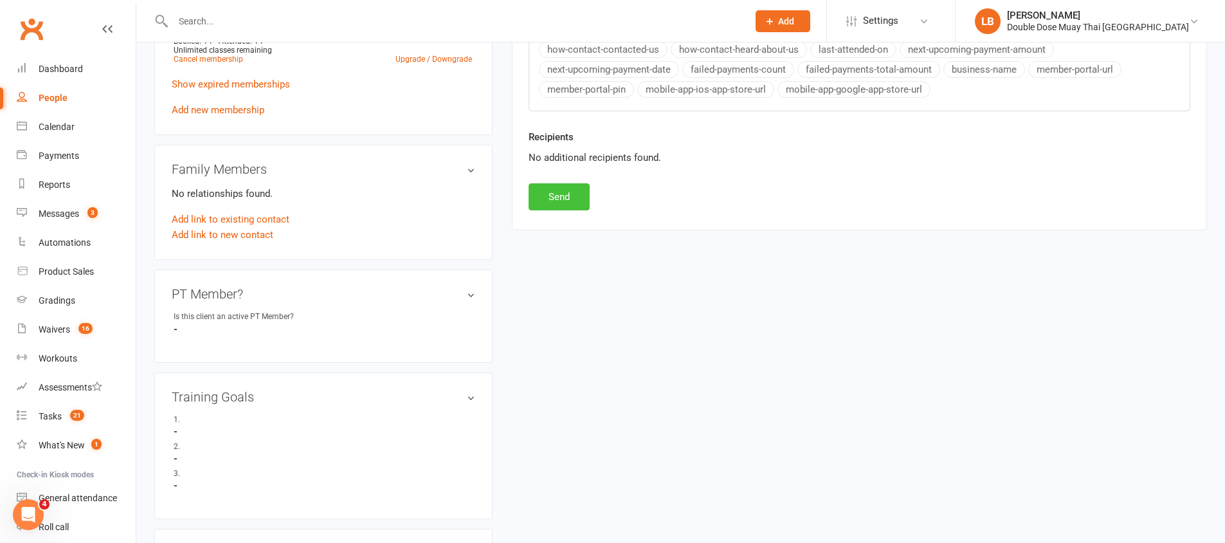
click at [583, 199] on button "Send" at bounding box center [559, 196] width 61 height 27
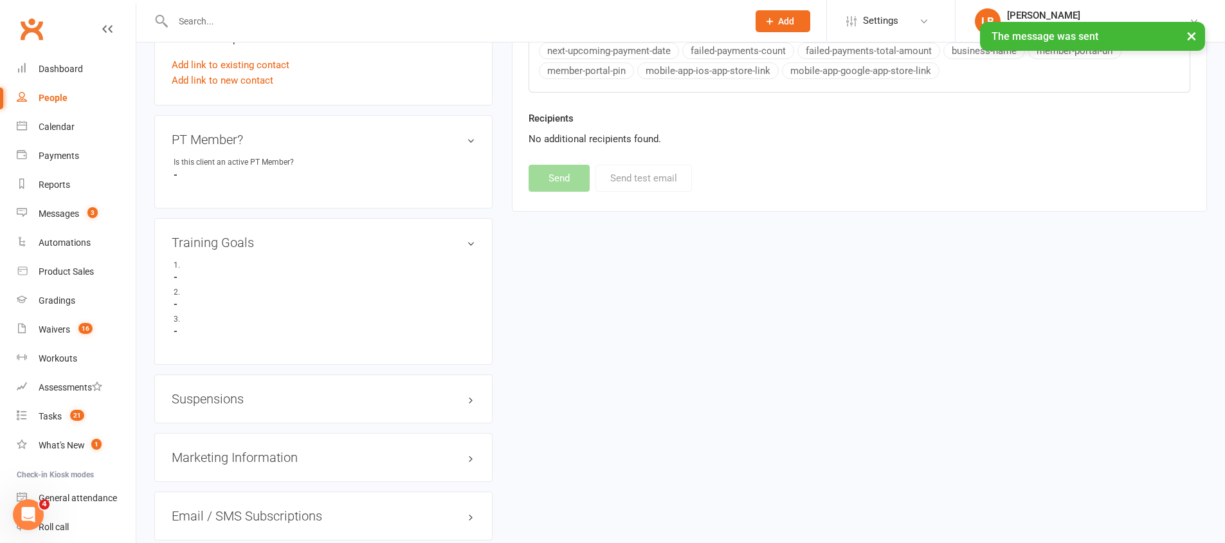
scroll to position [730, 0]
click at [213, 392] on h3 "Suspensions" at bounding box center [324, 396] width 304 height 14
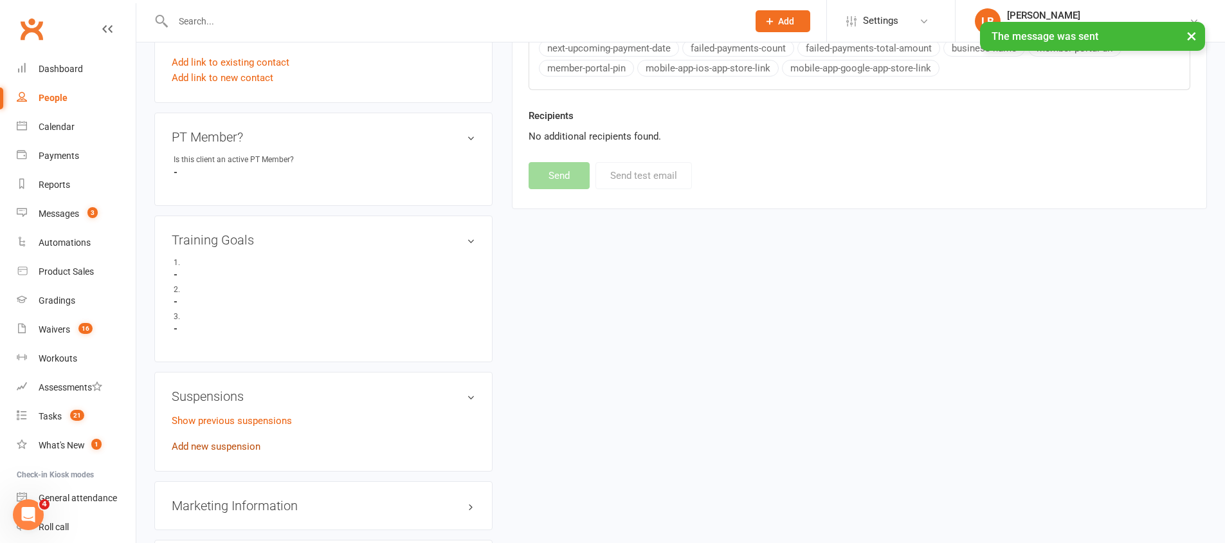
click at [220, 451] on link "Add new suspension" at bounding box center [216, 446] width 89 height 12
click at [0, 0] on div "Loading" at bounding box center [0, 0] width 0 height 0
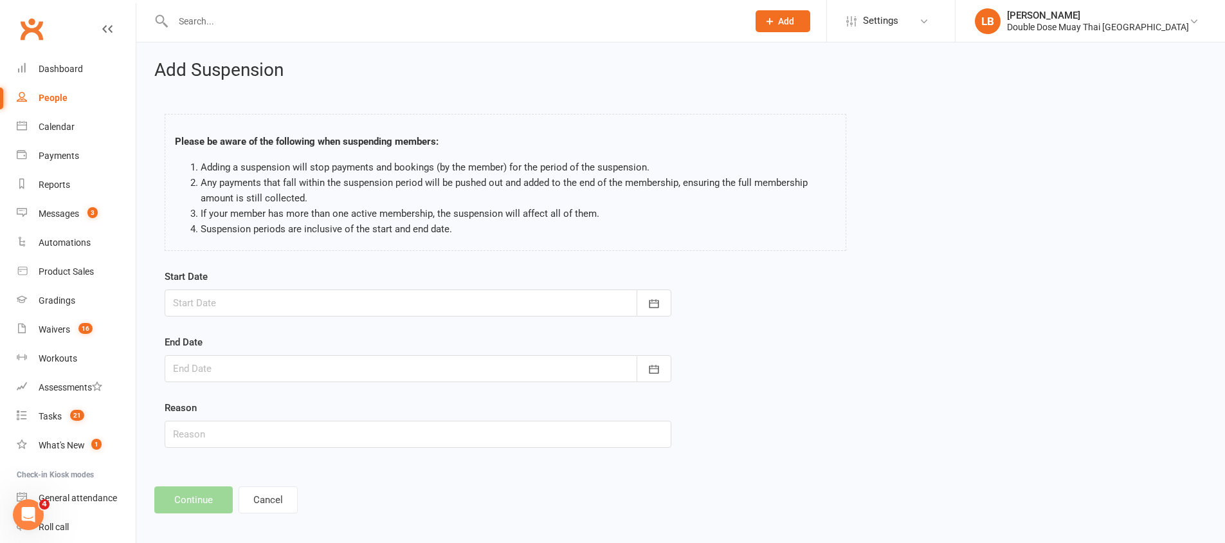
click at [215, 302] on div at bounding box center [418, 302] width 507 height 27
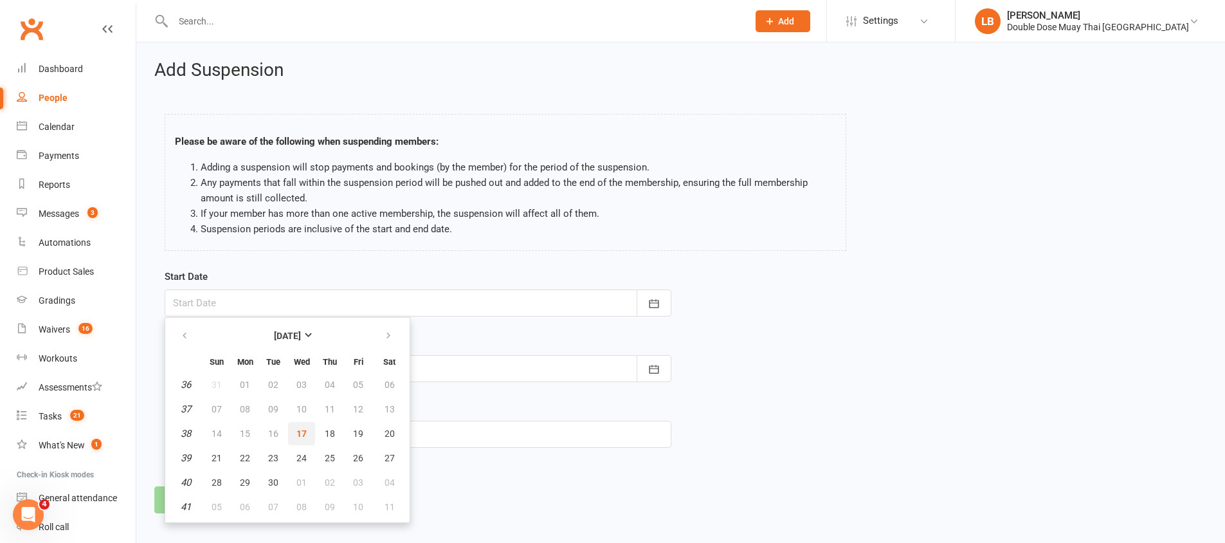
click at [300, 431] on span "17" at bounding box center [301, 433] width 10 height 10
type input "[DATE]"
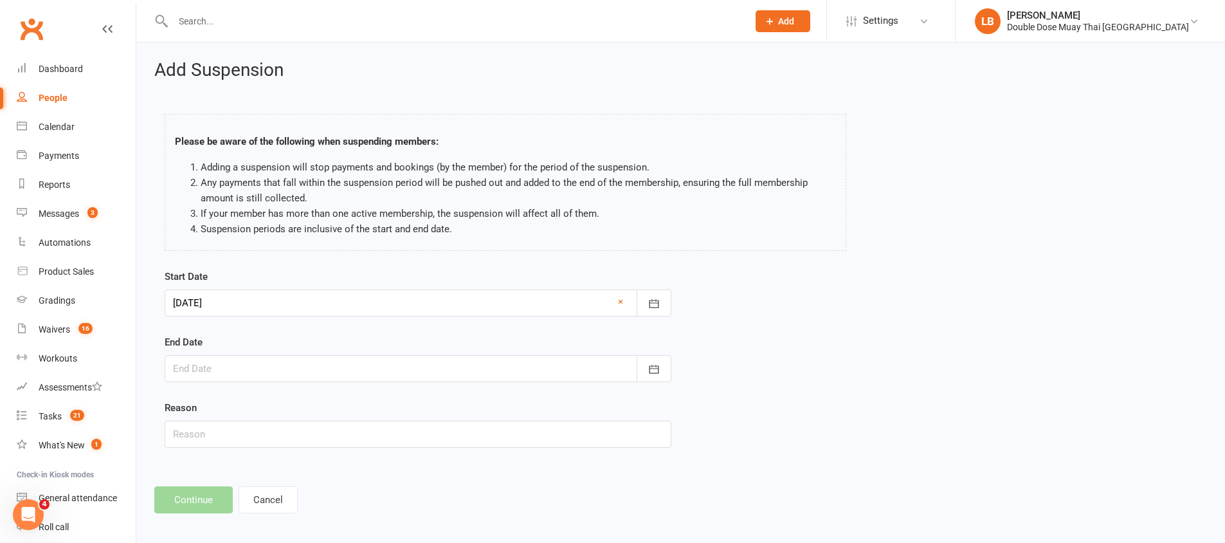
click at [278, 365] on div at bounding box center [418, 368] width 507 height 27
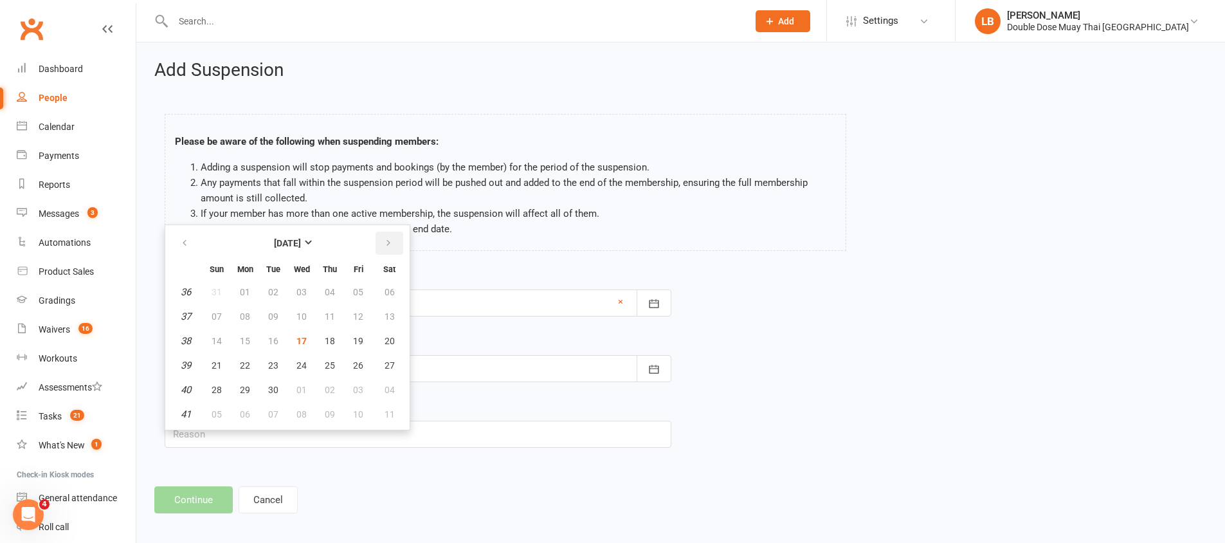
click at [390, 248] on icon "button" at bounding box center [388, 243] width 9 height 10
click at [303, 291] on span "01" at bounding box center [301, 292] width 10 height 10
type input "01 Oct 2025"
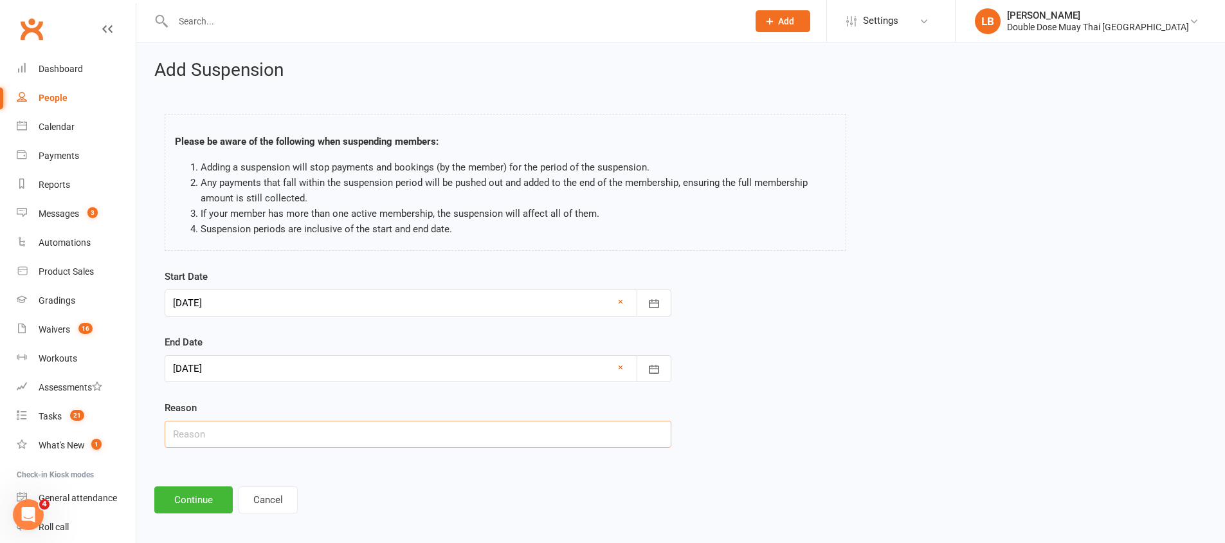
click at [206, 444] on input "text" at bounding box center [418, 434] width 507 height 27
type input "Family Matters"
click at [286, 304] on div at bounding box center [418, 302] width 507 height 27
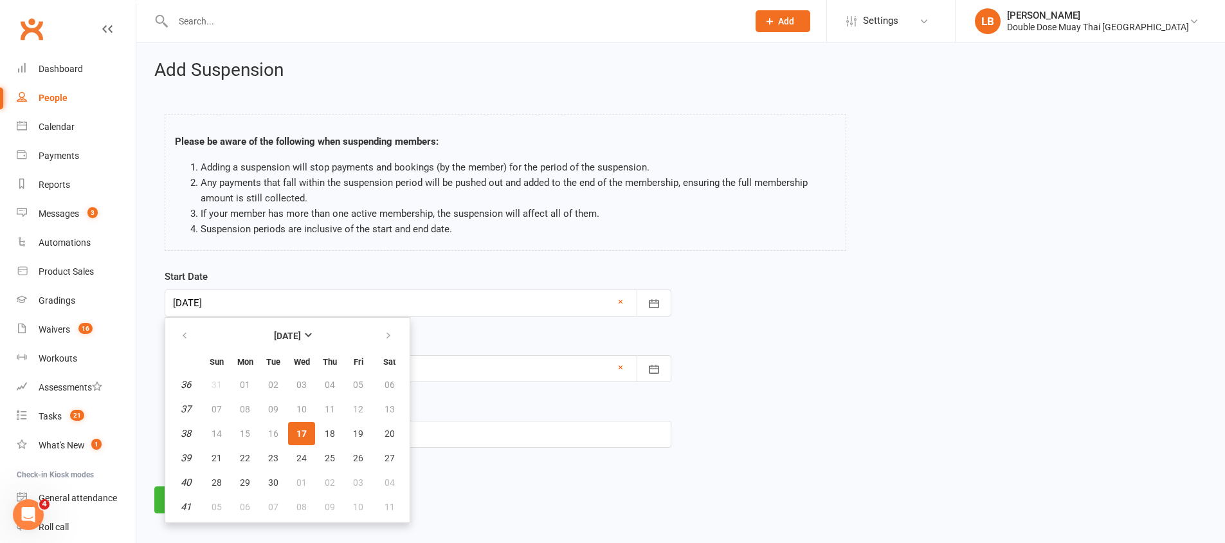
click at [505, 466] on div "Add Suspension Please be aware of the following when suspending members: Adding…" at bounding box center [680, 286] width 1089 height 489
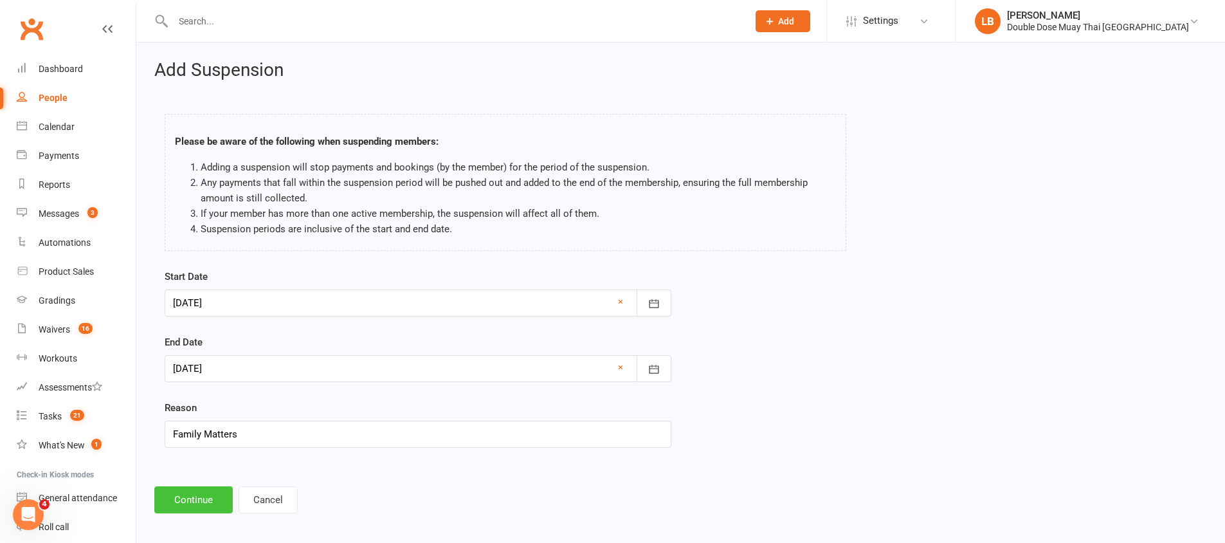
click at [217, 510] on button "Continue" at bounding box center [193, 499] width 78 height 27
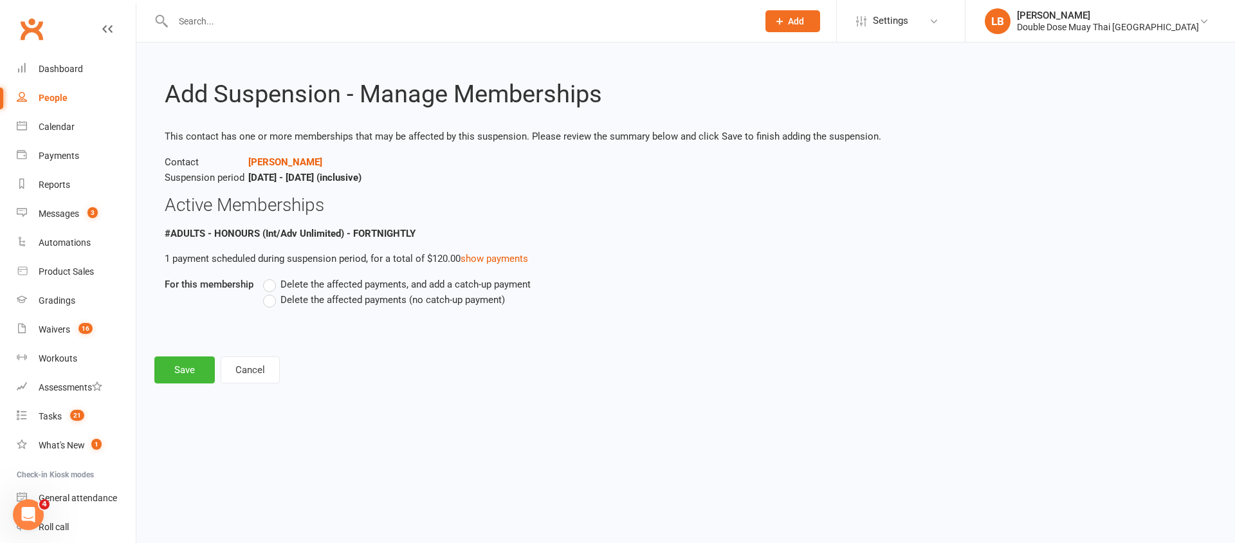
click at [277, 298] on label "Delete the affected payments (no catch-up payment)" at bounding box center [384, 299] width 242 height 15
click at [271, 292] on input "Delete the affected payments (no catch-up payment)" at bounding box center [267, 292] width 8 height 0
click at [186, 381] on button "Save" at bounding box center [184, 369] width 60 height 27
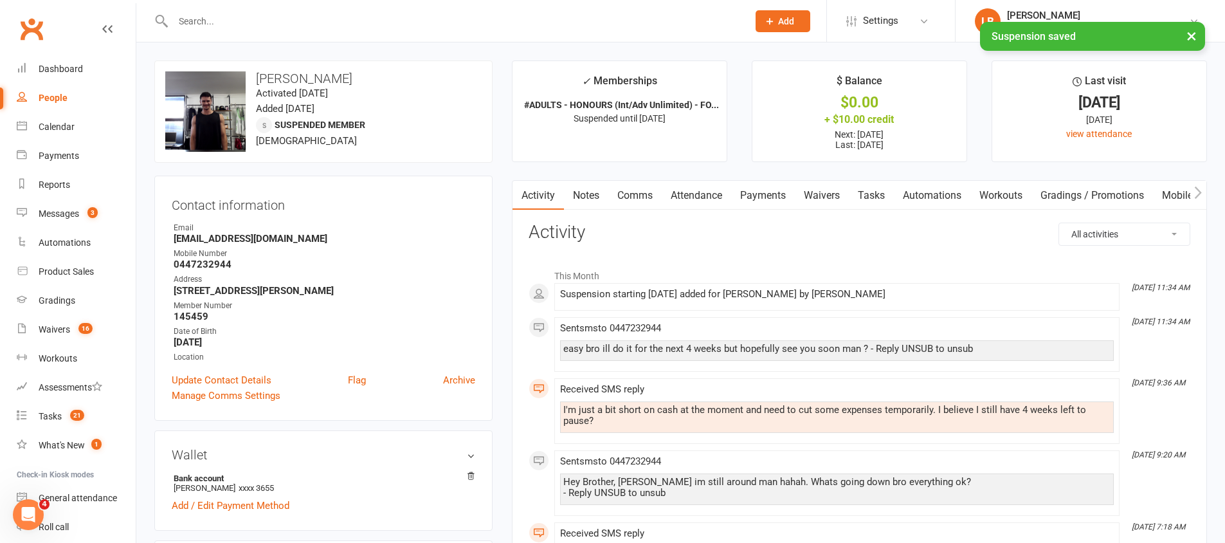
click at [619, 189] on link "Comms" at bounding box center [634, 196] width 53 height 30
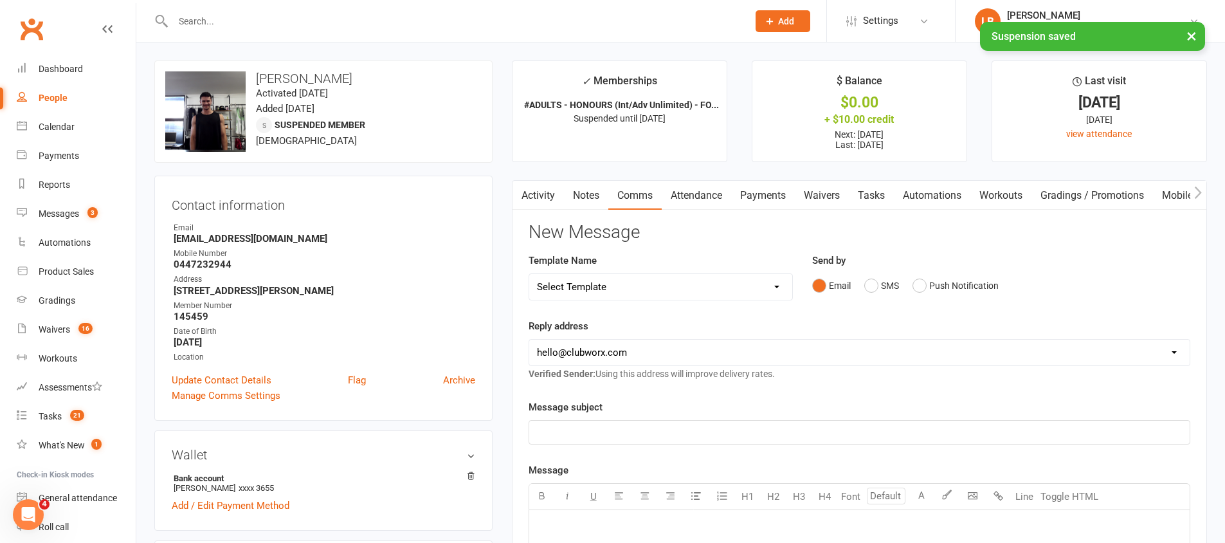
click at [581, 190] on link "Notes" at bounding box center [586, 196] width 44 height 30
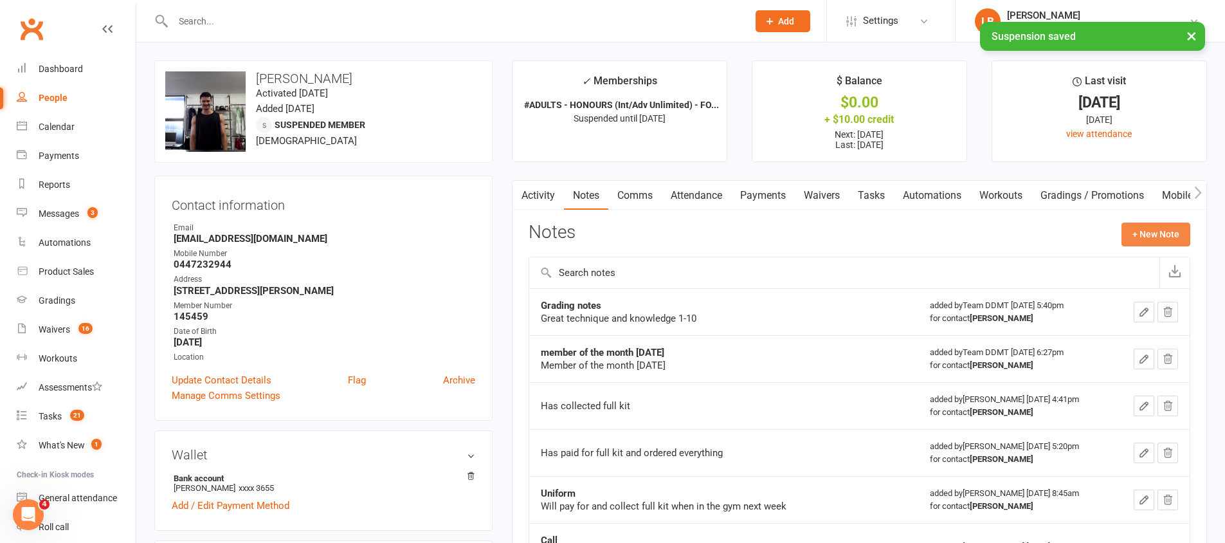
click at [1140, 244] on button "+ New Note" at bounding box center [1155, 233] width 69 height 23
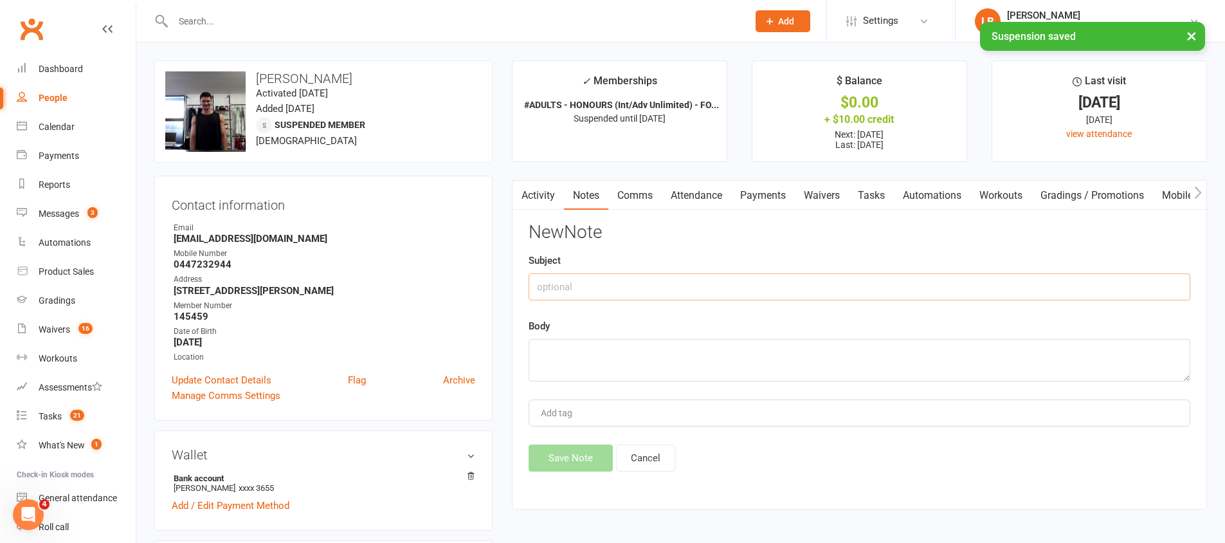
click at [842, 285] on input "text" at bounding box center [860, 286] width 662 height 27
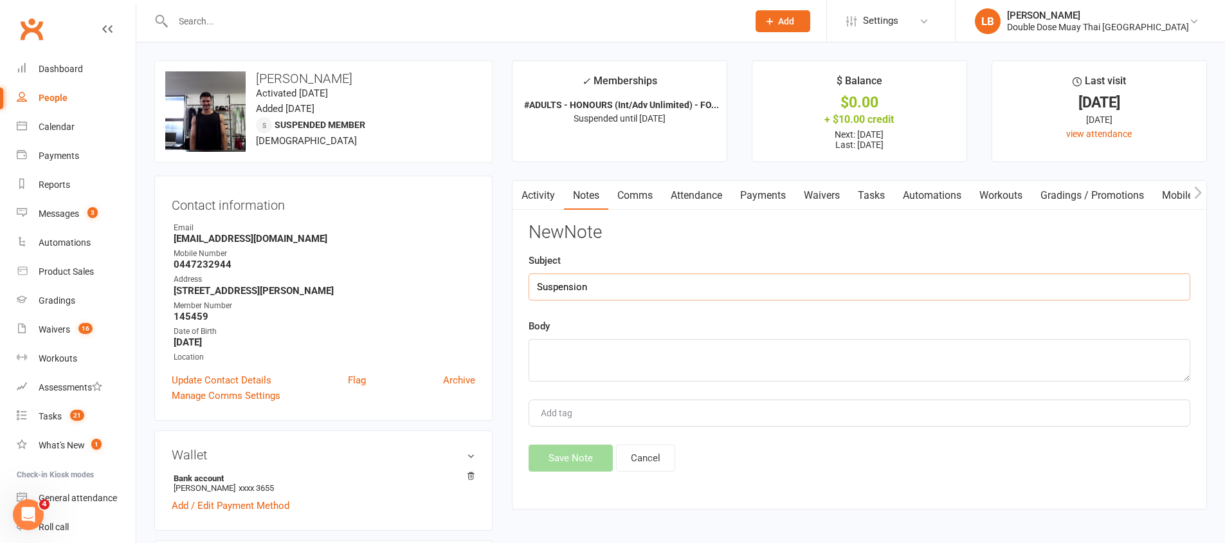
type input "Suspension"
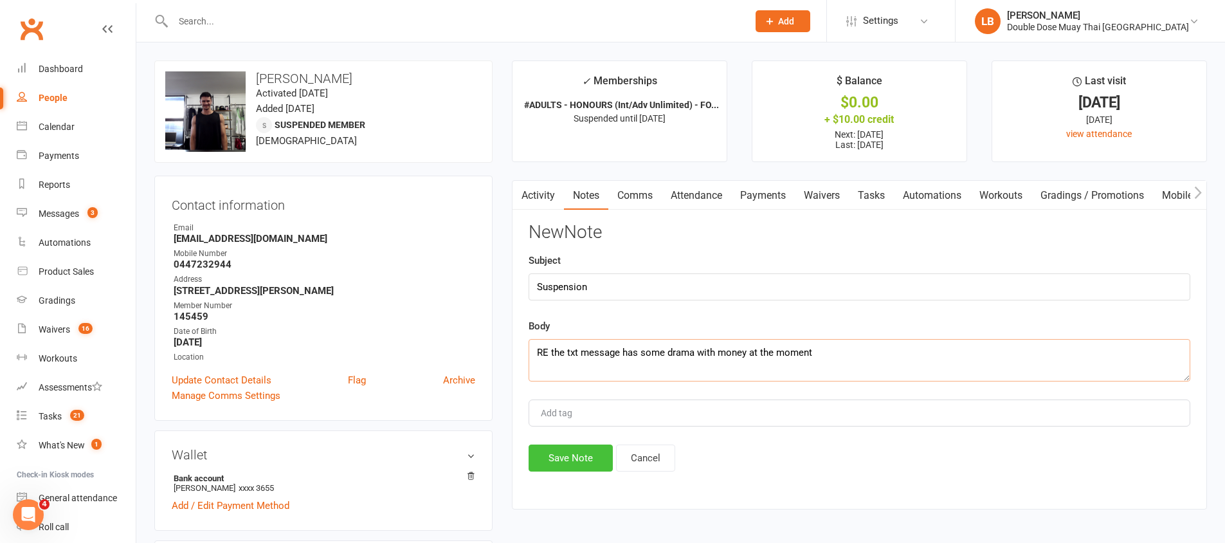
type textarea "RE the txt message has some drama with money at the moment"
click at [574, 448] on button "Save Note" at bounding box center [571, 457] width 84 height 27
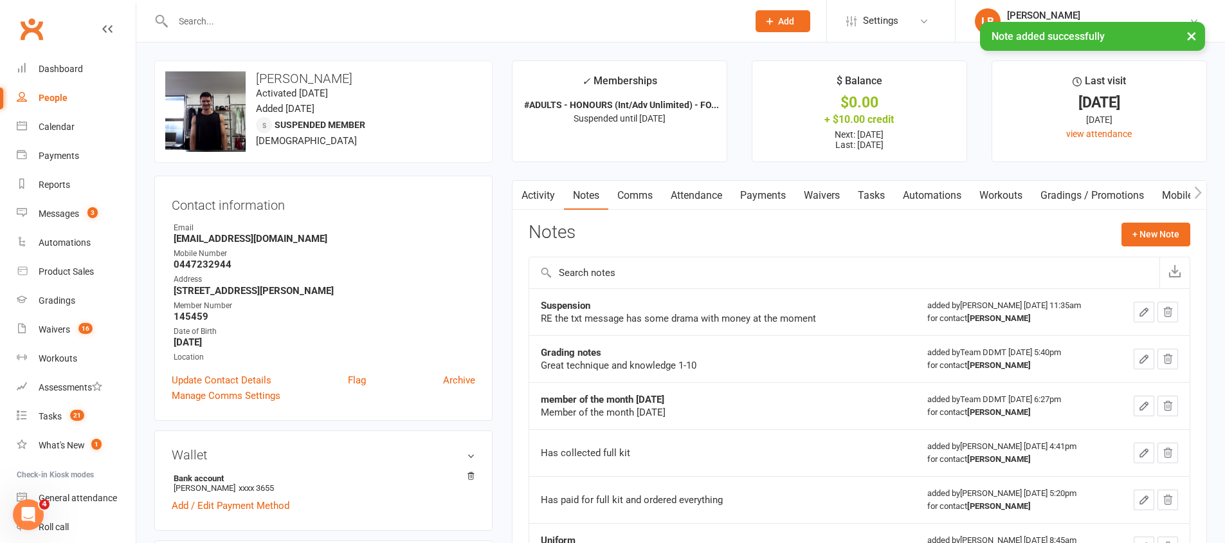
click at [1146, 303] on button "button" at bounding box center [1144, 312] width 21 height 21
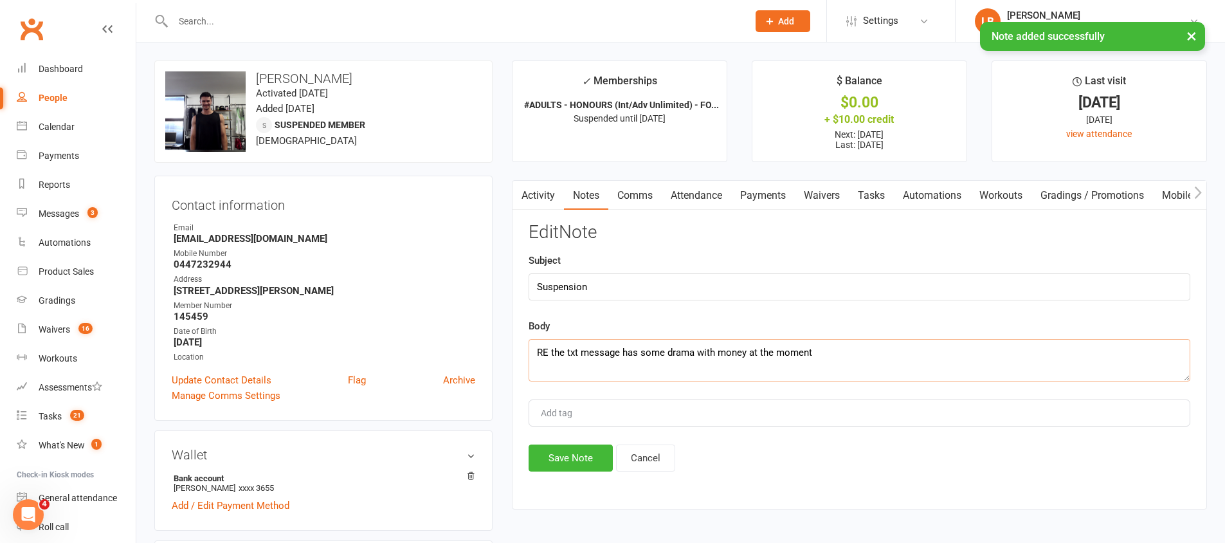
click at [831, 360] on textarea "RE the txt message has some drama with money at the moment" at bounding box center [860, 360] width 662 height 42
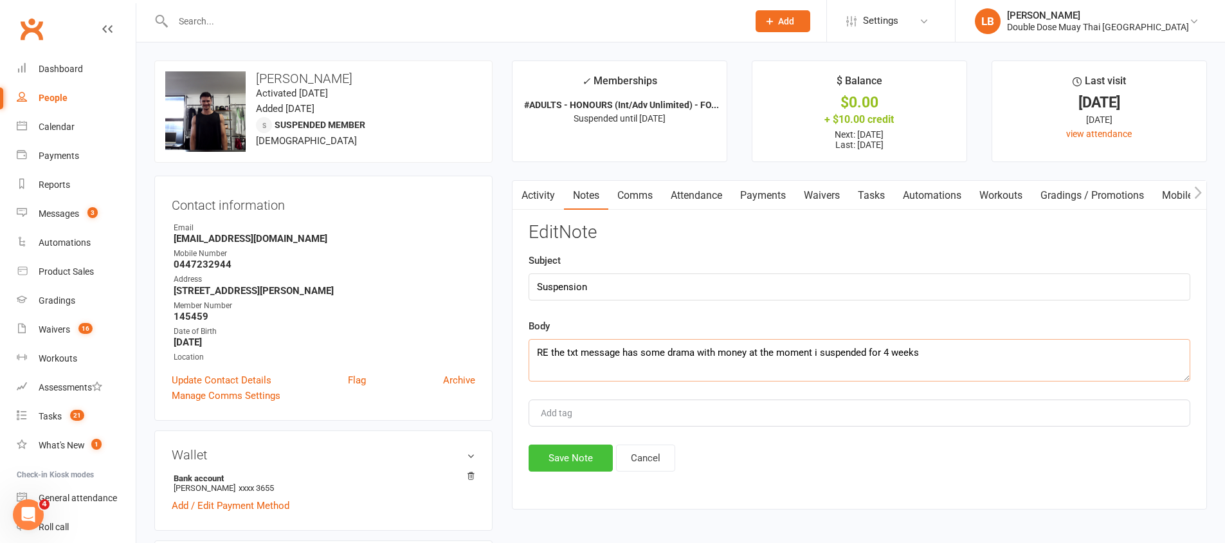
type textarea "RE the txt message has some drama with money at the moment i suspended for 4 we…"
click at [595, 464] on button "Save Note" at bounding box center [571, 457] width 84 height 27
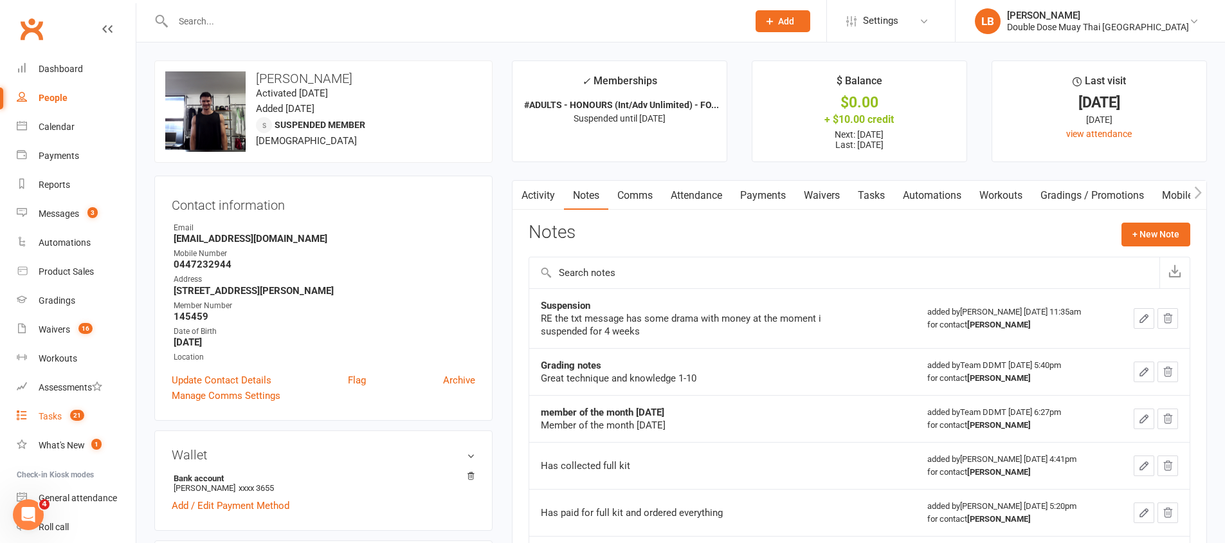
click at [80, 407] on link "Tasks 21" at bounding box center [76, 416] width 119 height 29
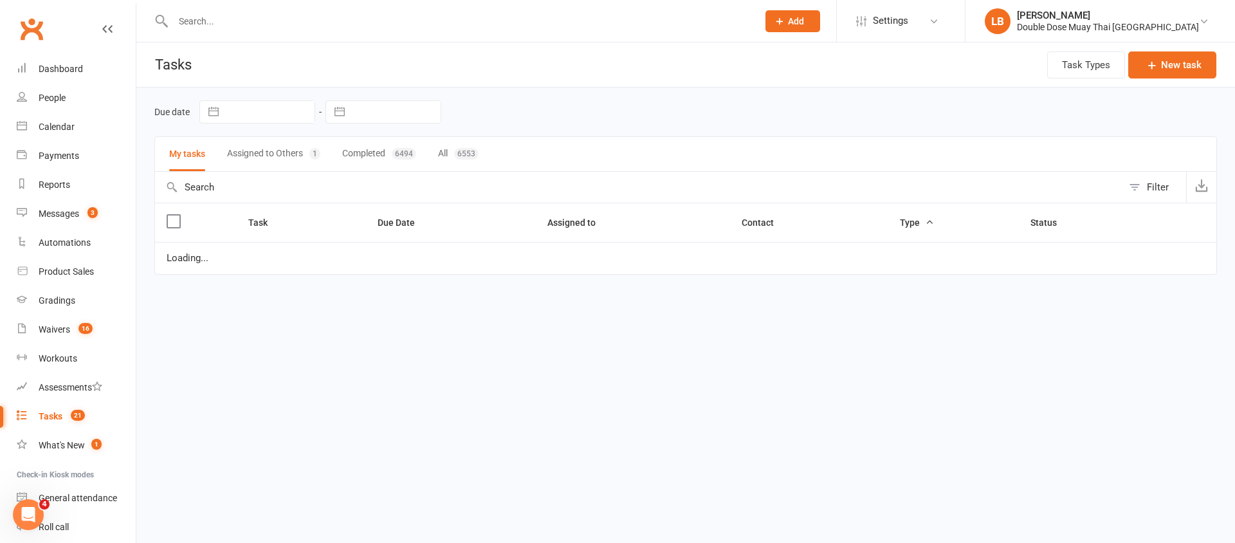
select select "started"
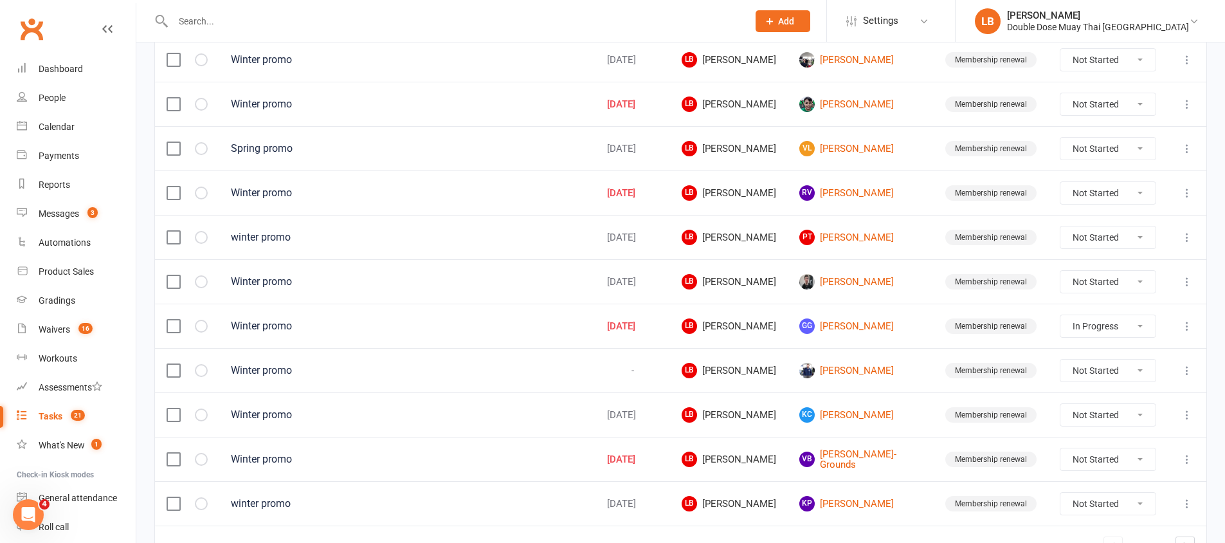
scroll to position [907, 0]
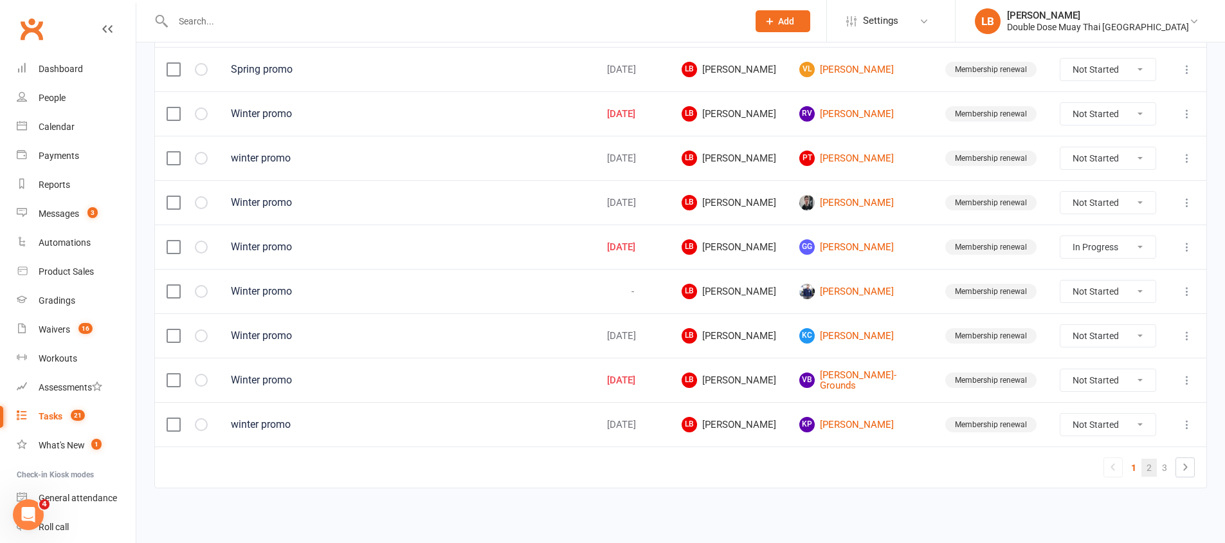
click at [1147, 471] on link "2" at bounding box center [1148, 467] width 15 height 18
select select "started"
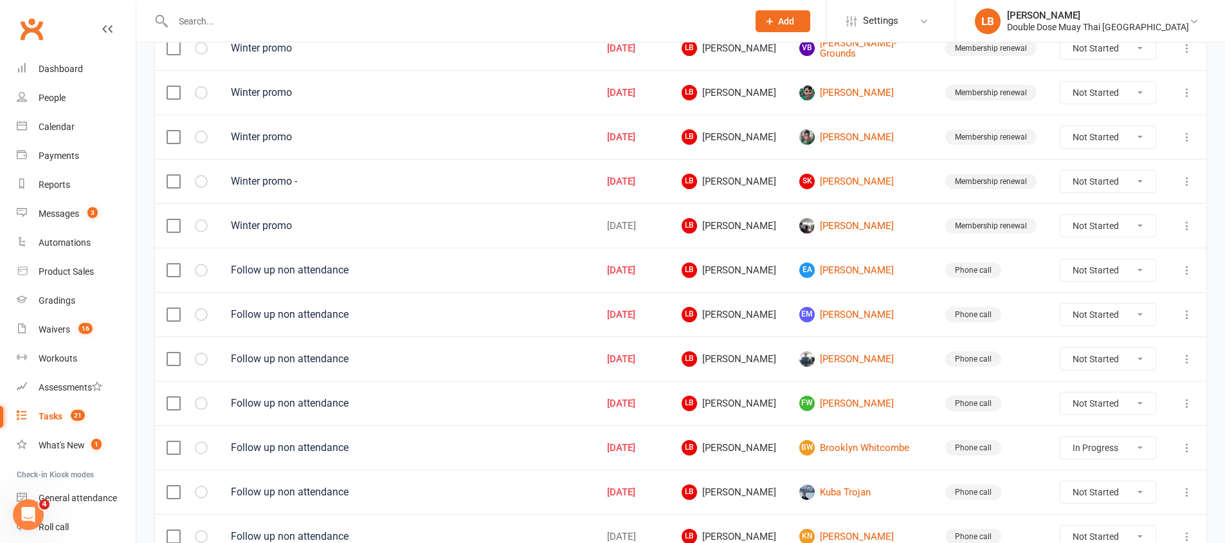
scroll to position [289, 0]
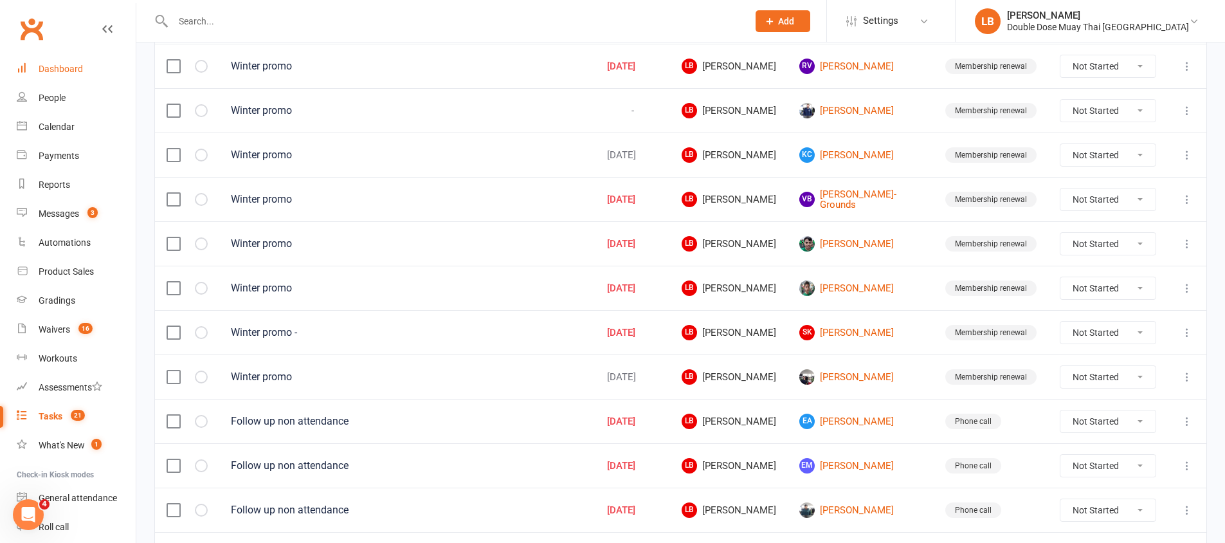
click at [71, 76] on link "Dashboard" at bounding box center [76, 69] width 119 height 29
